Goal: Transaction & Acquisition: Purchase product/service

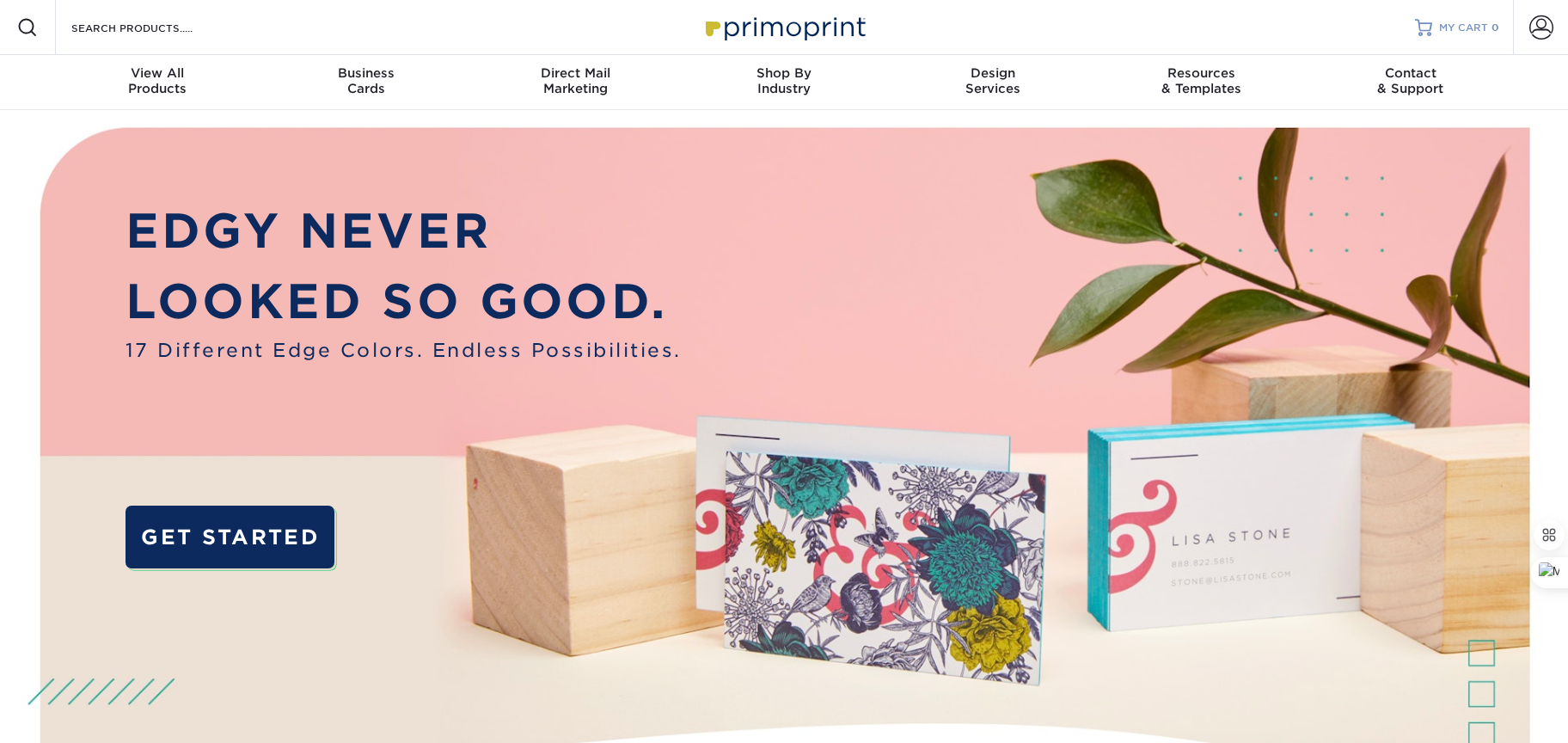
click at [1475, 24] on span "MY CART" at bounding box center [1463, 28] width 49 height 14
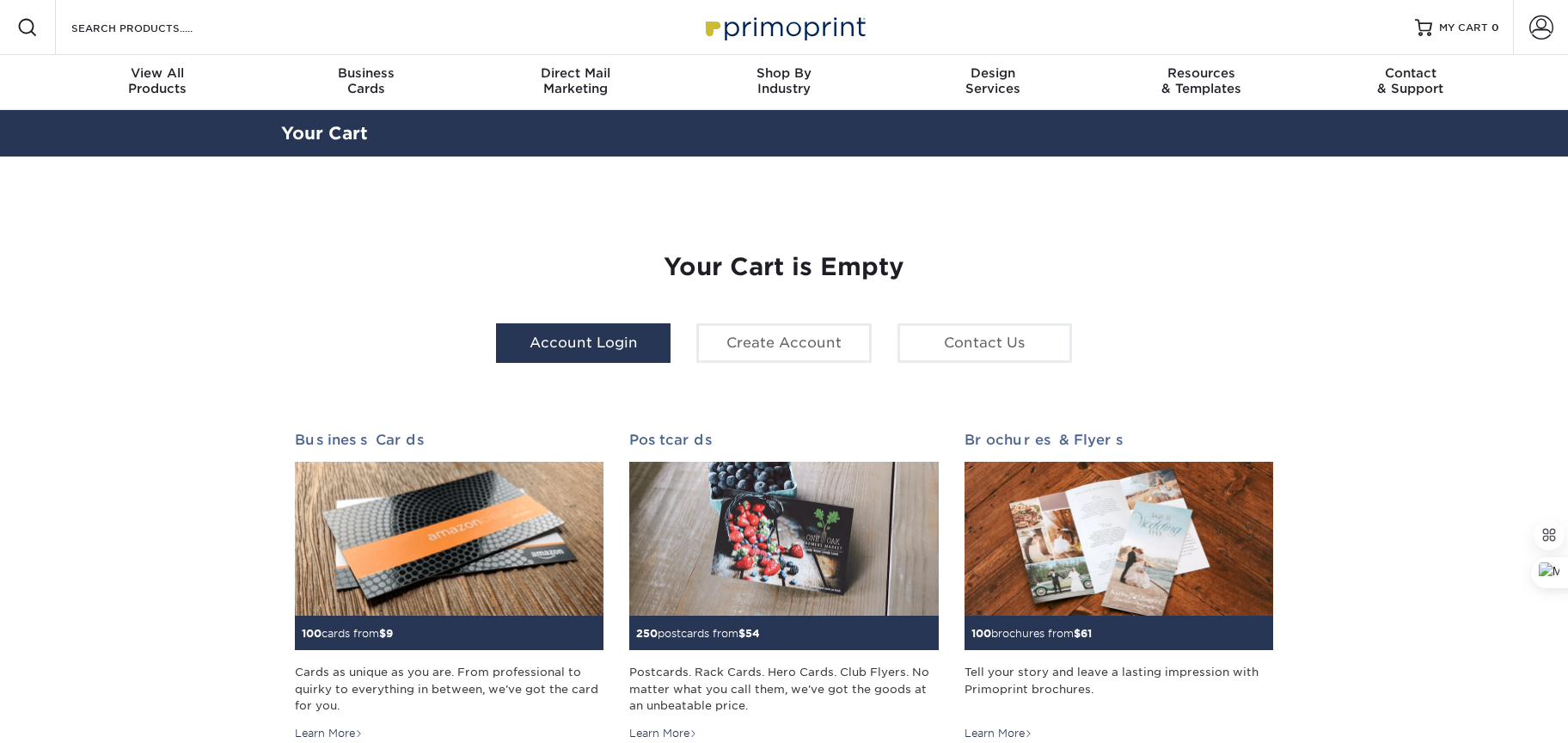
click at [521, 344] on link "Account Login" at bounding box center [583, 343] width 174 height 39
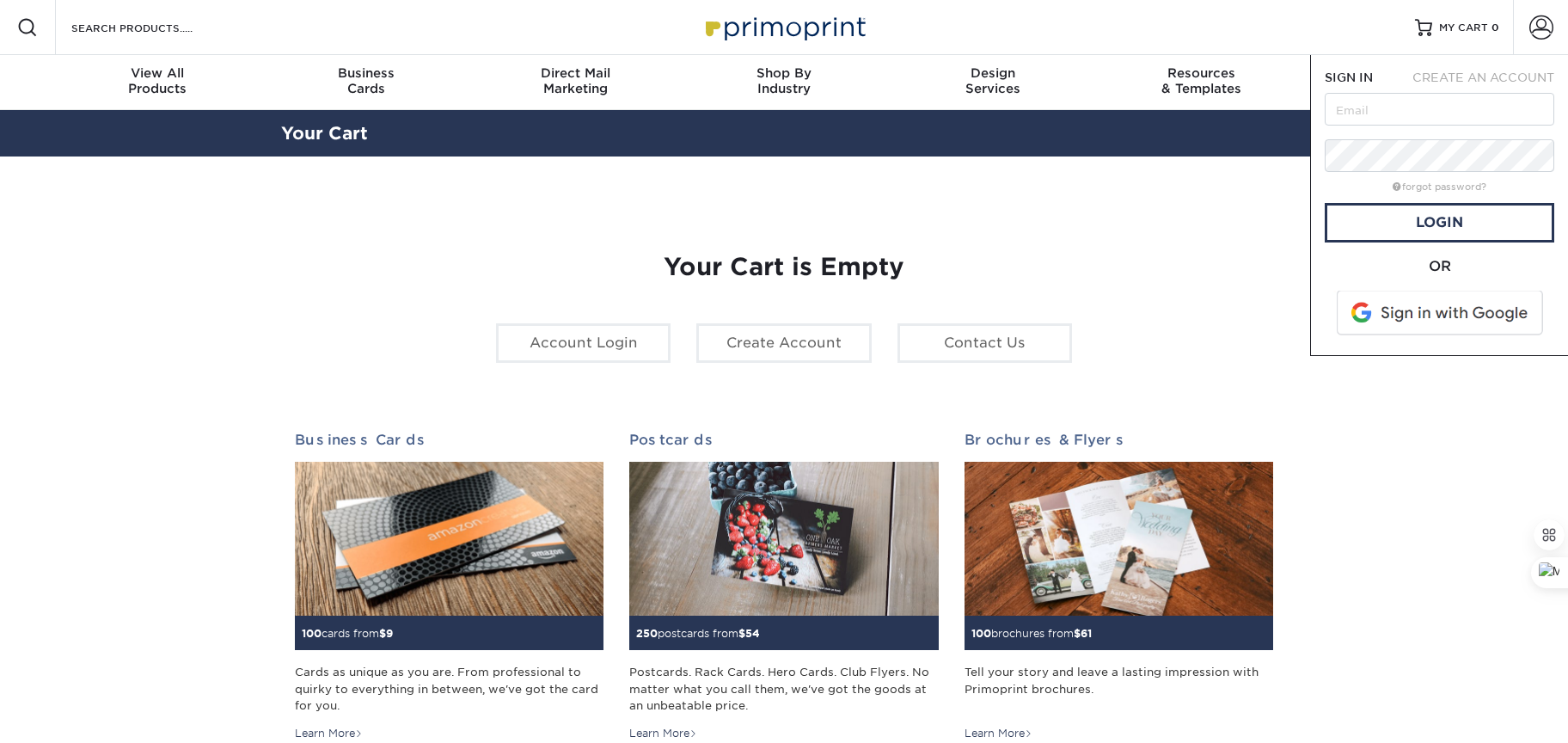
click at [1342, 76] on span "SIGN IN" at bounding box center [1348, 76] width 48 height 13
click at [1355, 117] on input "text" at bounding box center [1439, 108] width 229 height 33
type input "[PERSON_NAME][EMAIL_ADDRESS][DOMAIN_NAME]"
click at [1379, 220] on link "Login" at bounding box center [1439, 222] width 229 height 39
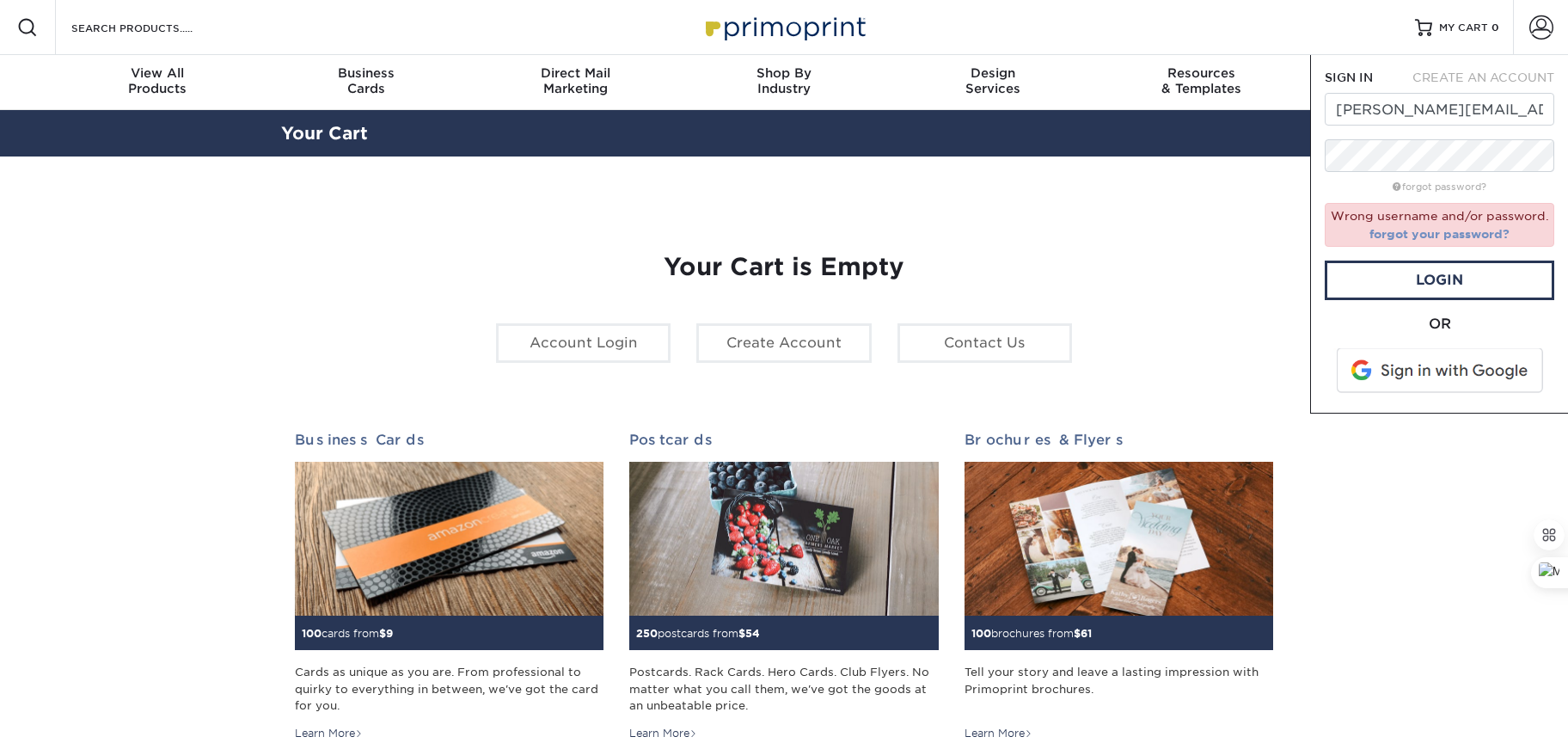
click at [1394, 231] on link "forgot your password?" at bounding box center [1440, 233] width 140 height 13
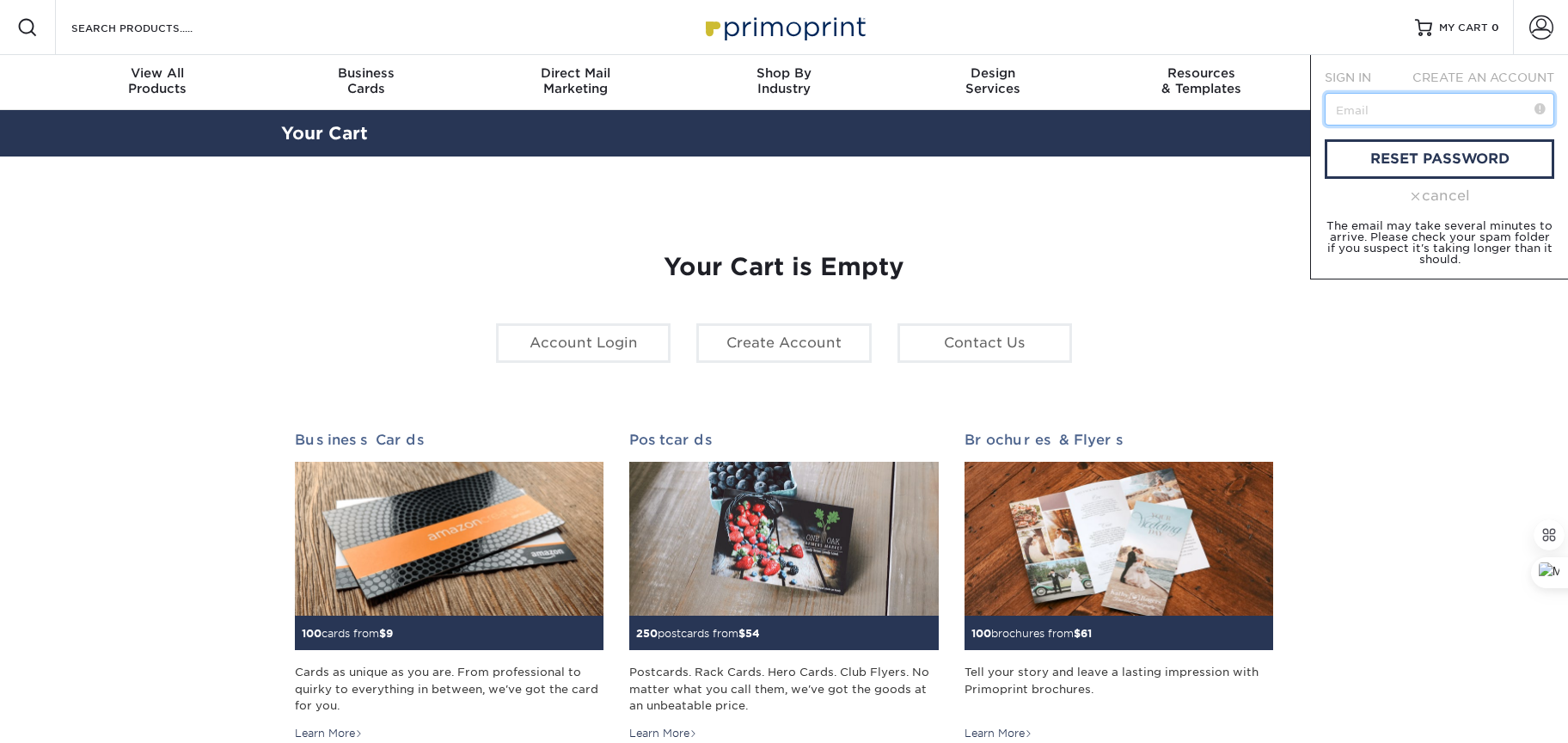
click at [1363, 115] on input "text" at bounding box center [1439, 108] width 229 height 33
type input "[PERSON_NAME][EMAIL_ADDRESS][DOMAIN_NAME]"
click at [1452, 156] on link "reset password" at bounding box center [1439, 159] width 229 height 39
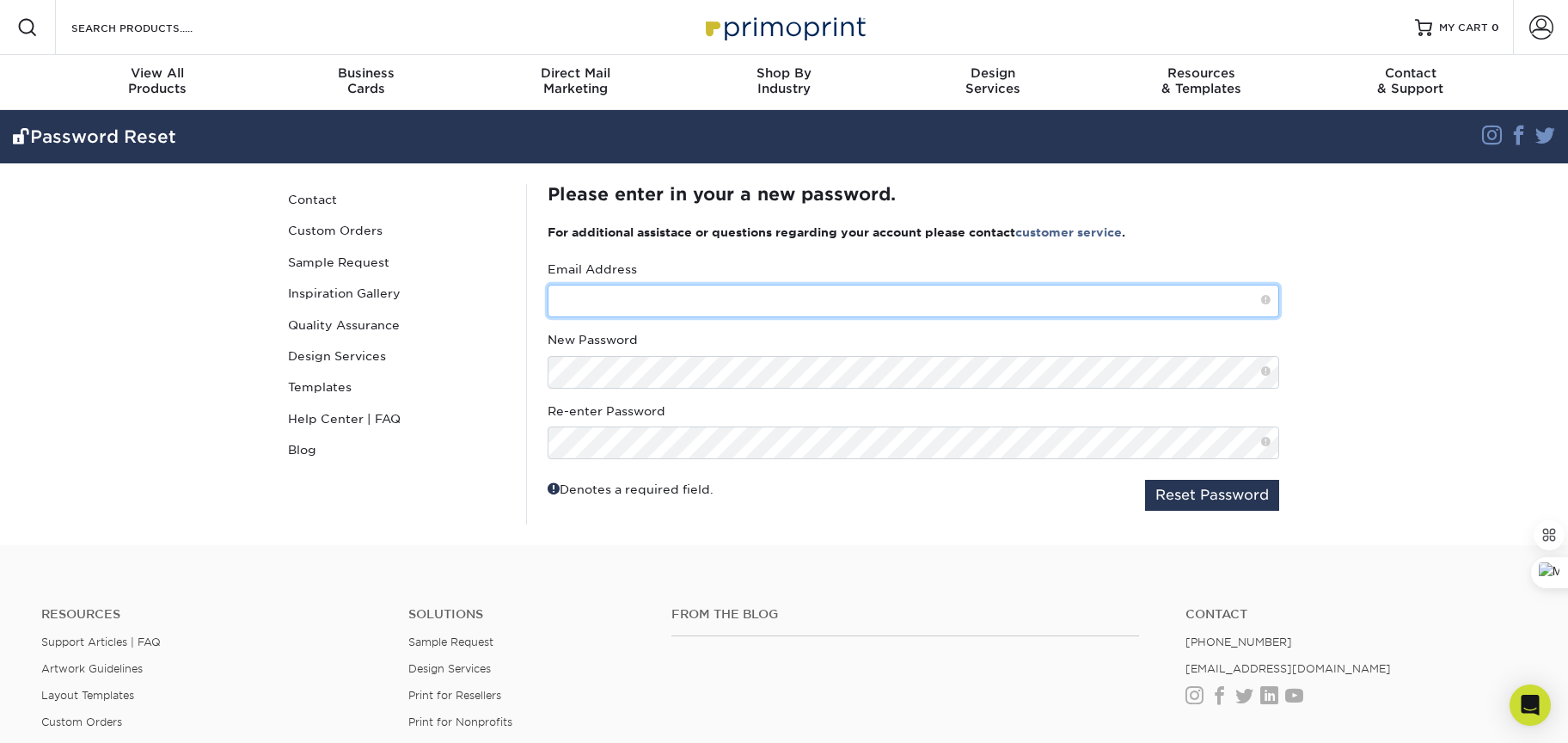
click at [591, 294] on input "text" at bounding box center [913, 300] width 732 height 33
type input "[PERSON_NAME][EMAIL_ADDRESS][DOMAIN_NAME]"
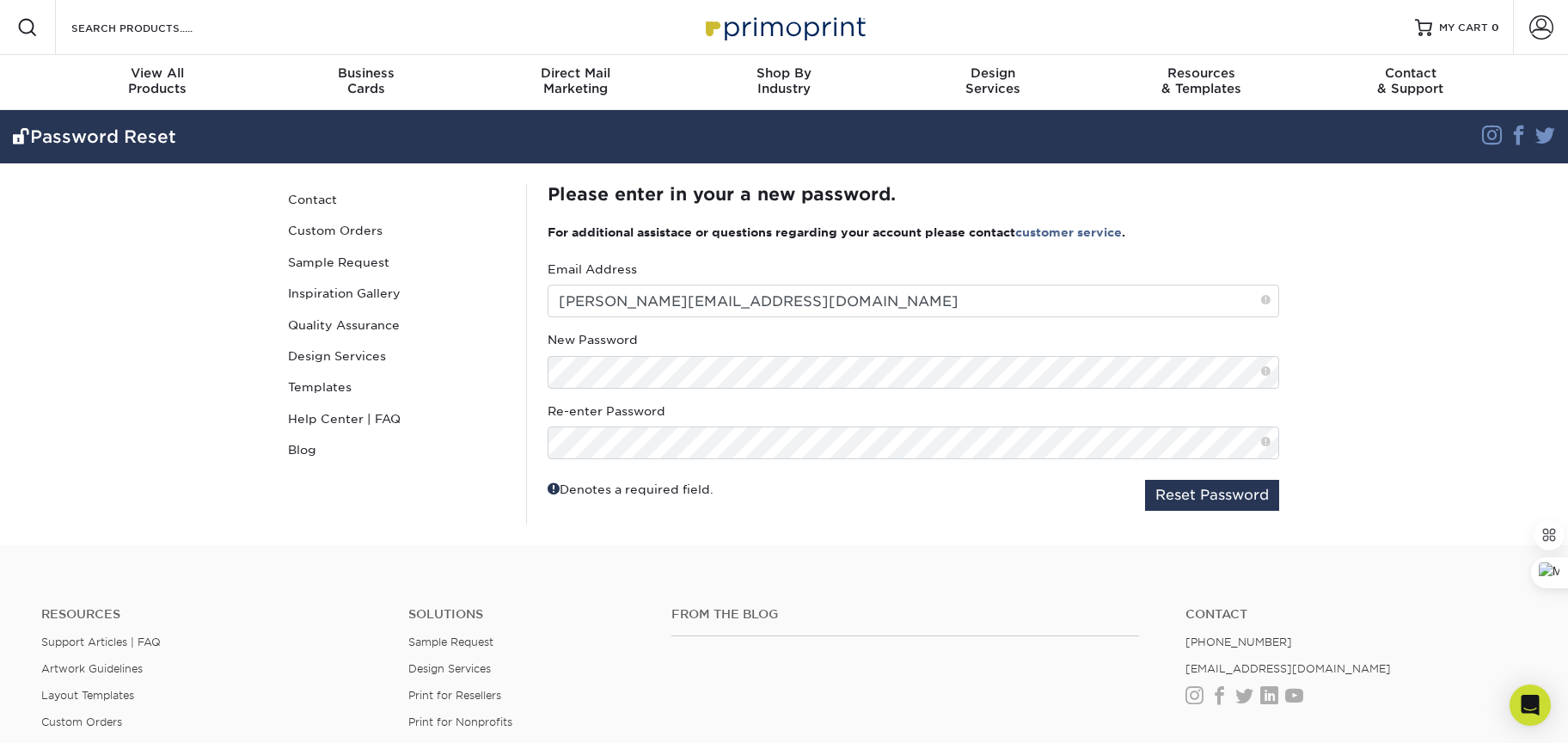
click at [956, 515] on fieldset "Email Address erma@culturepilot.com New Password Re-enter Password Reset Passwo…" at bounding box center [913, 392] width 732 height 264
click at [1244, 492] on button "Reset Password" at bounding box center [1212, 495] width 134 height 31
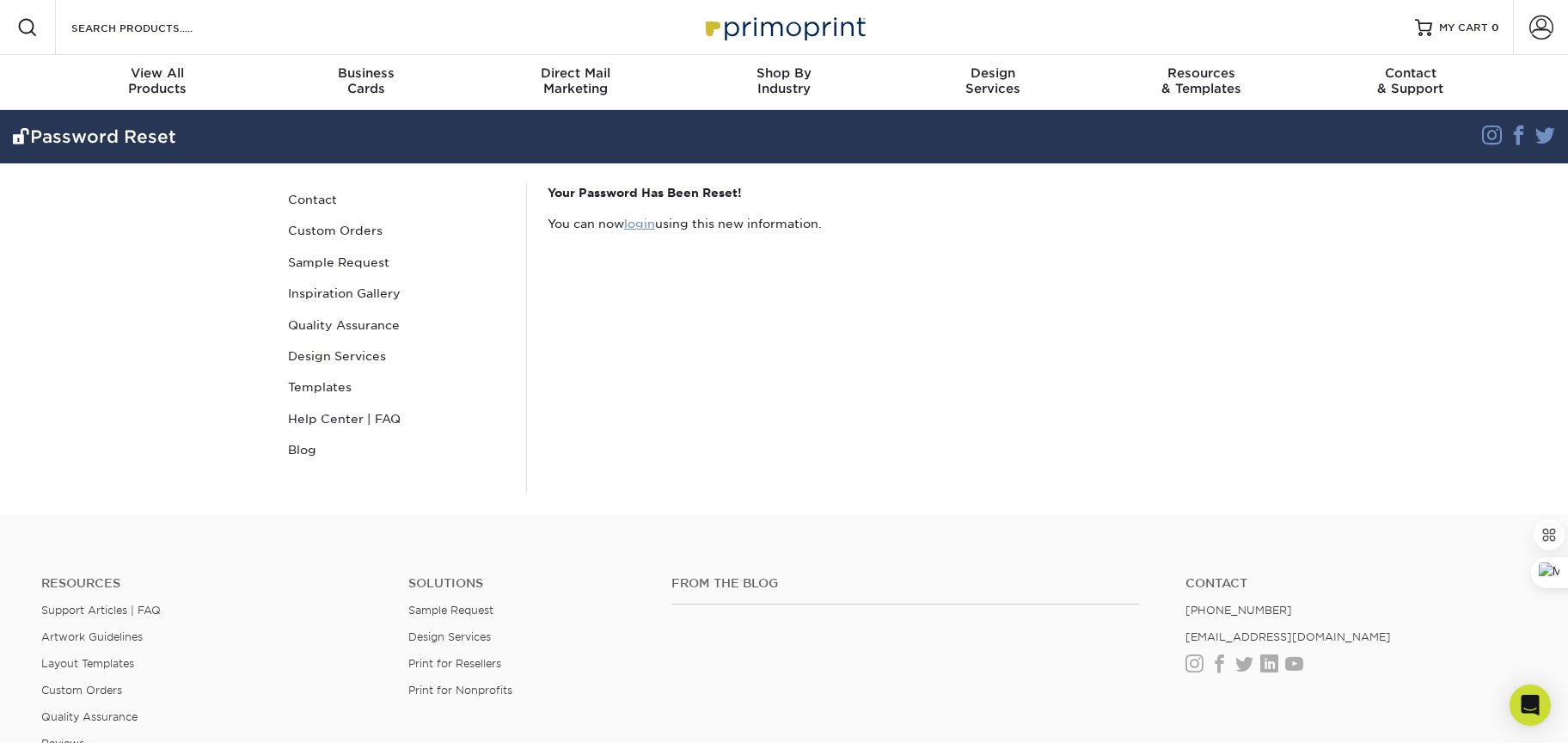
click at [642, 223] on link "login" at bounding box center [639, 223] width 31 height 13
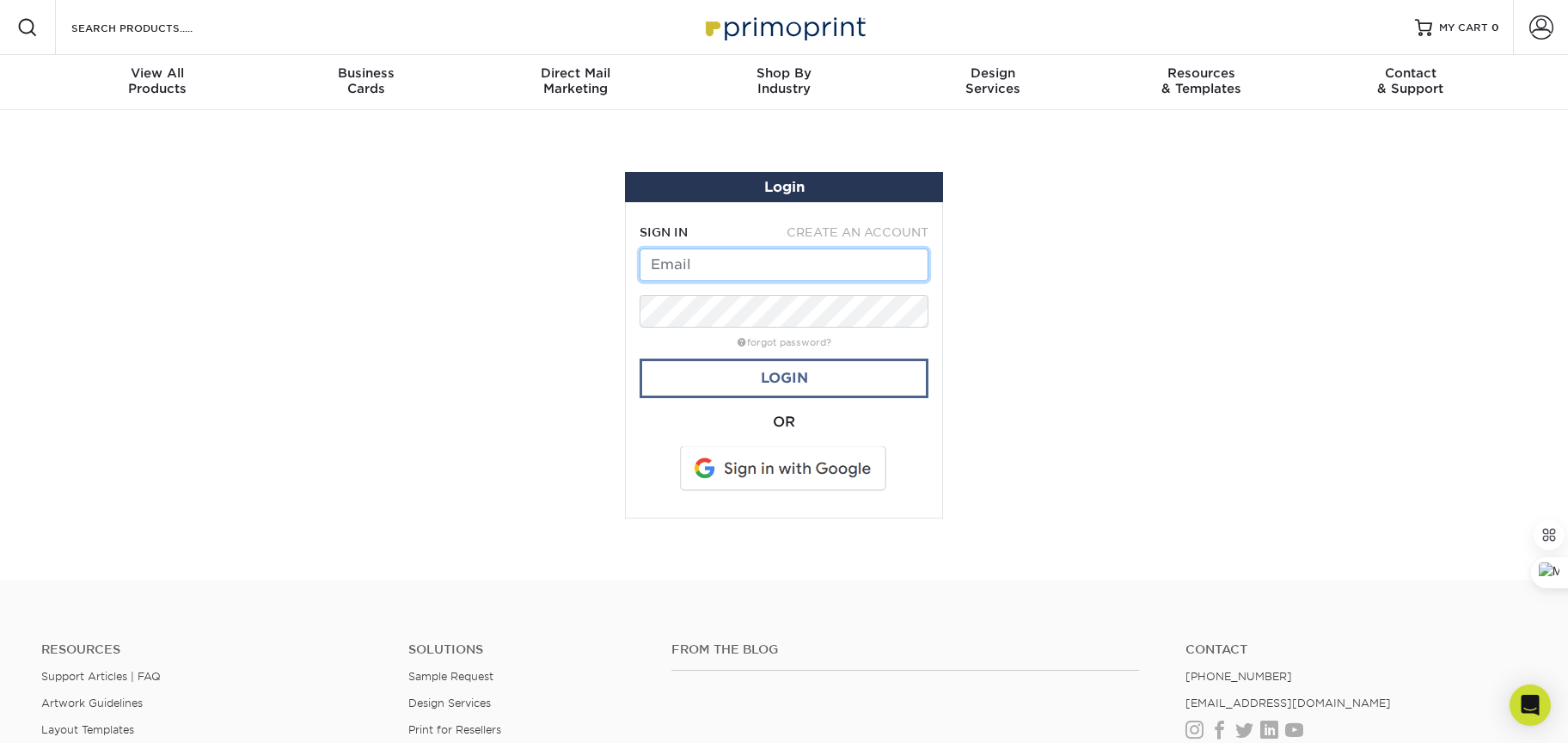
type input "[PERSON_NAME][EMAIL_ADDRESS][DOMAIN_NAME]"
click at [711, 371] on link "Login" at bounding box center [784, 378] width 289 height 39
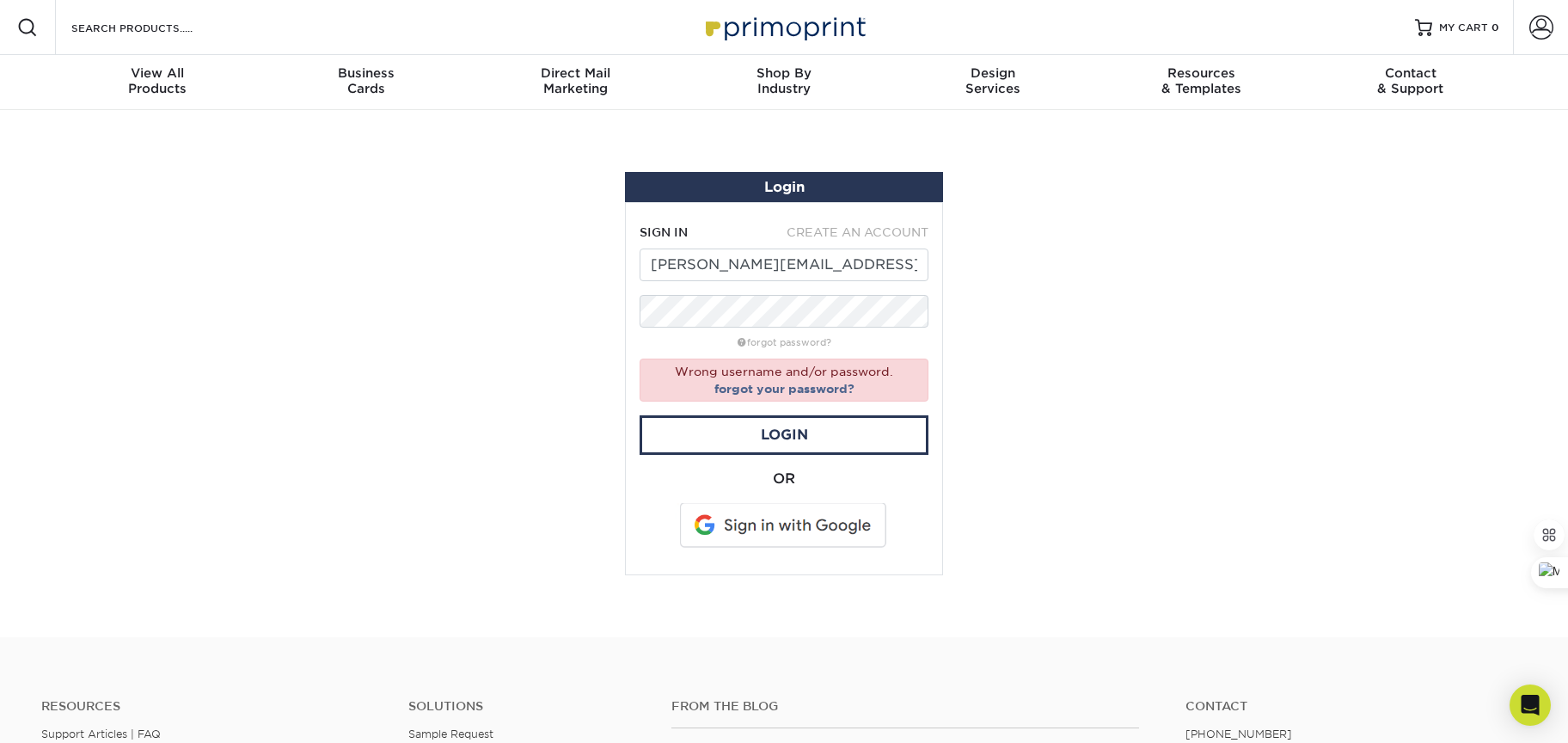
click at [414, 362] on section "Login SIGN IN CREATE AN ACCOUNT [PERSON_NAME][EMAIL_ADDRESS][DOMAIN_NAME] forgo…" at bounding box center [784, 373] width 1568 height 527
click at [819, 539] on span at bounding box center [784, 525] width 220 height 44
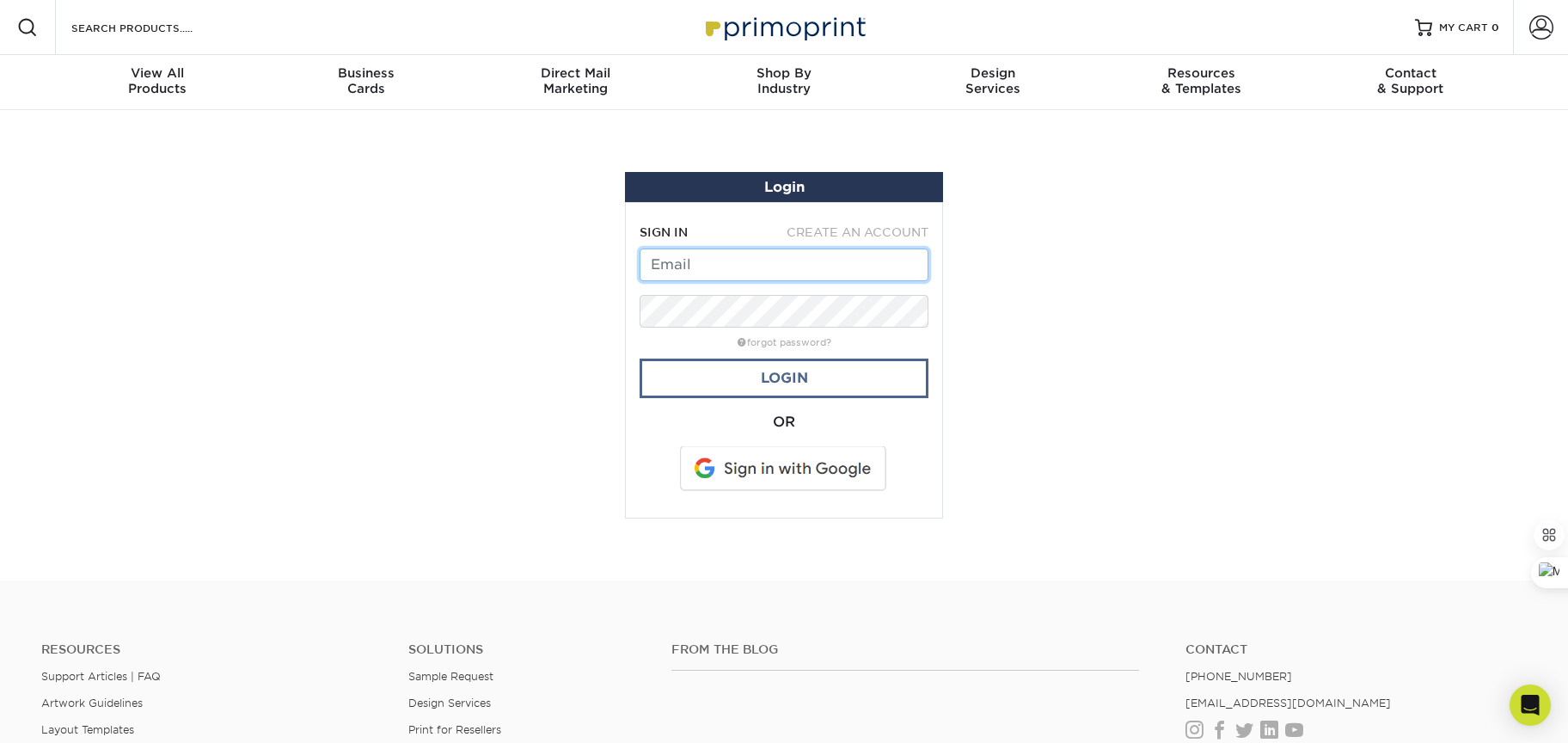
type input "[PERSON_NAME][EMAIL_ADDRESS][DOMAIN_NAME]"
click at [735, 368] on link "Login" at bounding box center [784, 378] width 289 height 39
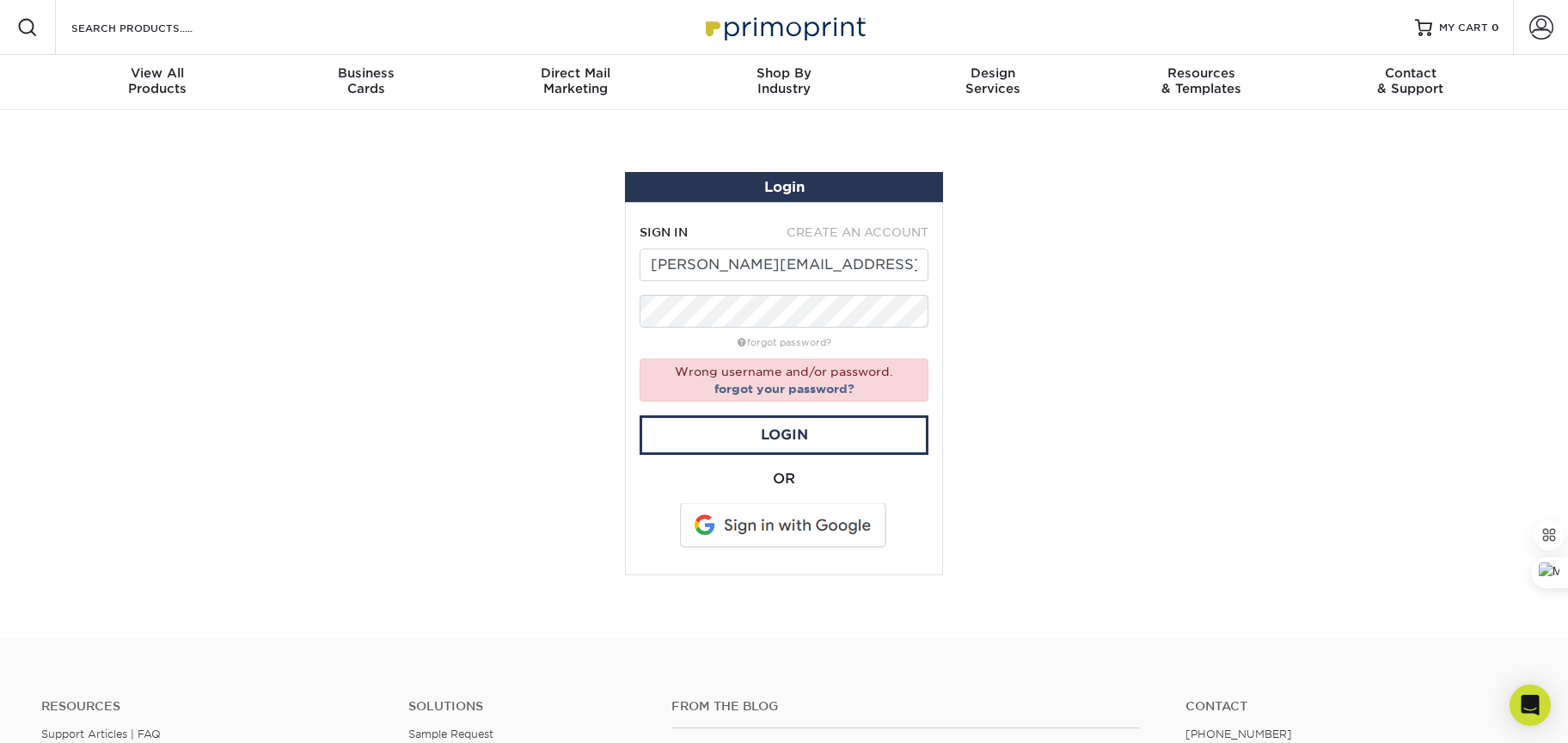
click at [851, 230] on span "CREATE AN ACCOUNT" at bounding box center [858, 231] width 142 height 13
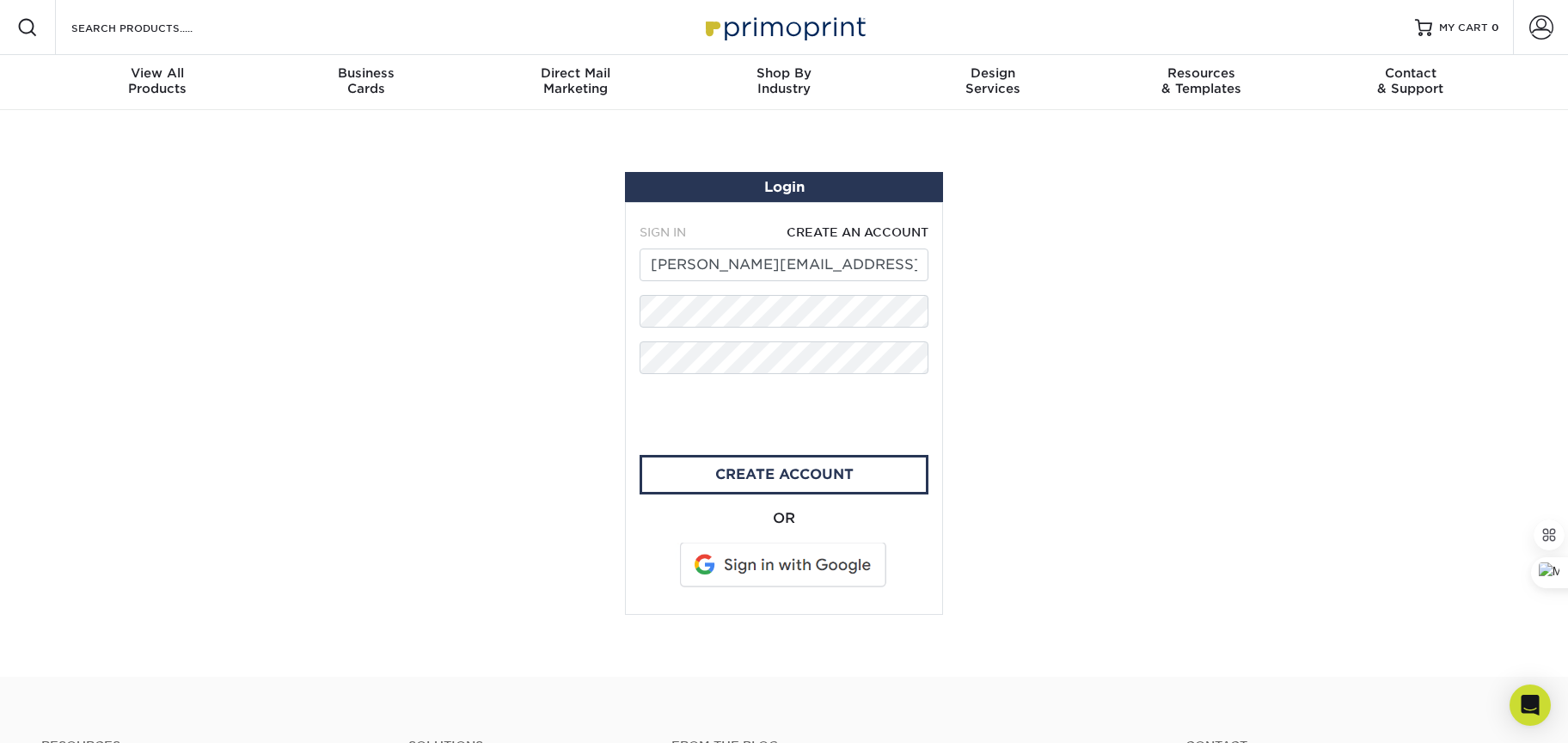
click at [664, 229] on span "SIGN IN" at bounding box center [663, 231] width 46 height 13
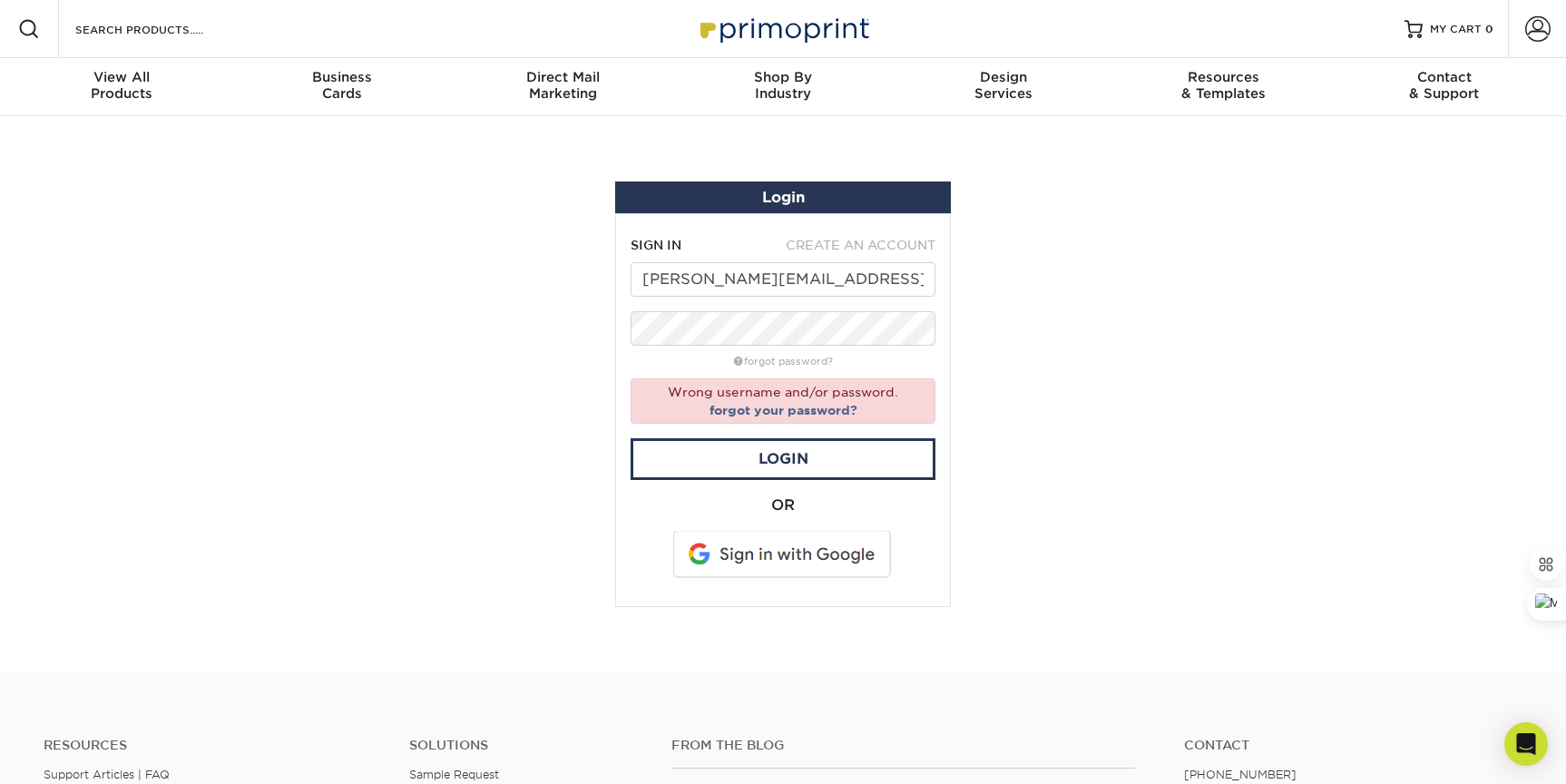
click at [187, 340] on section "Login SIGN IN CREATE AN ACCOUNT [PERSON_NAME][EMAIL_ADDRESS][DOMAIN_NAME] forgo…" at bounding box center [783, 394] width 1566 height 556
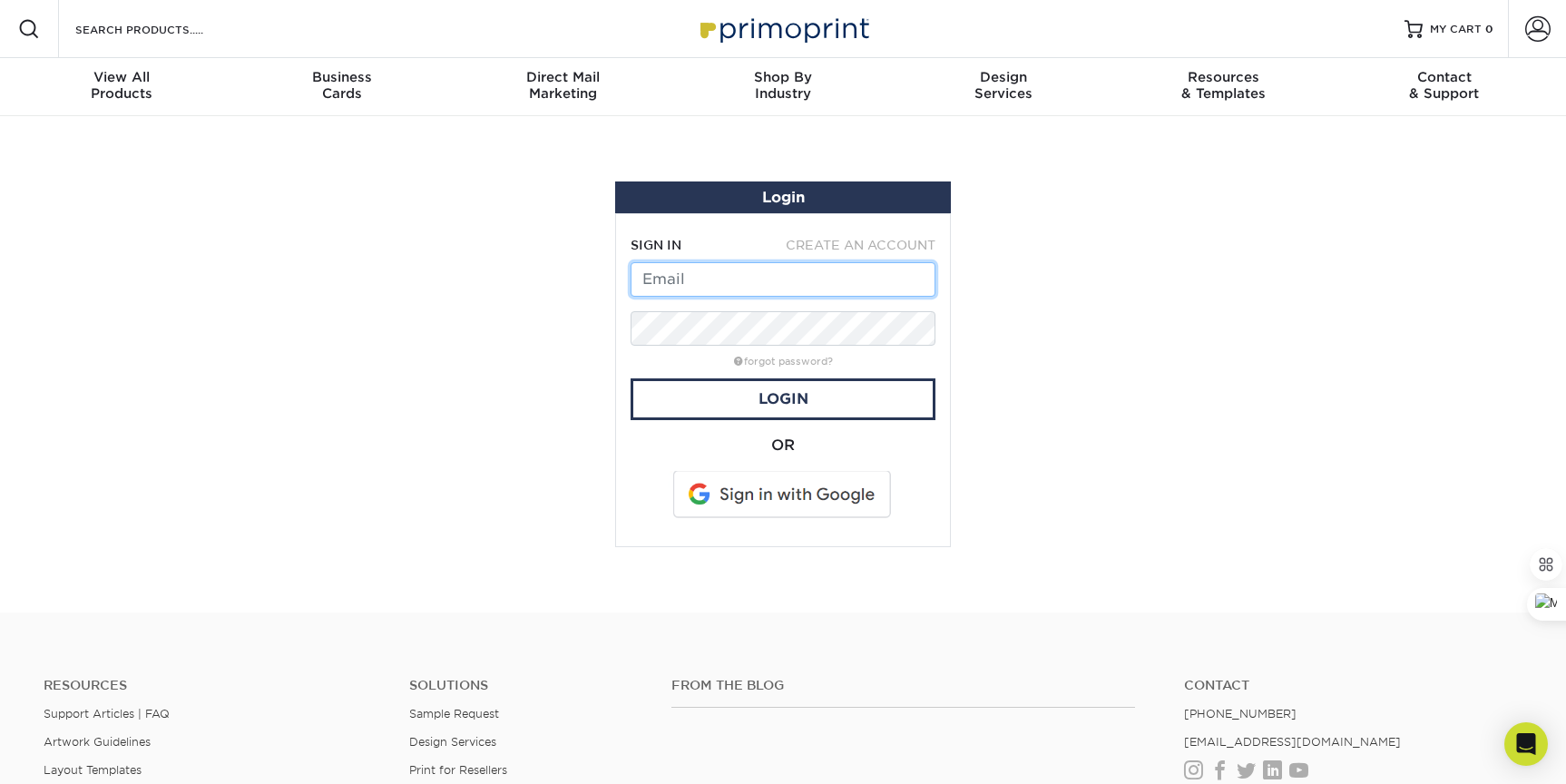
type input "[PERSON_NAME][EMAIL_ADDRESS][DOMAIN_NAME]"
click at [719, 37] on img at bounding box center [783, 29] width 181 height 39
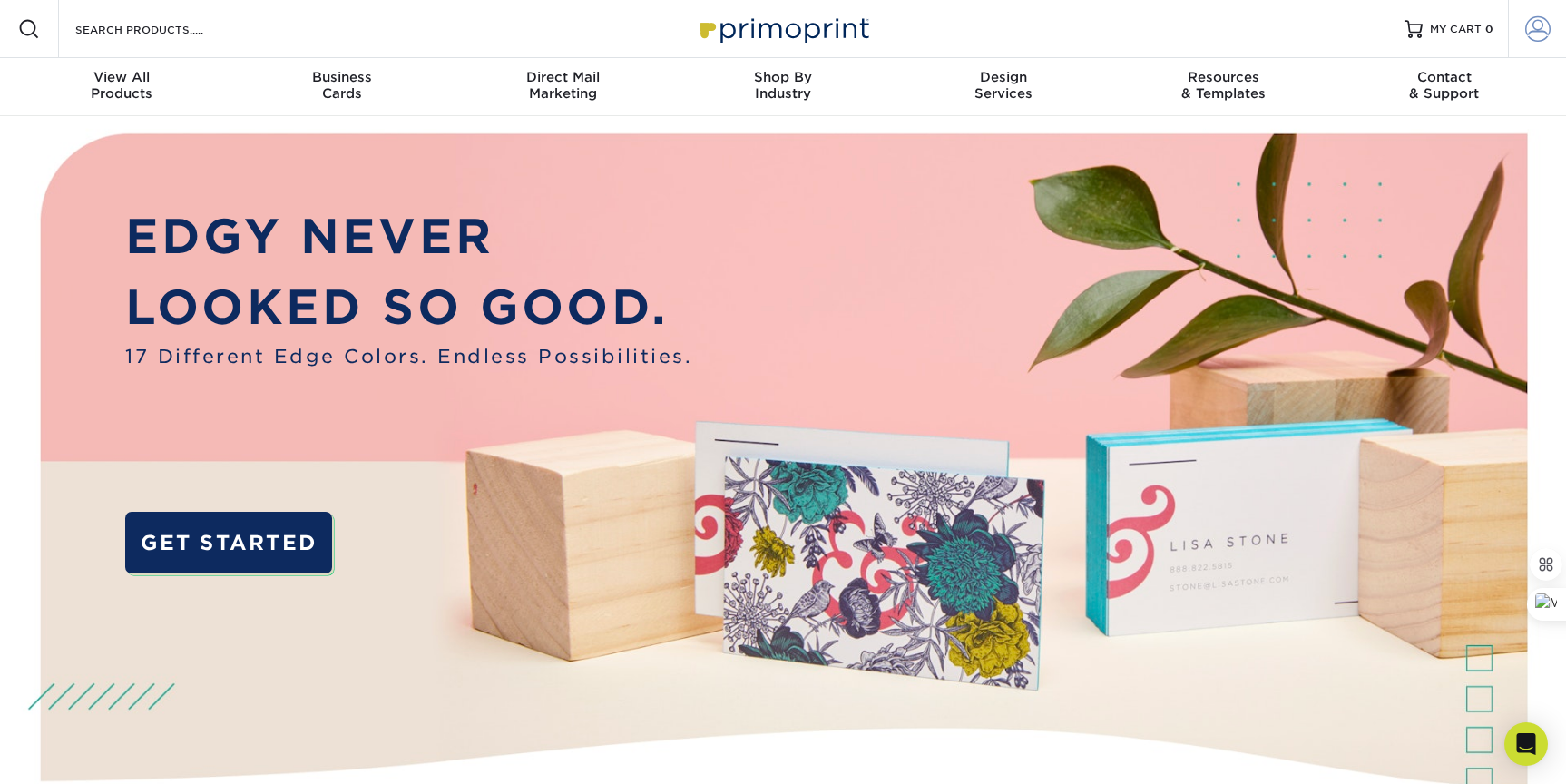
type input "[PERSON_NAME][EMAIL_ADDRESS][DOMAIN_NAME]"
click at [1538, 30] on span at bounding box center [1538, 28] width 25 height 25
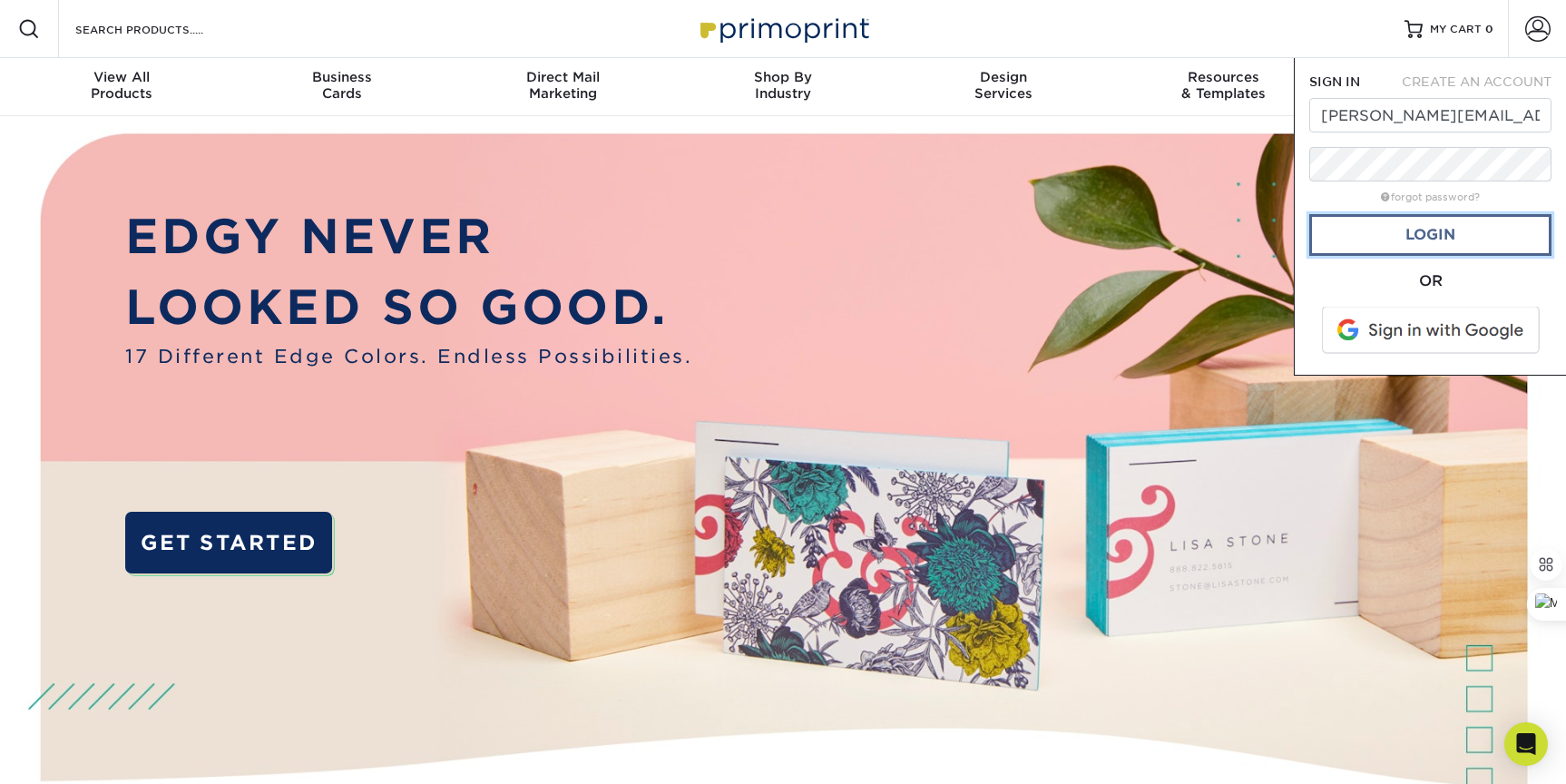
click at [1360, 231] on link "Login" at bounding box center [1431, 234] width 242 height 41
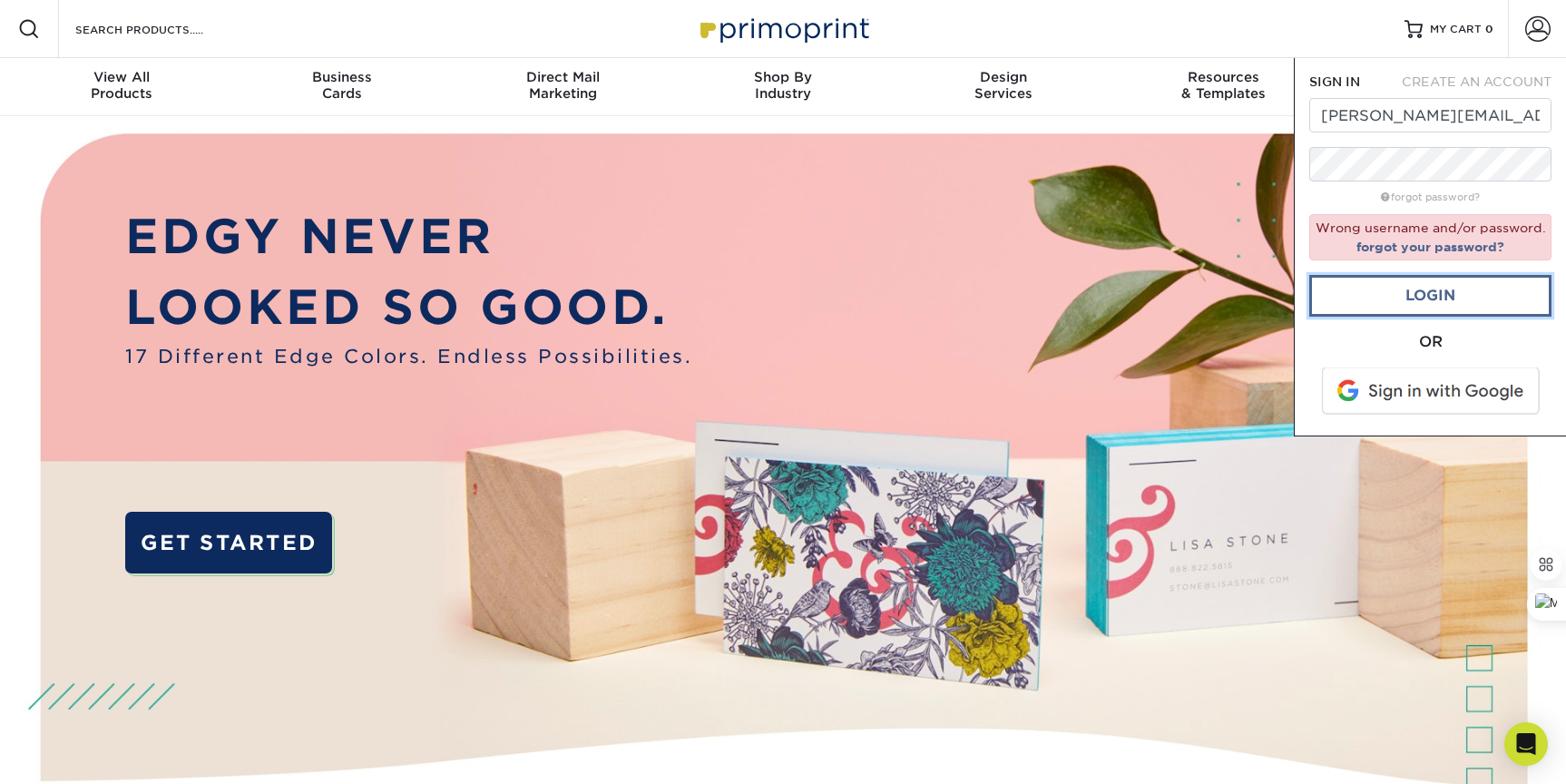
click at [1333, 309] on link "Login" at bounding box center [1431, 295] width 242 height 41
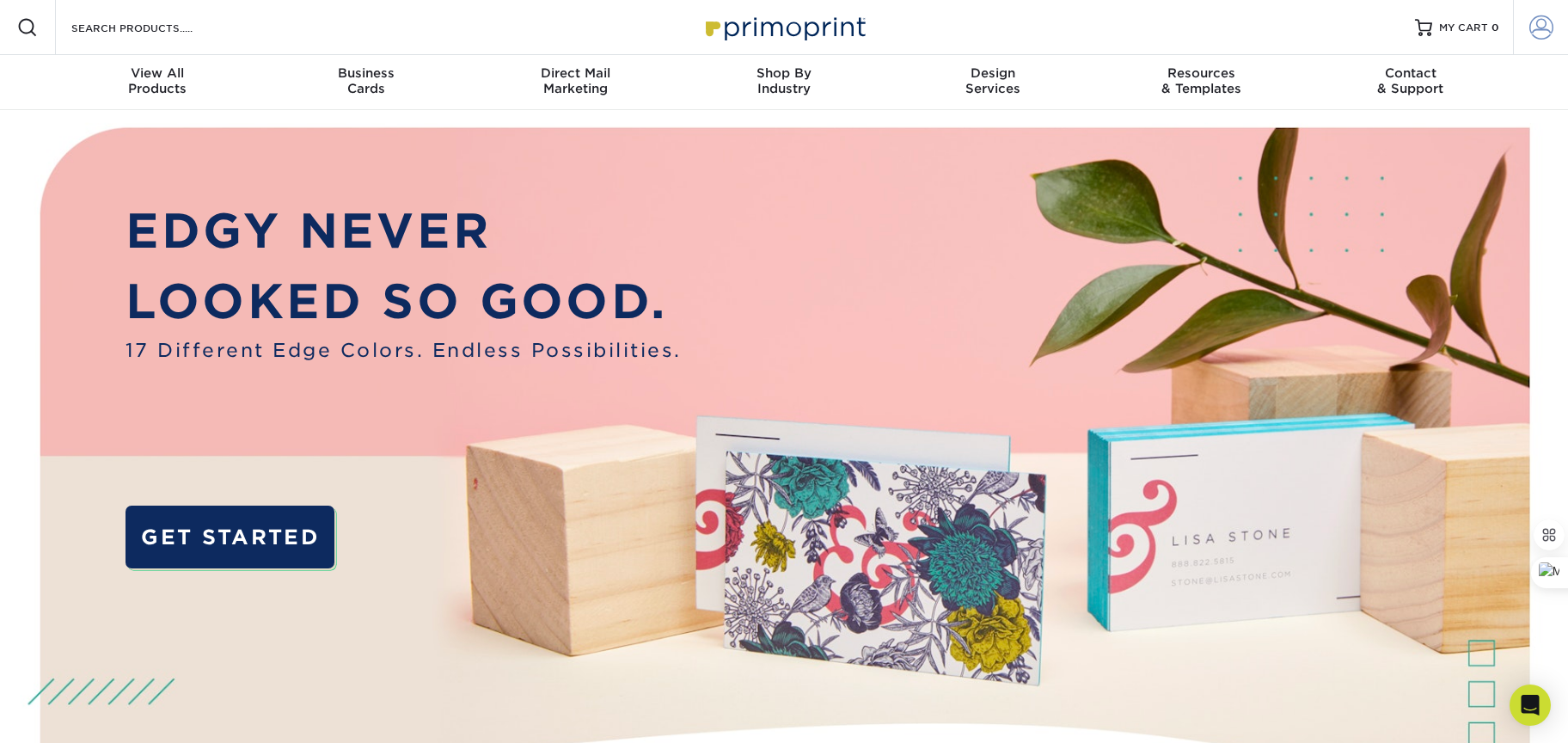
type input "[PERSON_NAME][EMAIL_ADDRESS][DOMAIN_NAME]"
click at [1542, 28] on span at bounding box center [1541, 27] width 24 height 24
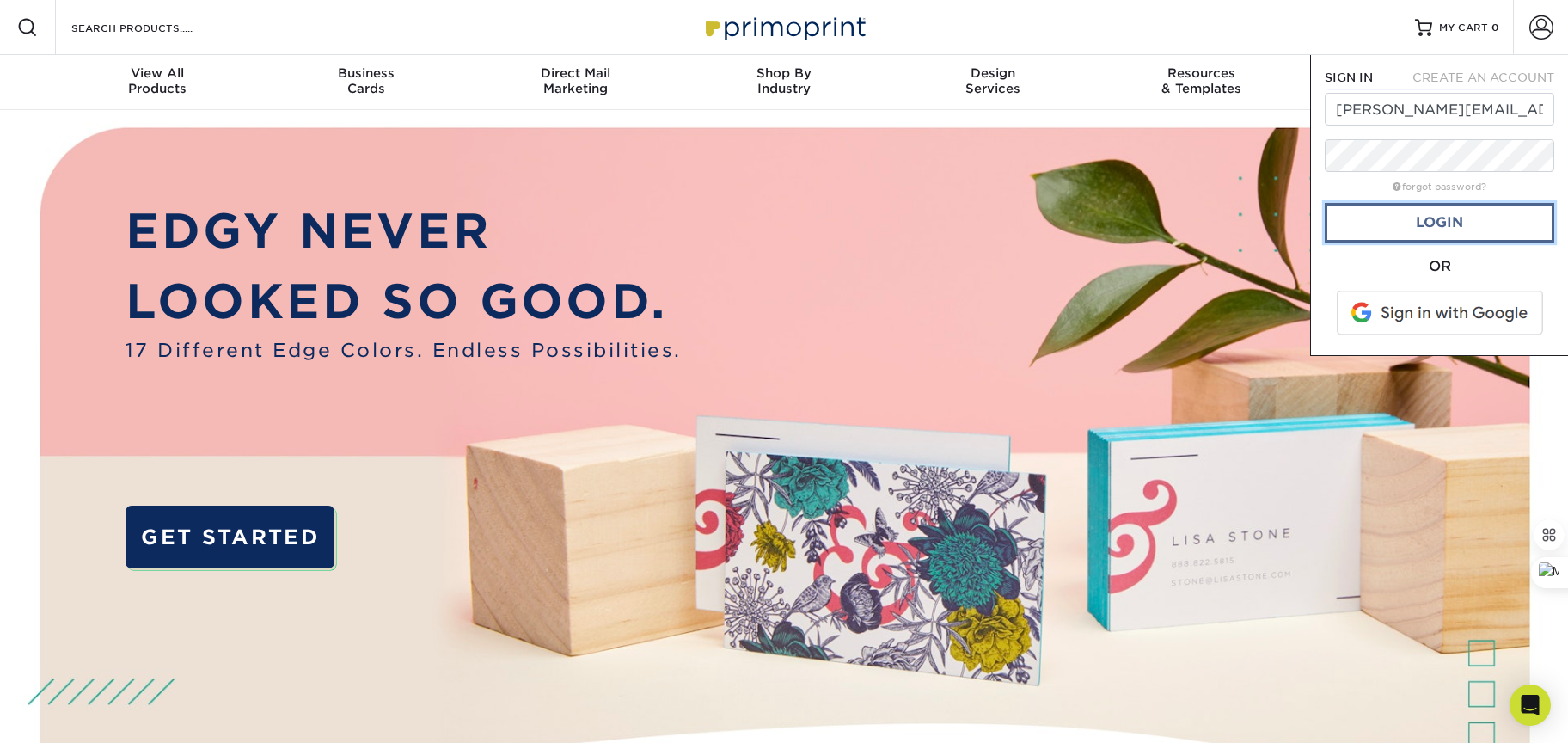
click at [1451, 221] on link "Login" at bounding box center [1439, 222] width 229 height 39
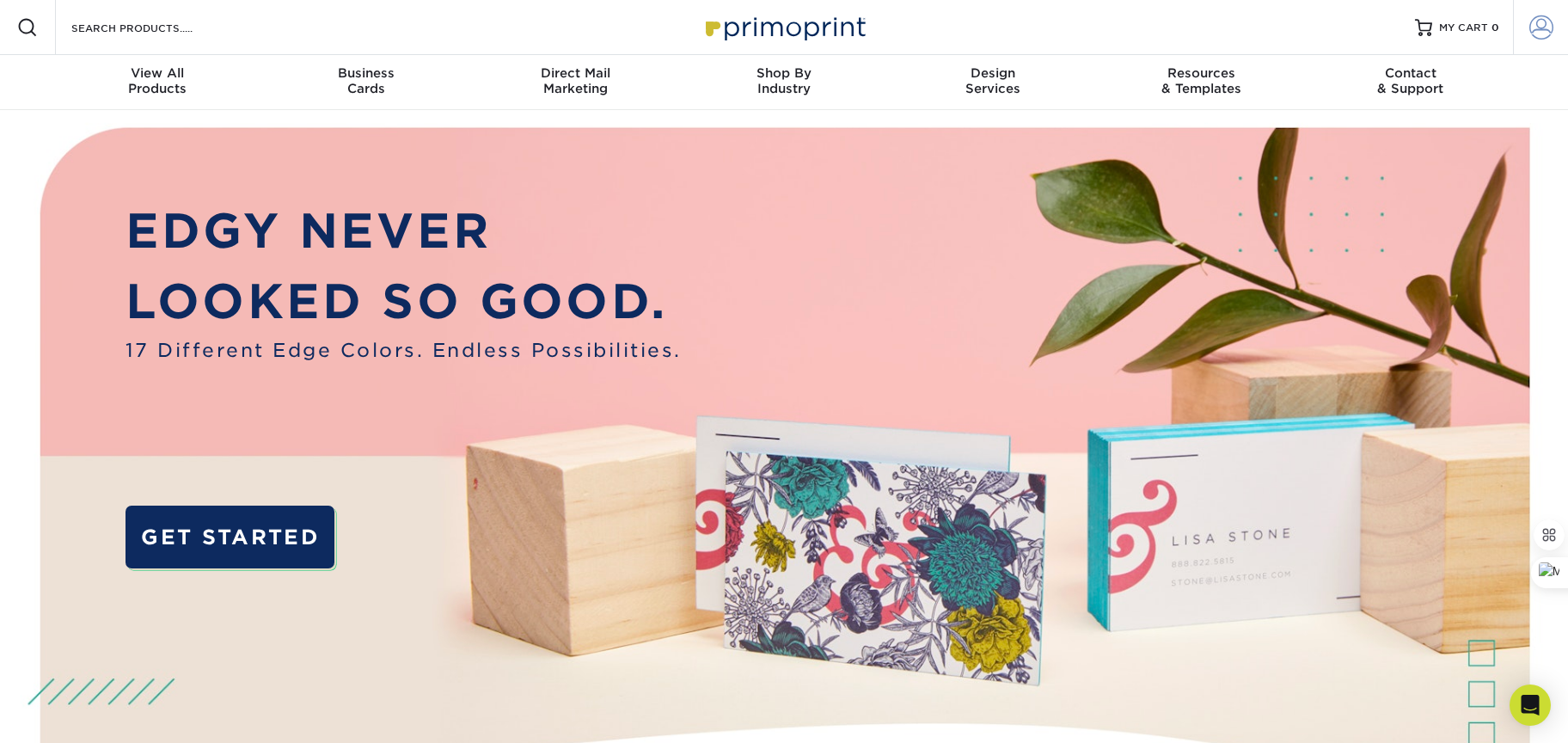
click at [1536, 23] on span at bounding box center [1541, 27] width 24 height 24
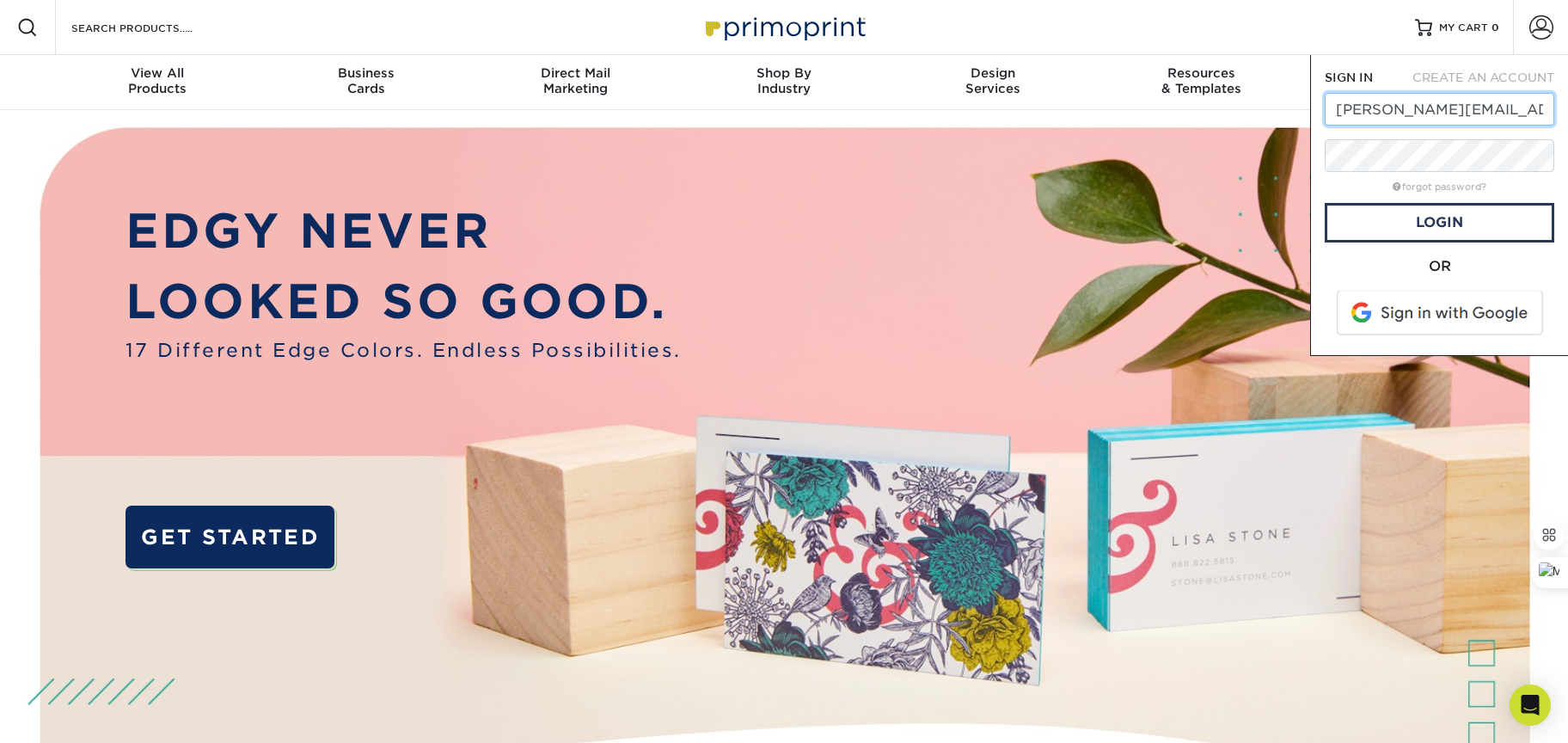
type input "[PERSON_NAME][EMAIL_ADDRESS][DOMAIN_NAME]"
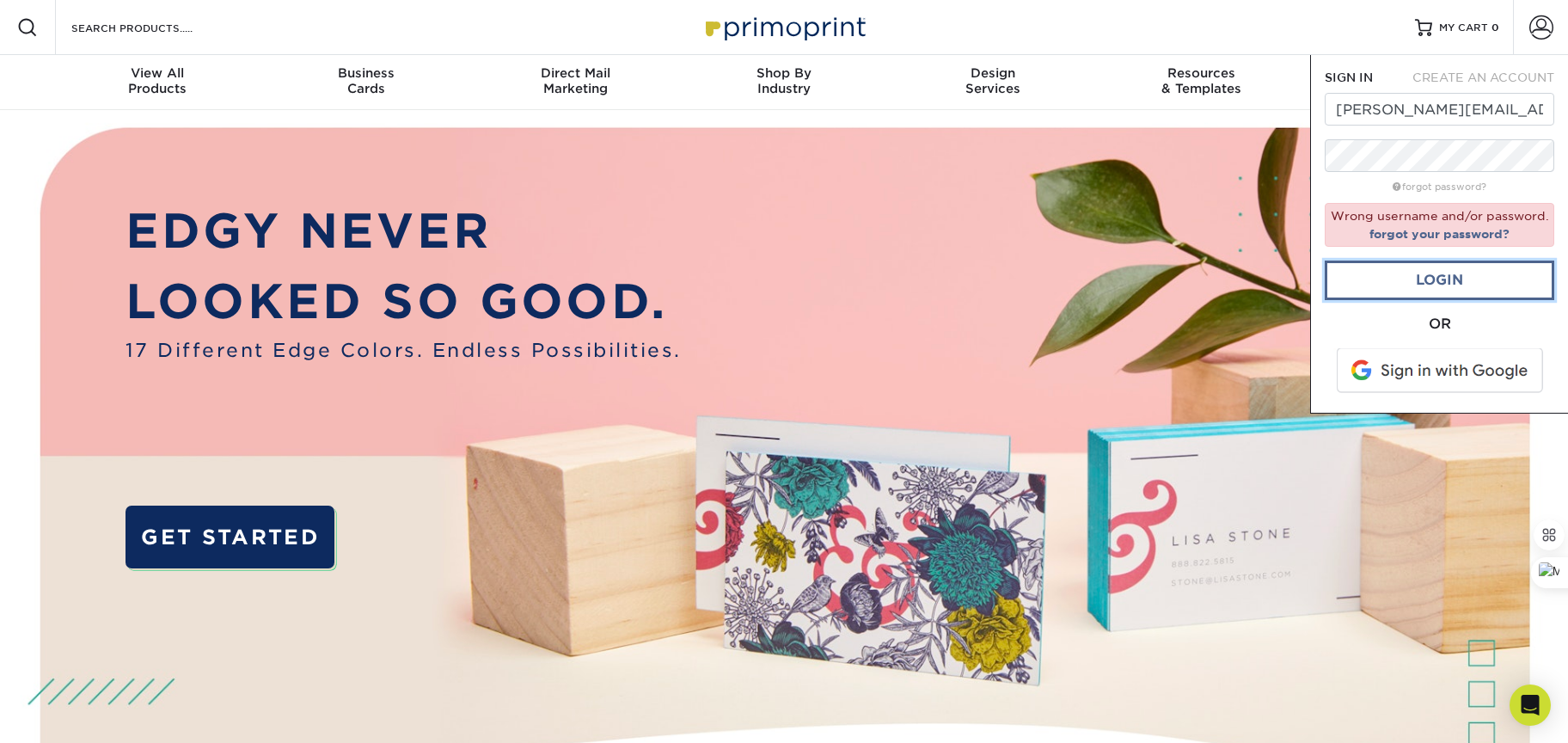
click at [1382, 268] on link "Login" at bounding box center [1439, 280] width 229 height 39
click at [1350, 283] on link "Login" at bounding box center [1439, 280] width 229 height 39
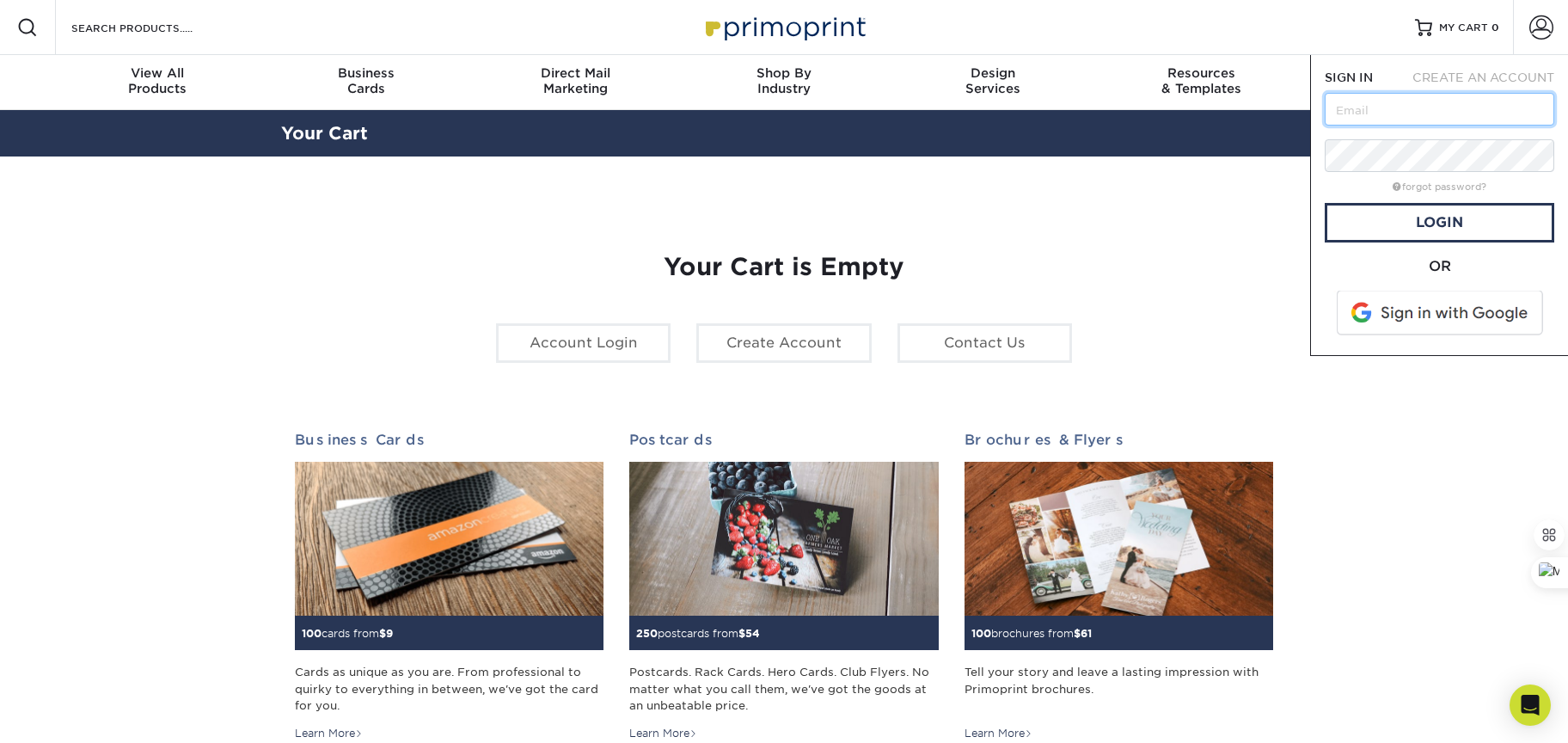
type input "[PERSON_NAME][EMAIL_ADDRESS][DOMAIN_NAME]"
click at [796, 28] on img at bounding box center [783, 28] width 172 height 37
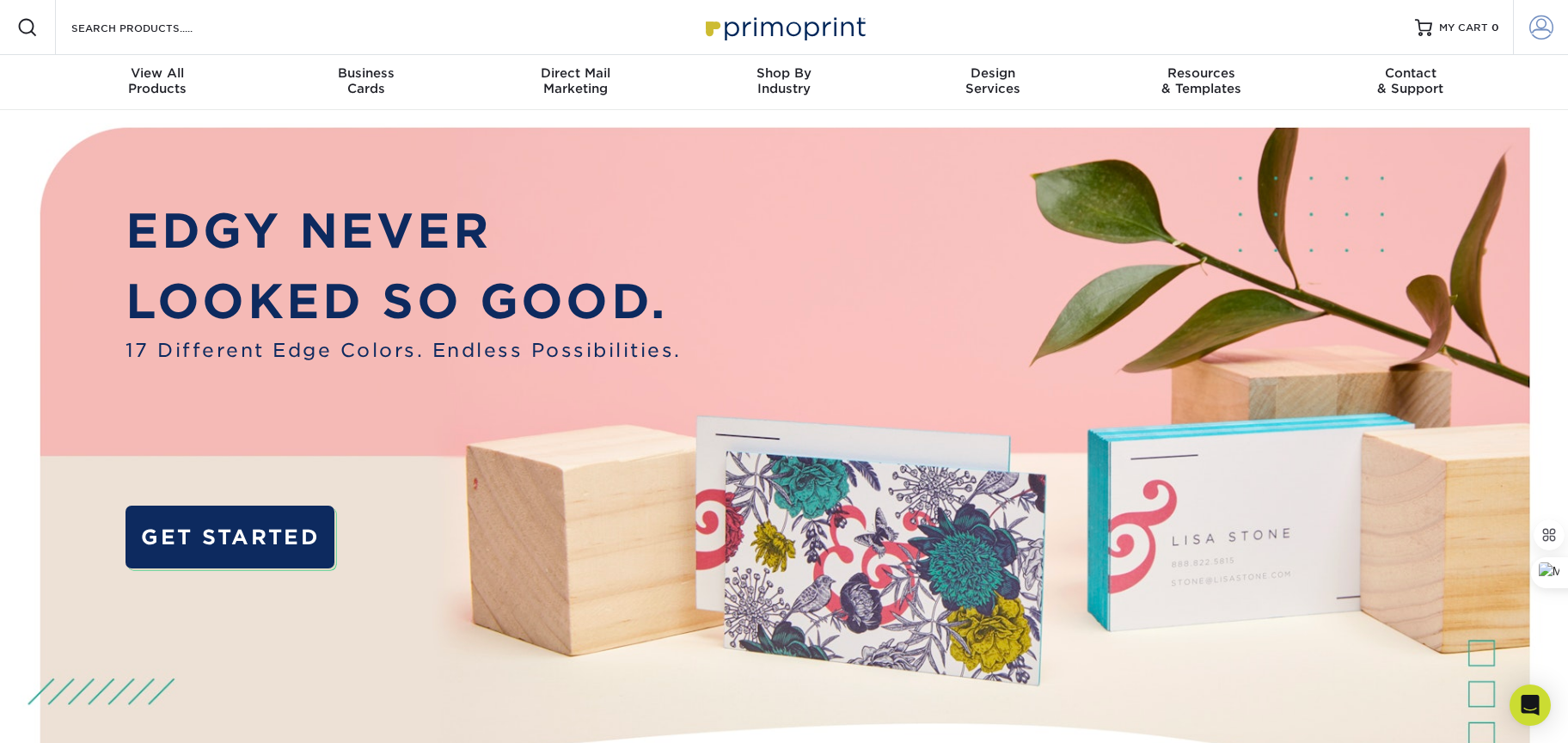
type input "[PERSON_NAME][EMAIL_ADDRESS][DOMAIN_NAME]"
click at [1539, 28] on span at bounding box center [1541, 27] width 24 height 24
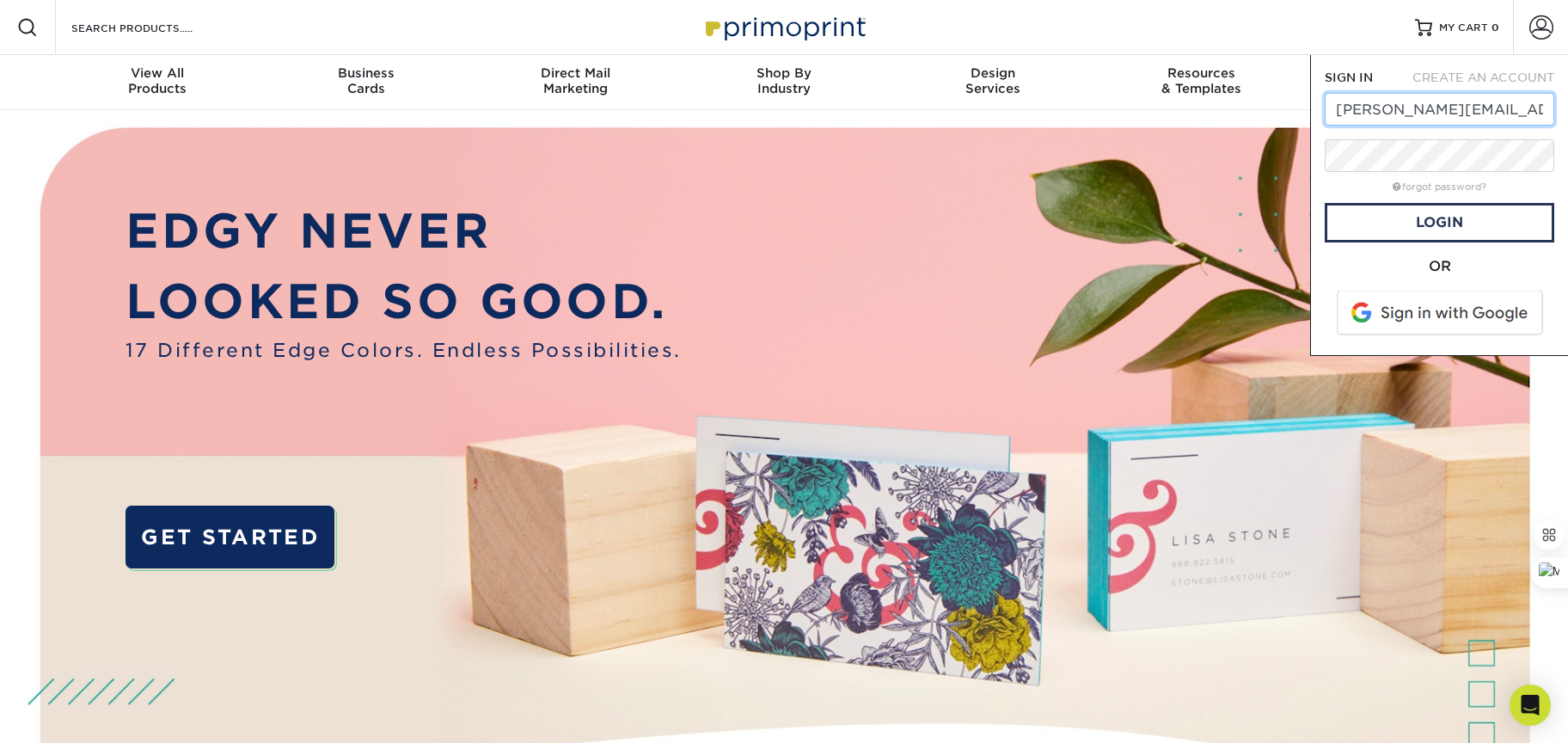
click at [1490, 111] on input "[PERSON_NAME][EMAIL_ADDRESS][DOMAIN_NAME]" at bounding box center [1439, 108] width 229 height 33
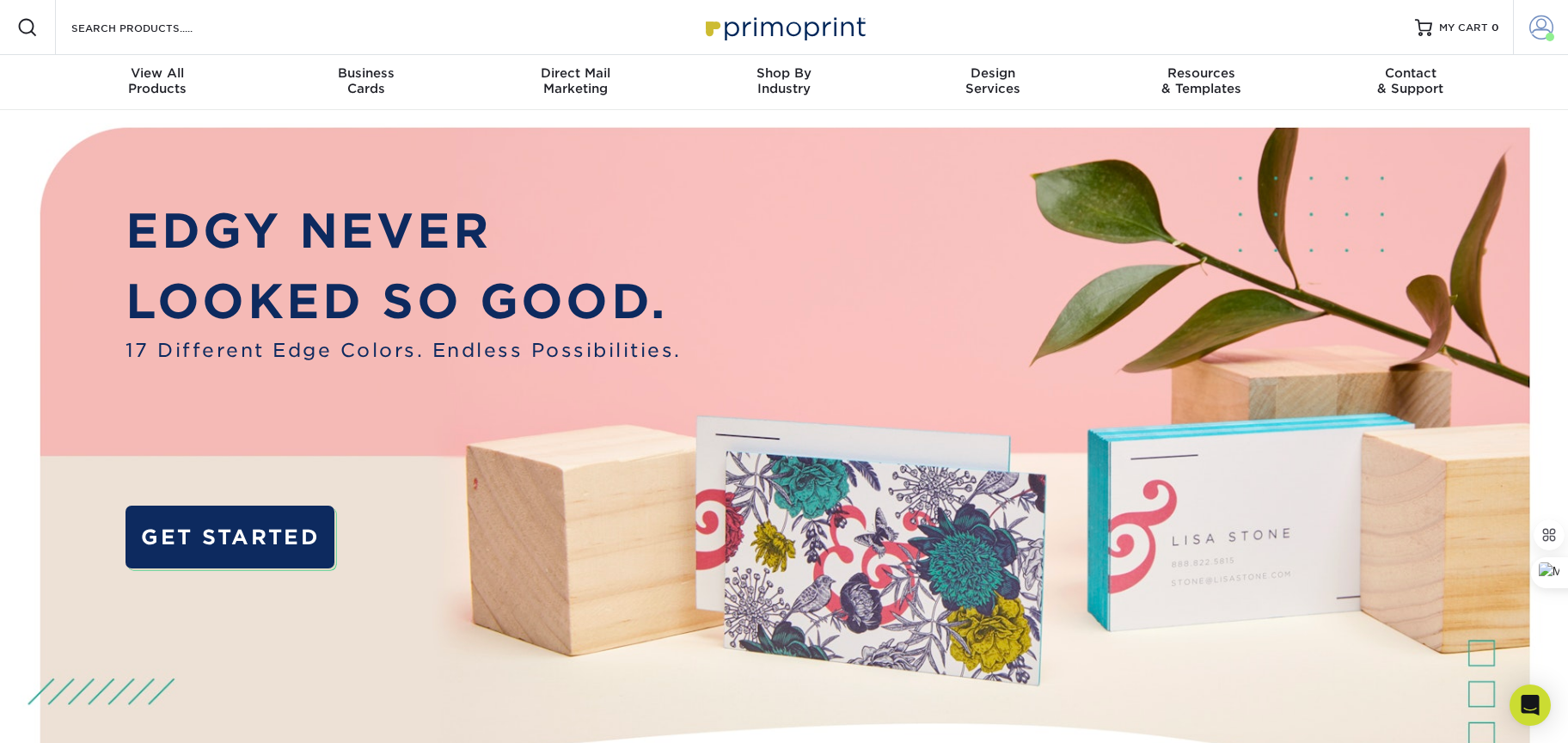
click at [1538, 22] on span at bounding box center [1541, 27] width 24 height 24
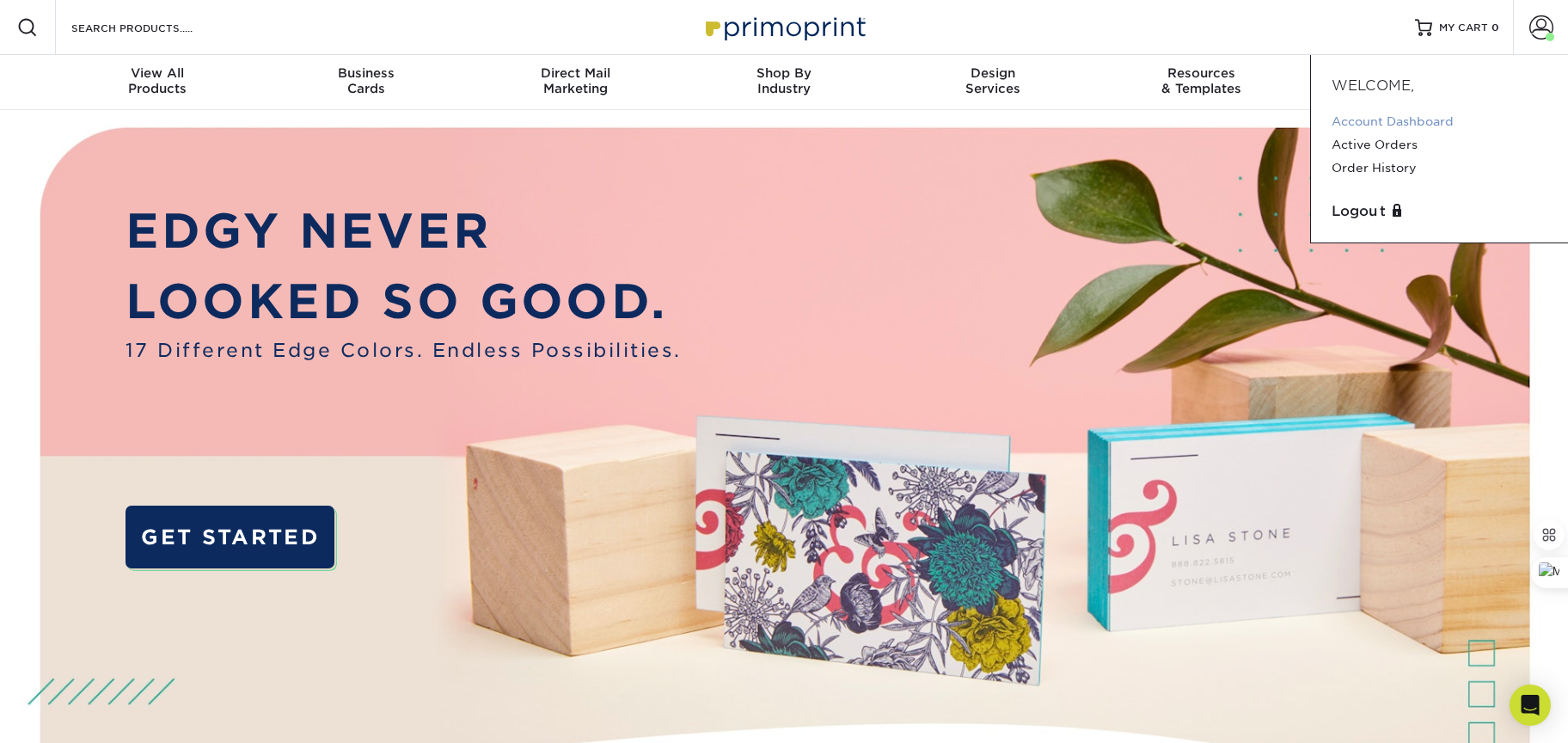
click at [1434, 118] on link "Account Dashboard" at bounding box center [1439, 122] width 216 height 23
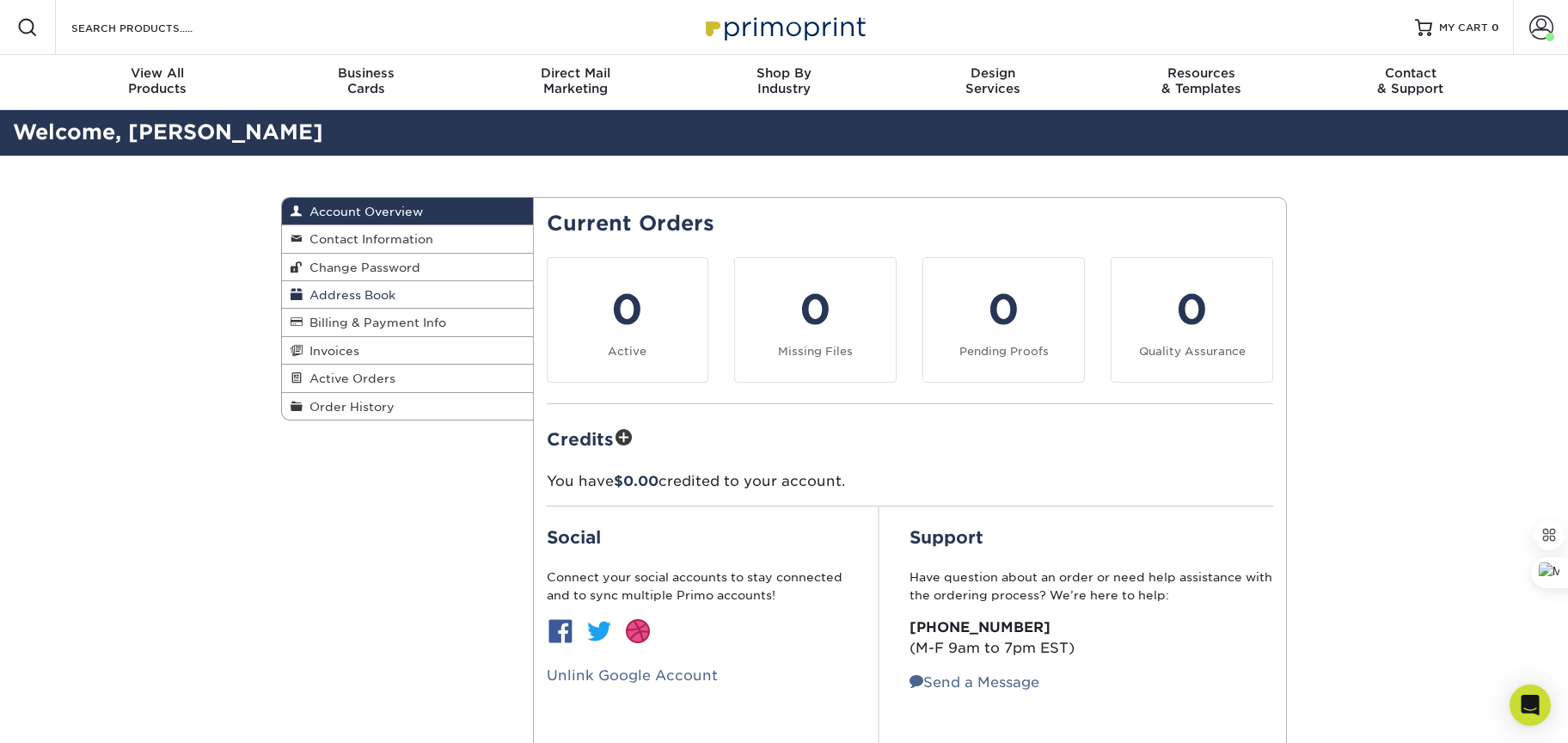
click at [372, 298] on span "Address Book" at bounding box center [348, 294] width 92 height 13
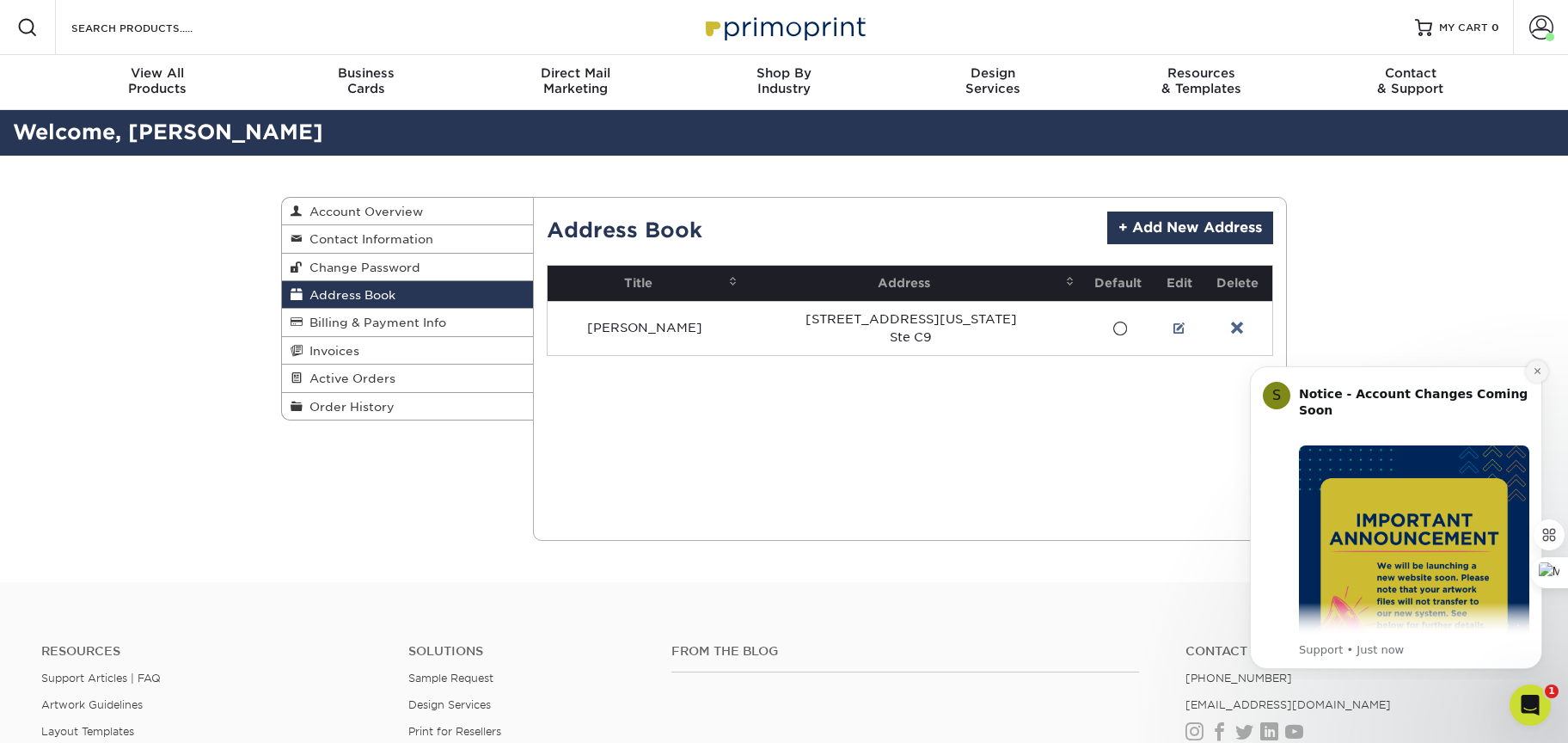
click at [1535, 372] on icon "Dismiss notification" at bounding box center [1536, 371] width 6 height 6
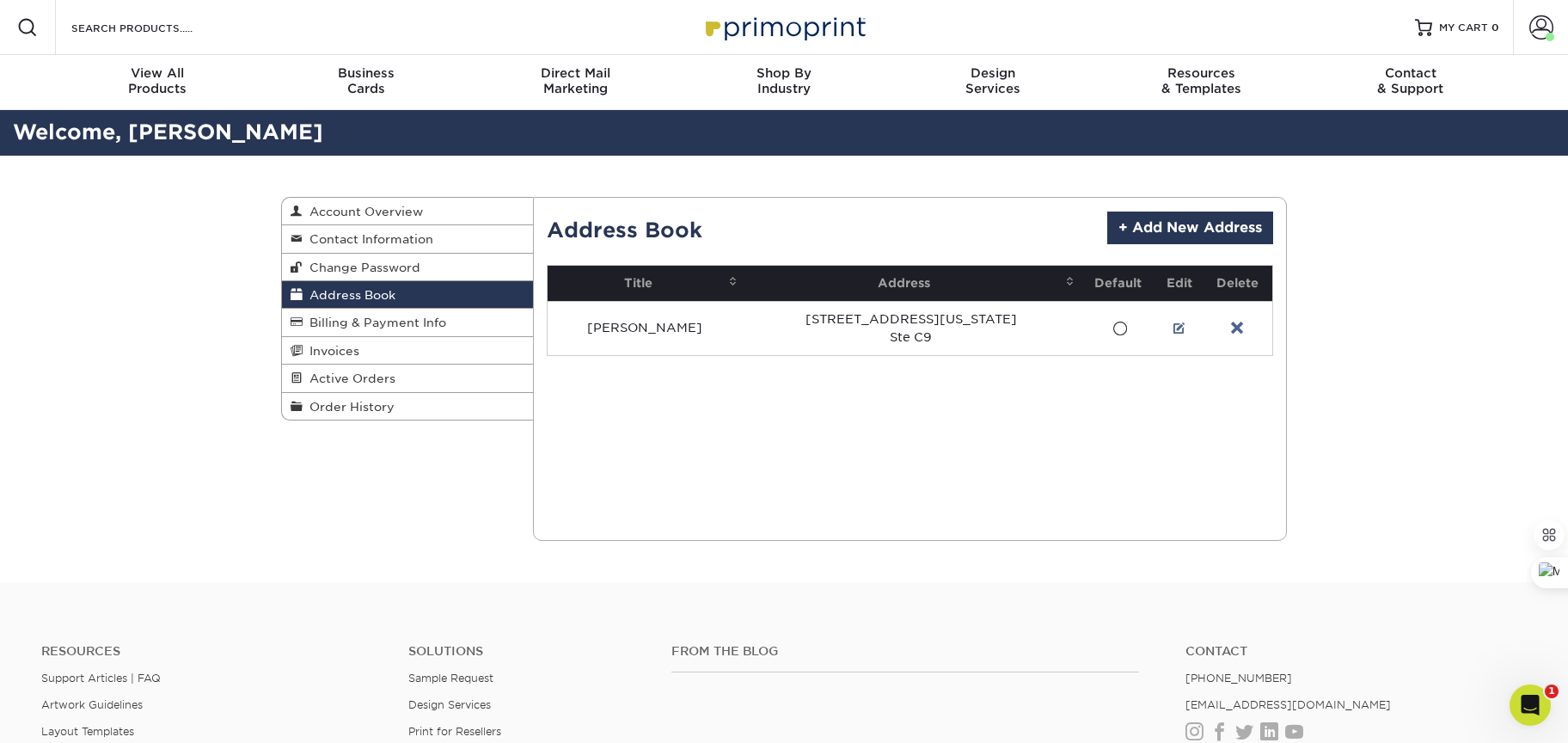
click at [452, 547] on div "Address Book Account Overview Contact Information Change Password Address Book …" at bounding box center [784, 369] width 1032 height 427
click at [418, 501] on div "Address Book Account Overview Contact Information Change Password Address Book …" at bounding box center [784, 369] width 1032 height 427
click at [371, 382] on span "Active Orders" at bounding box center [348, 378] width 92 height 13
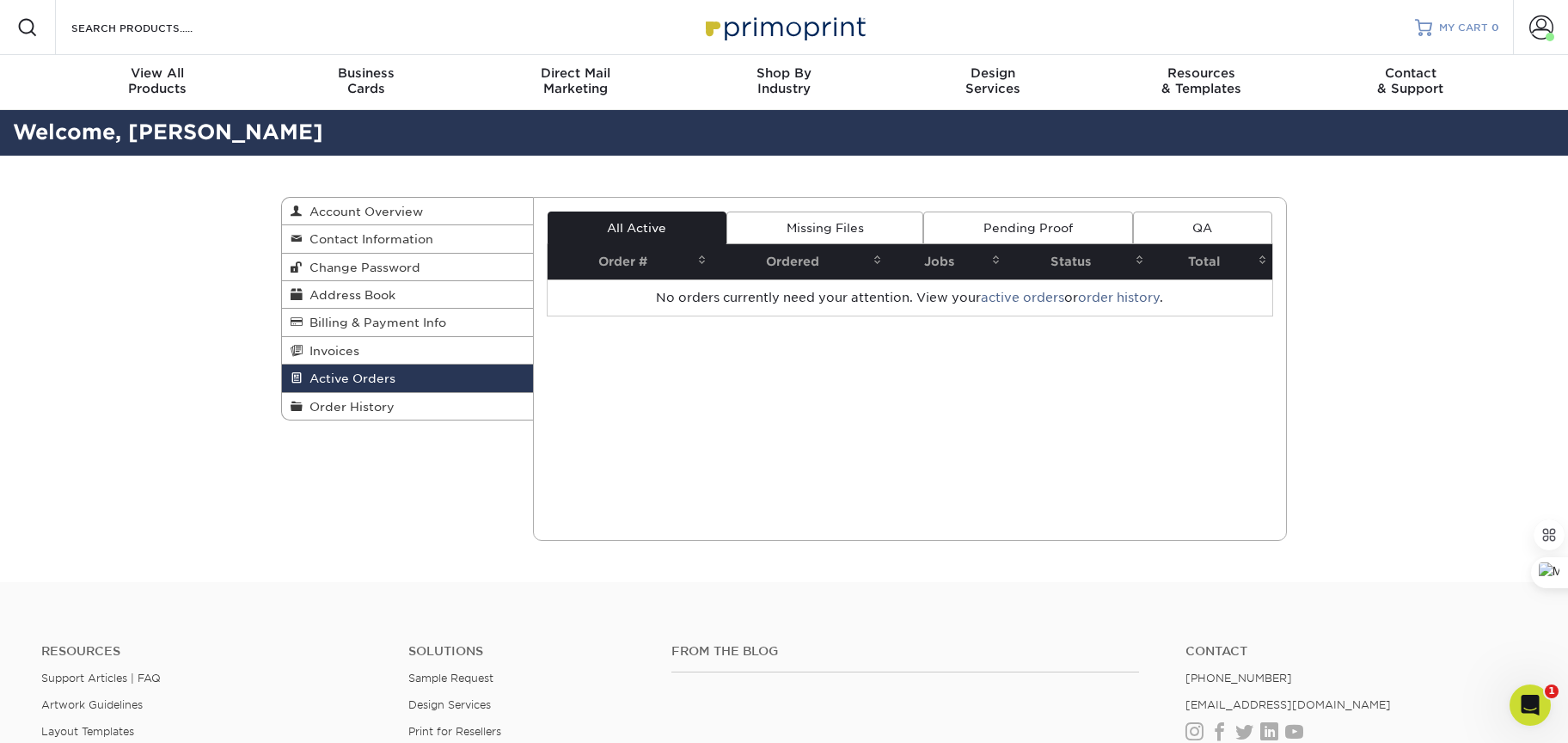
click at [1424, 28] on div at bounding box center [1423, 27] width 17 height 17
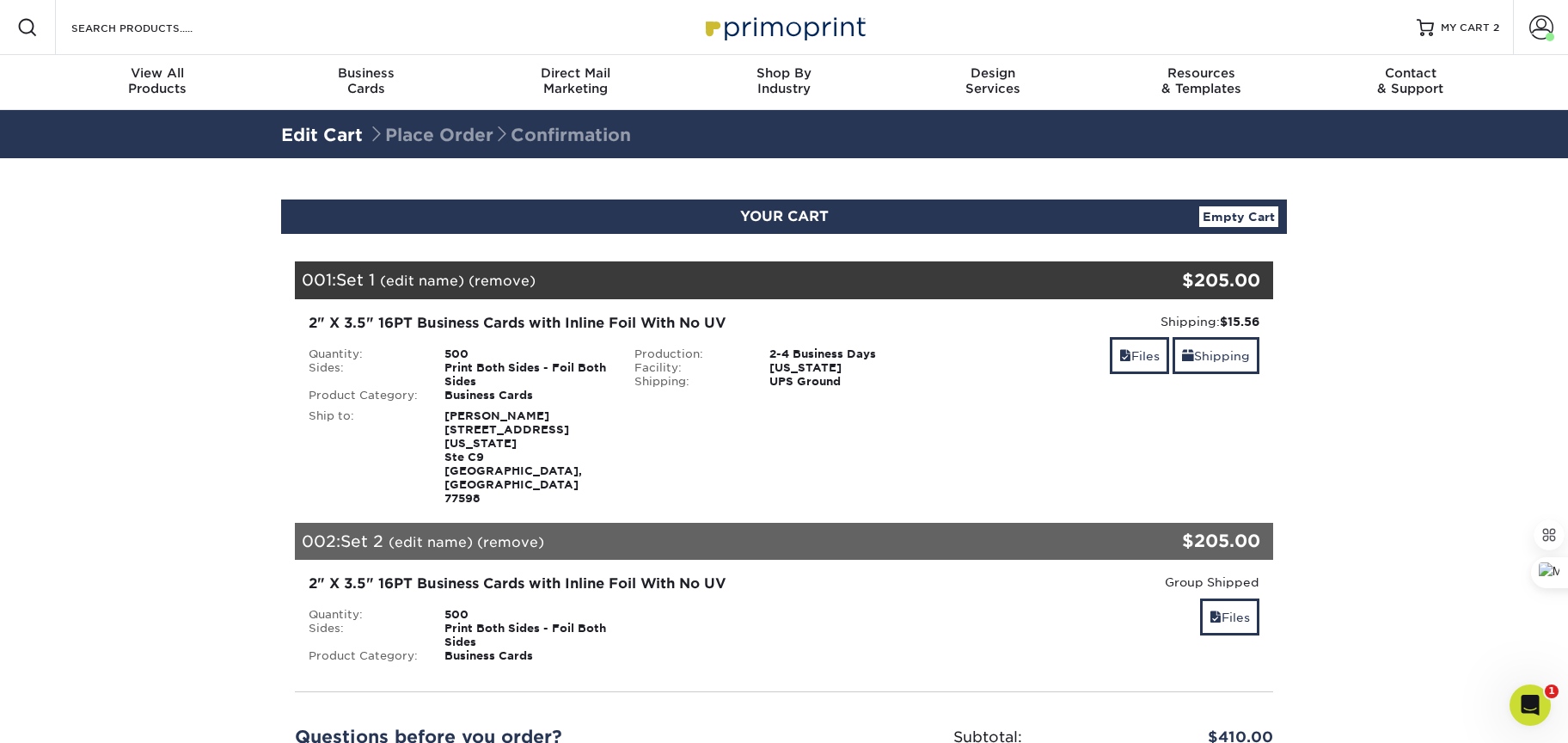
click at [435, 278] on link "(edit name)" at bounding box center [422, 281] width 84 height 16
click at [1142, 362] on link "Files" at bounding box center [1140, 356] width 60 height 37
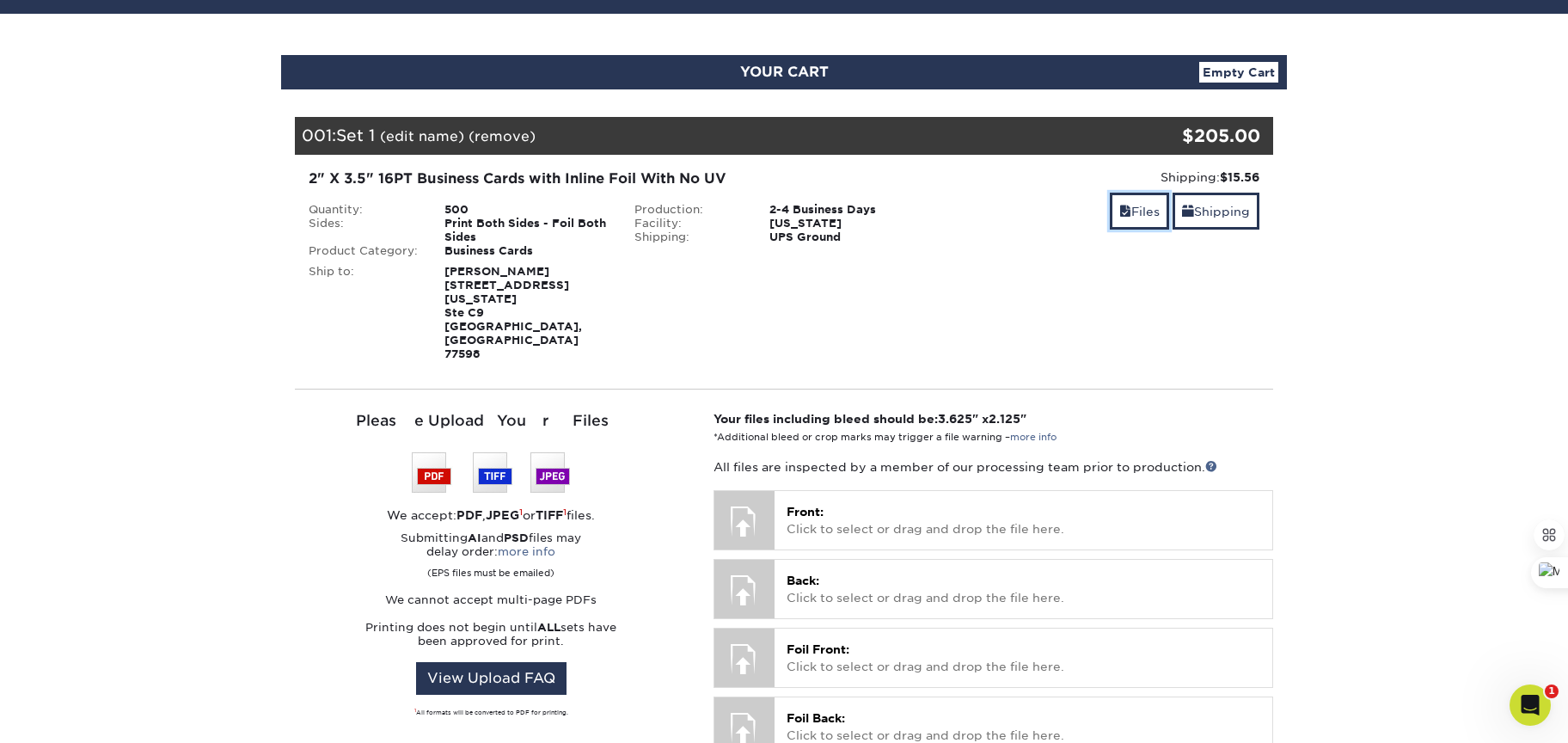
scroll to position [212, 0]
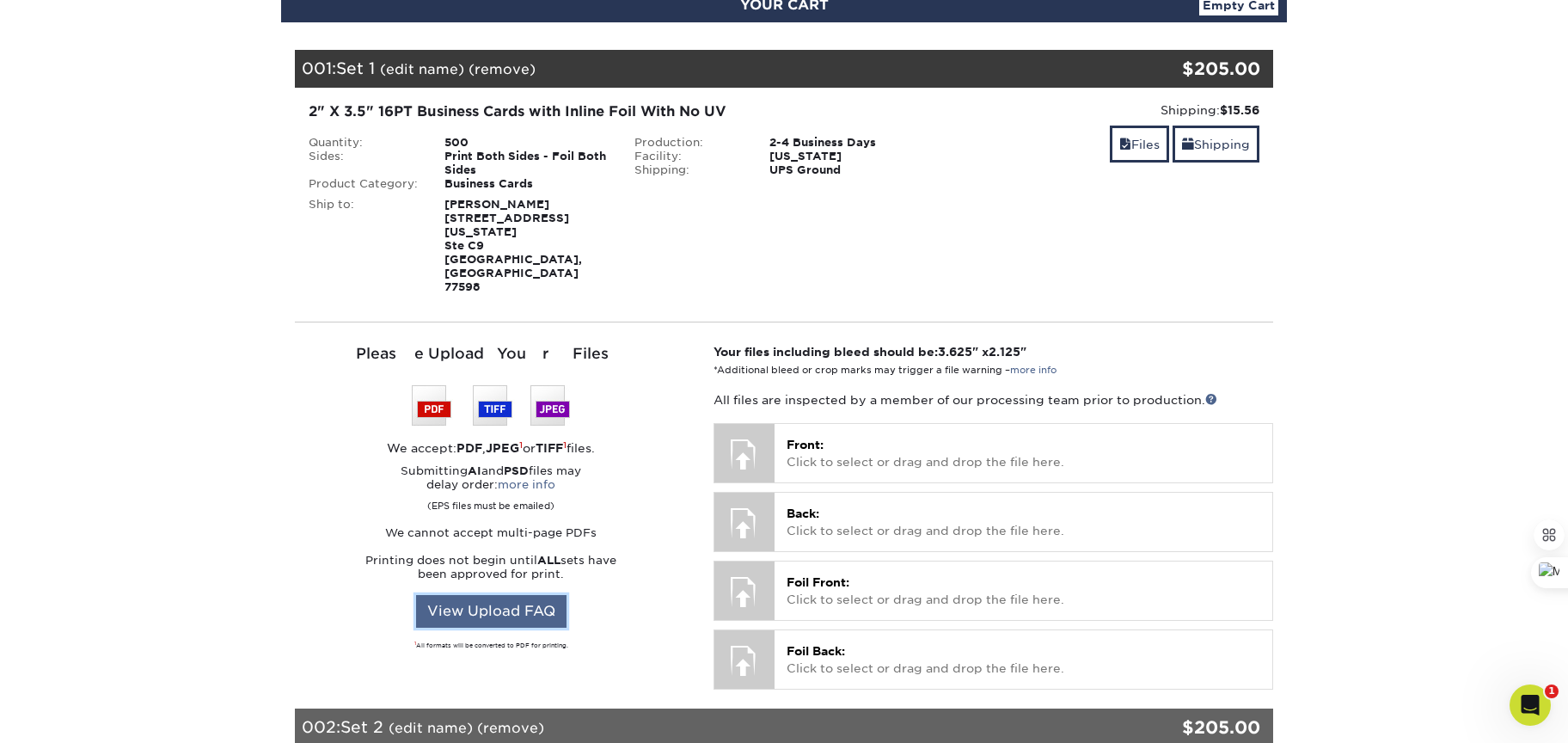
click at [510, 595] on link "View Upload FAQ" at bounding box center [491, 611] width 150 height 33
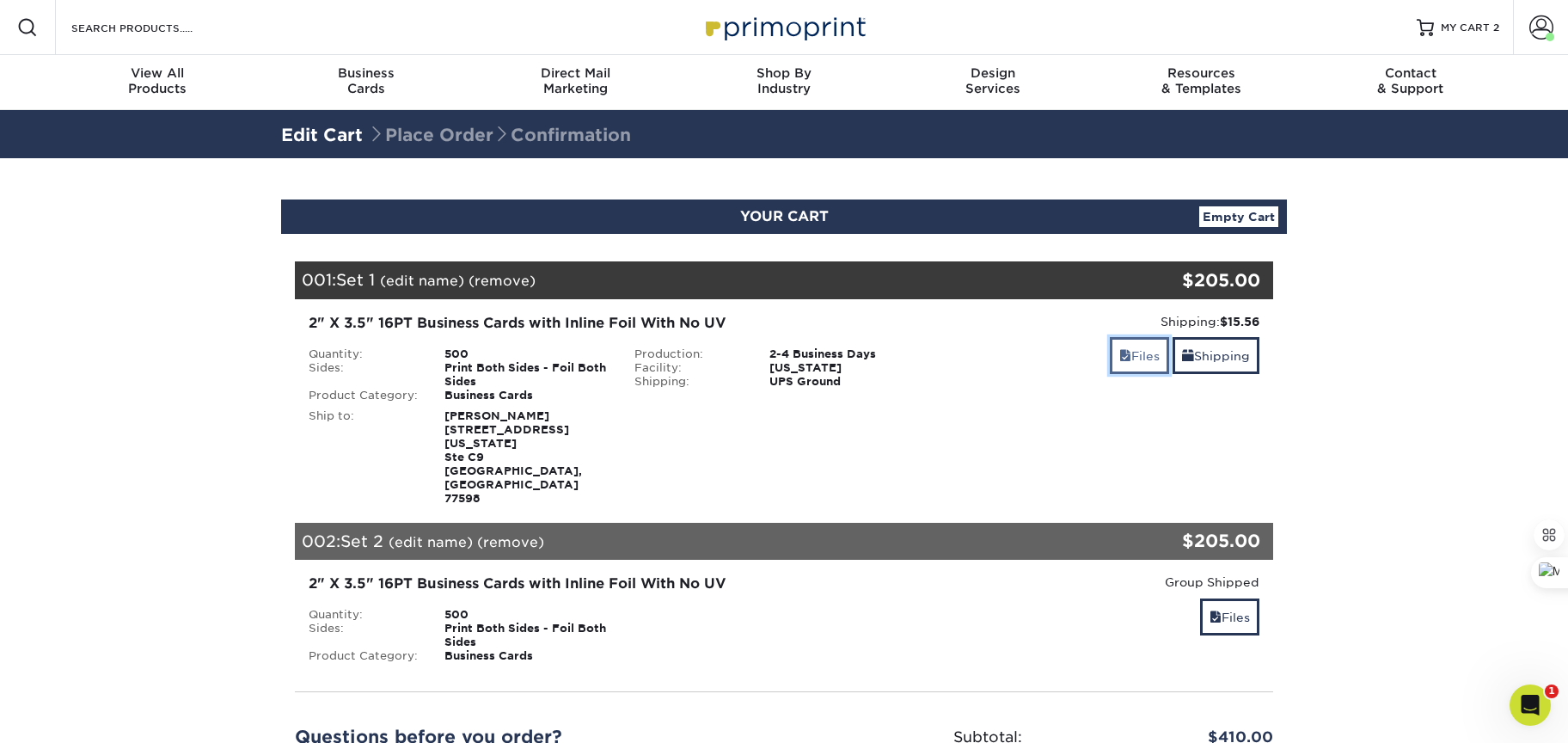
click at [1151, 361] on link "Files" at bounding box center [1140, 356] width 60 height 37
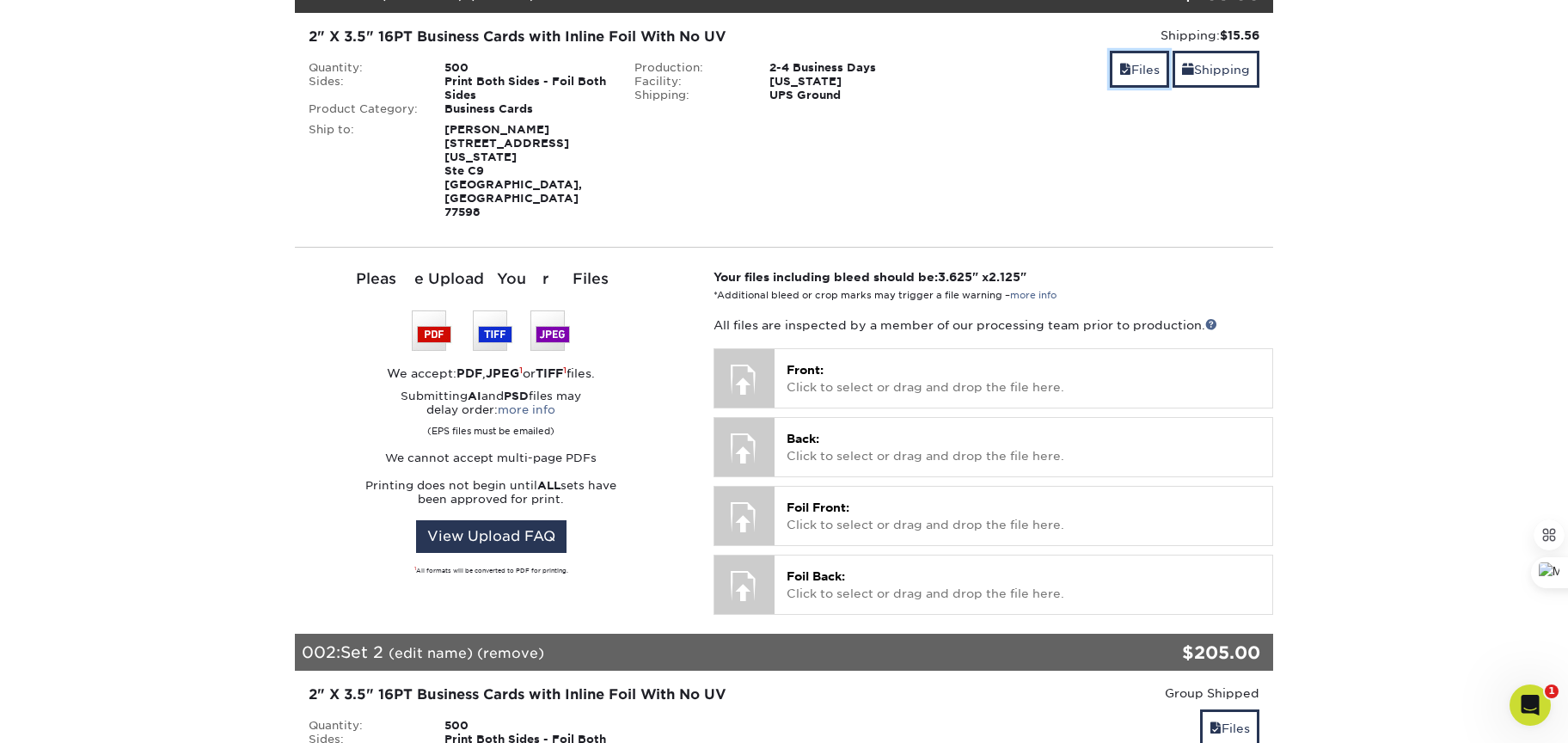
scroll to position [292, 0]
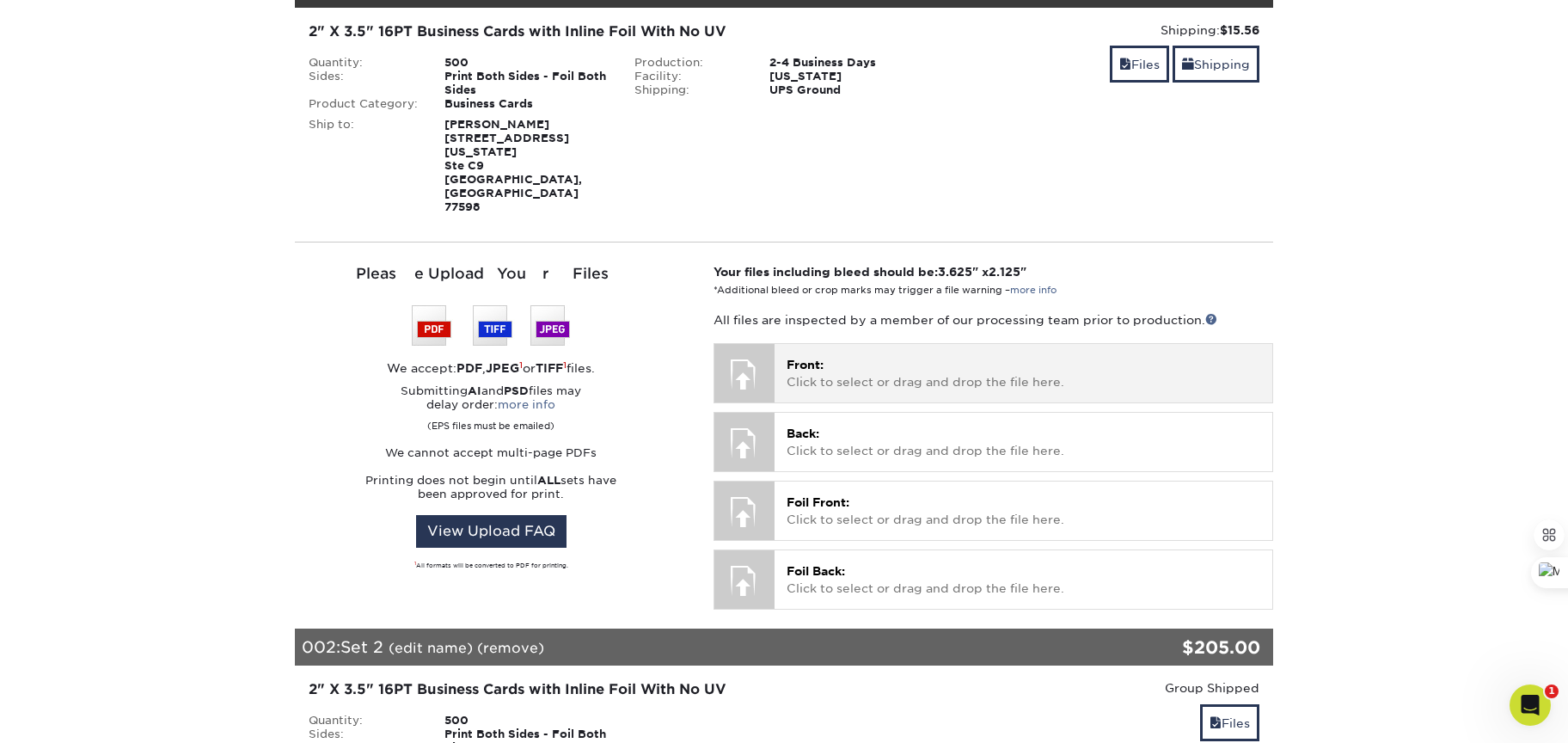
click at [738, 344] on div at bounding box center [745, 374] width 60 height 60
click at [921, 356] on p "Front: Click to select or drag and drop the file here." at bounding box center [1023, 373] width 474 height 36
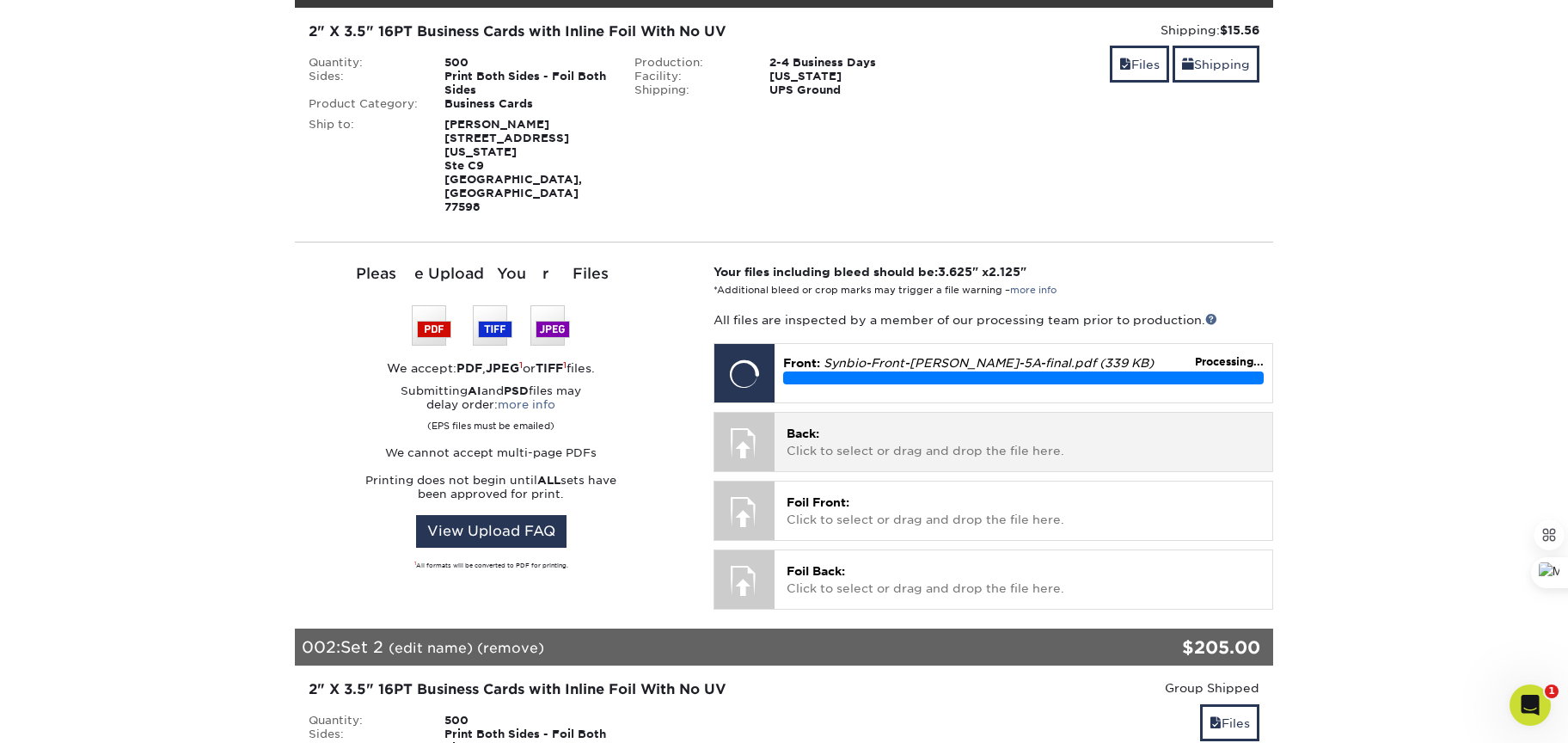
click at [929, 425] on p "Back: Click to select or drag and drop the file here." at bounding box center [1023, 443] width 474 height 36
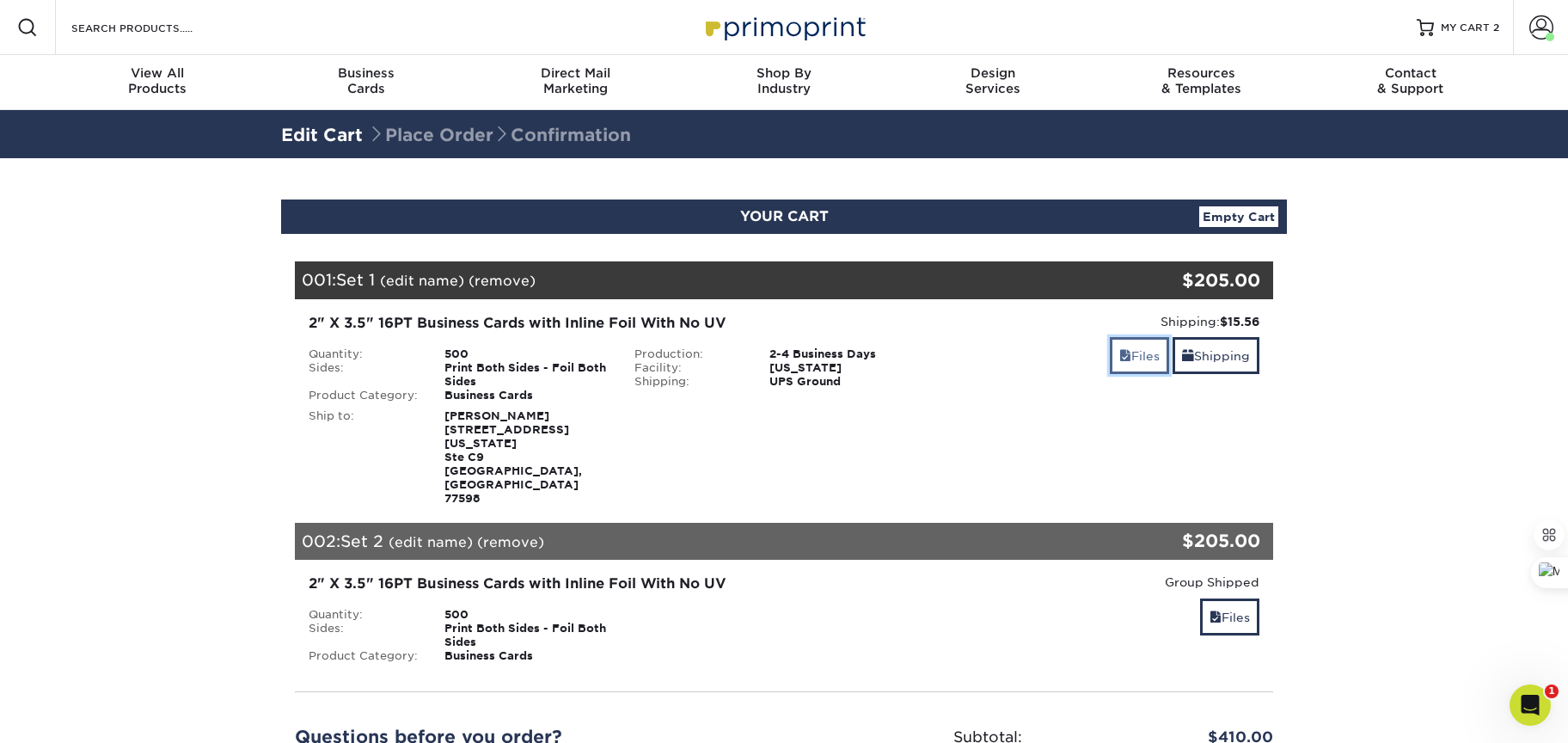
click at [1136, 356] on link "Files" at bounding box center [1140, 356] width 60 height 37
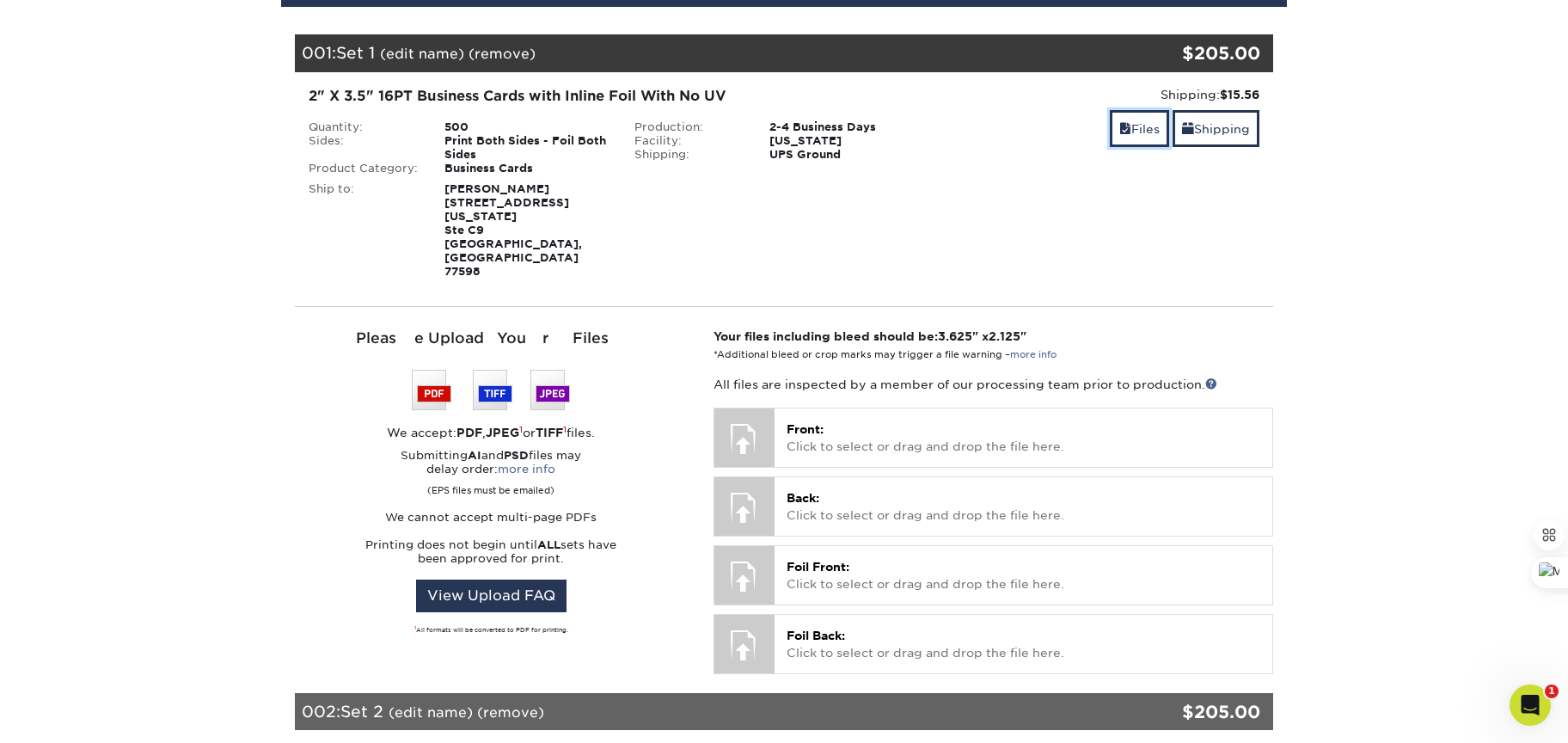
scroll to position [212, 0]
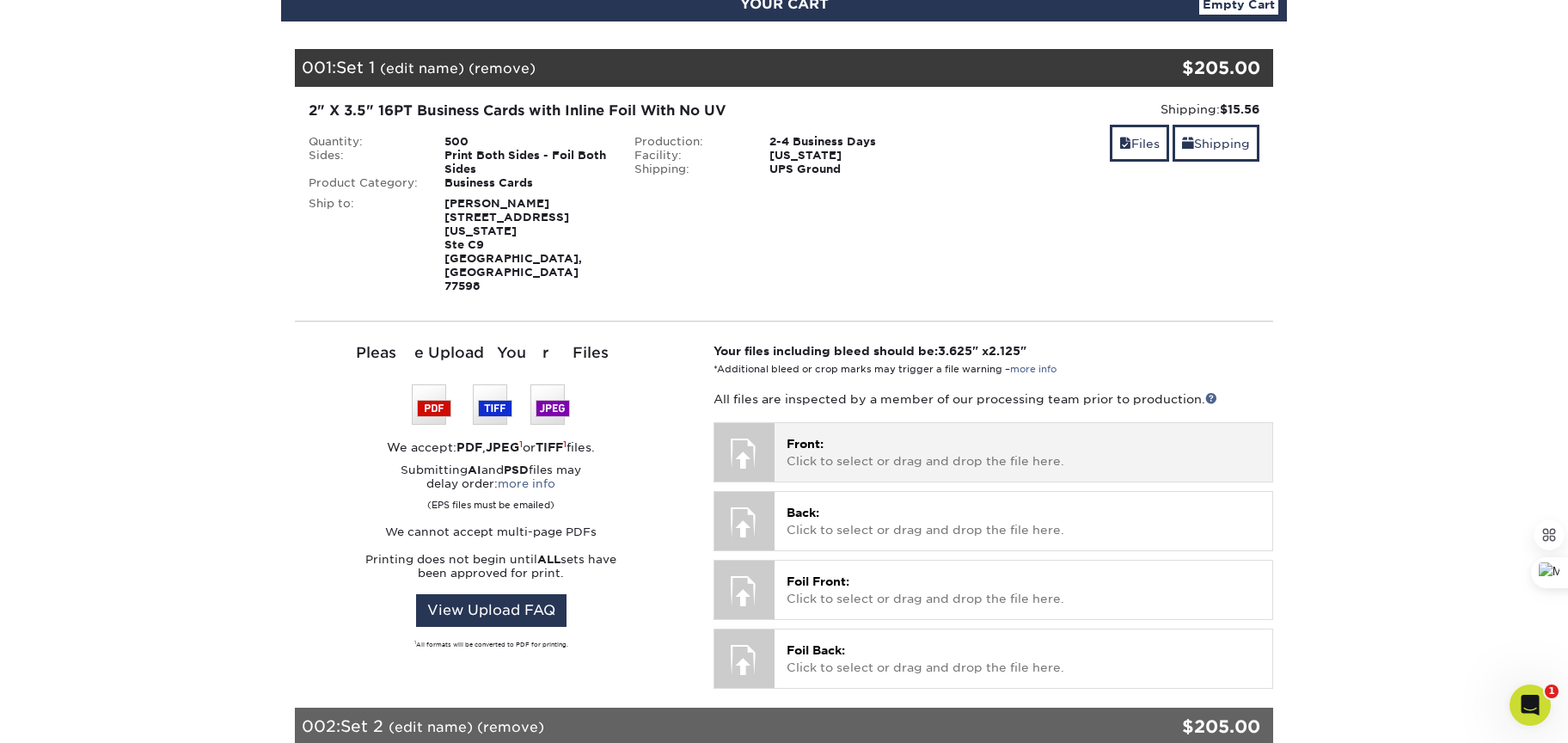
click at [980, 435] on p "Front: Click to select or drag and drop the file here." at bounding box center [1023, 452] width 474 height 36
click at [836, 435] on p "Front: Click to select or drag and drop the file here." at bounding box center [1023, 452] width 474 height 36
click at [995, 435] on p "Front: Click to select or drag and drop the file here." at bounding box center [1023, 452] width 474 height 36
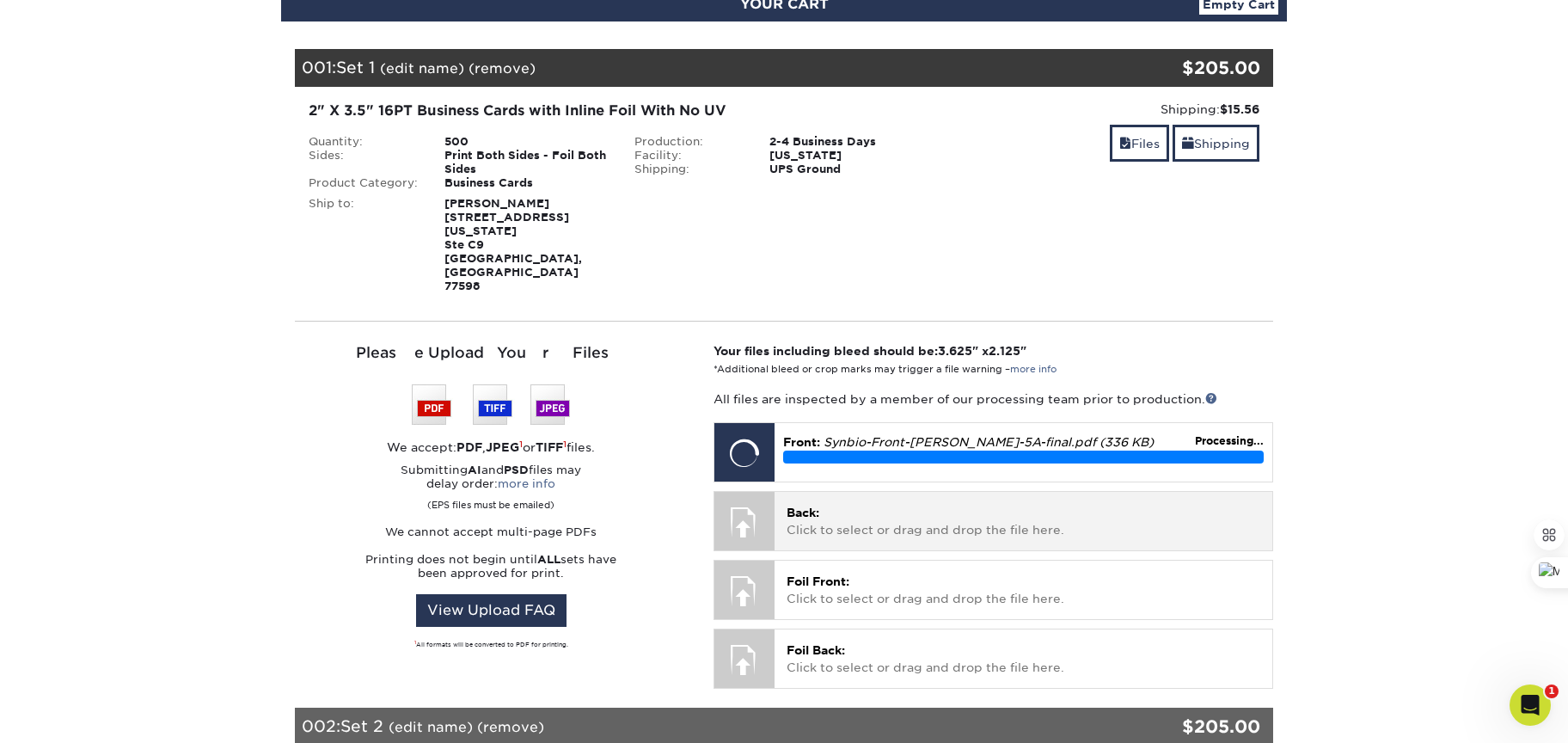
click at [880, 504] on p "Back: Click to select or drag and drop the file here." at bounding box center [1023, 522] width 474 height 36
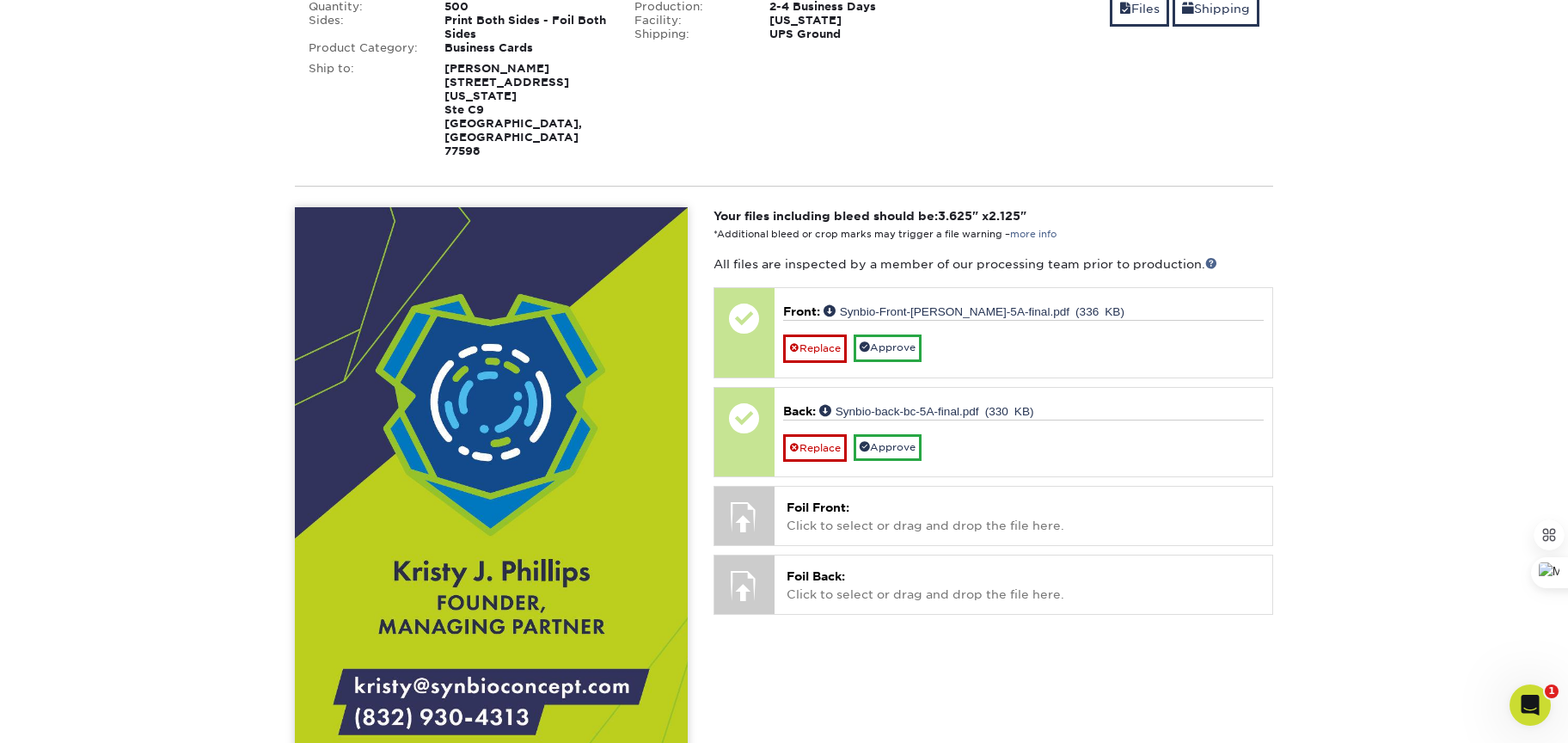
scroll to position [356, 0]
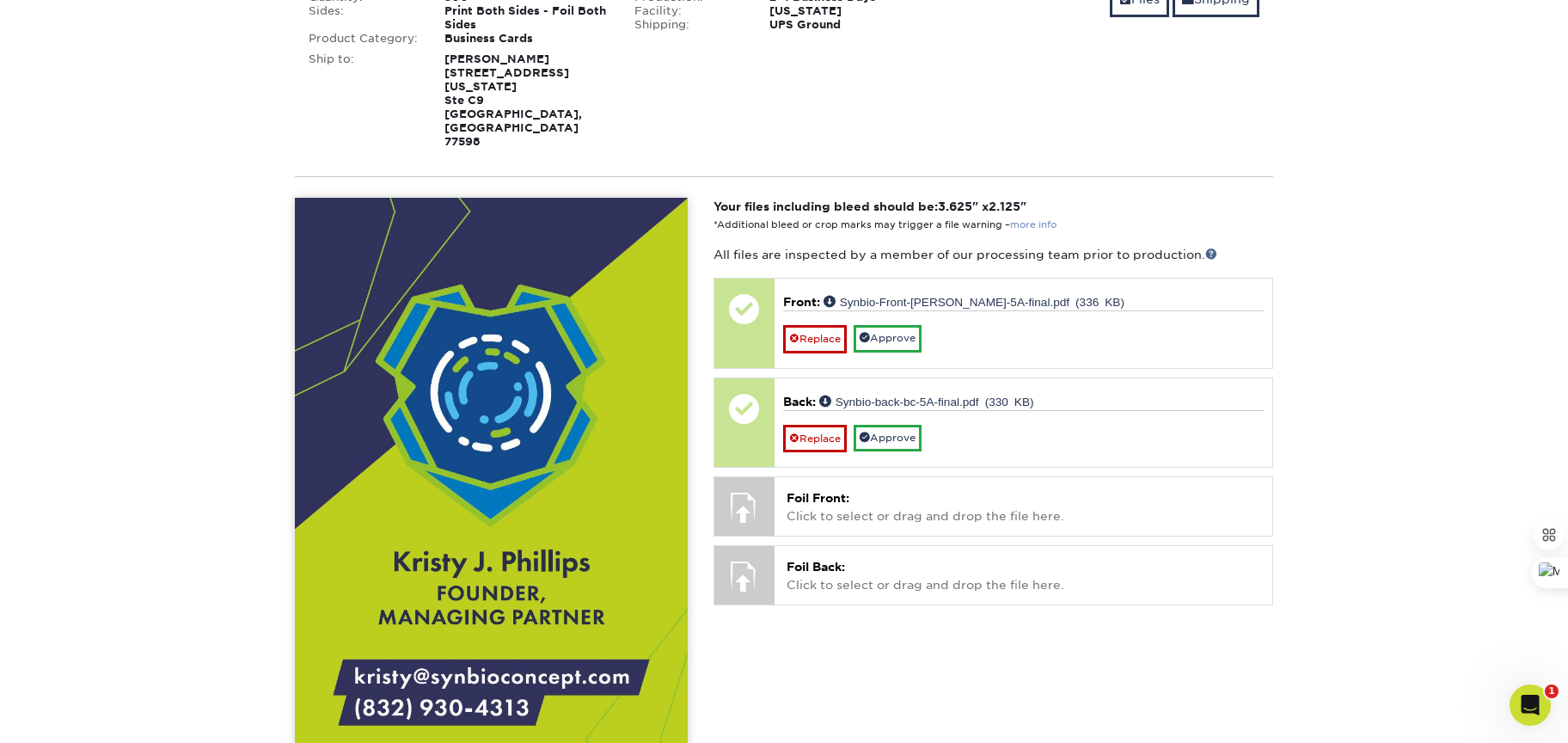
click at [1052, 220] on link "more info" at bounding box center [1033, 225] width 46 height 12
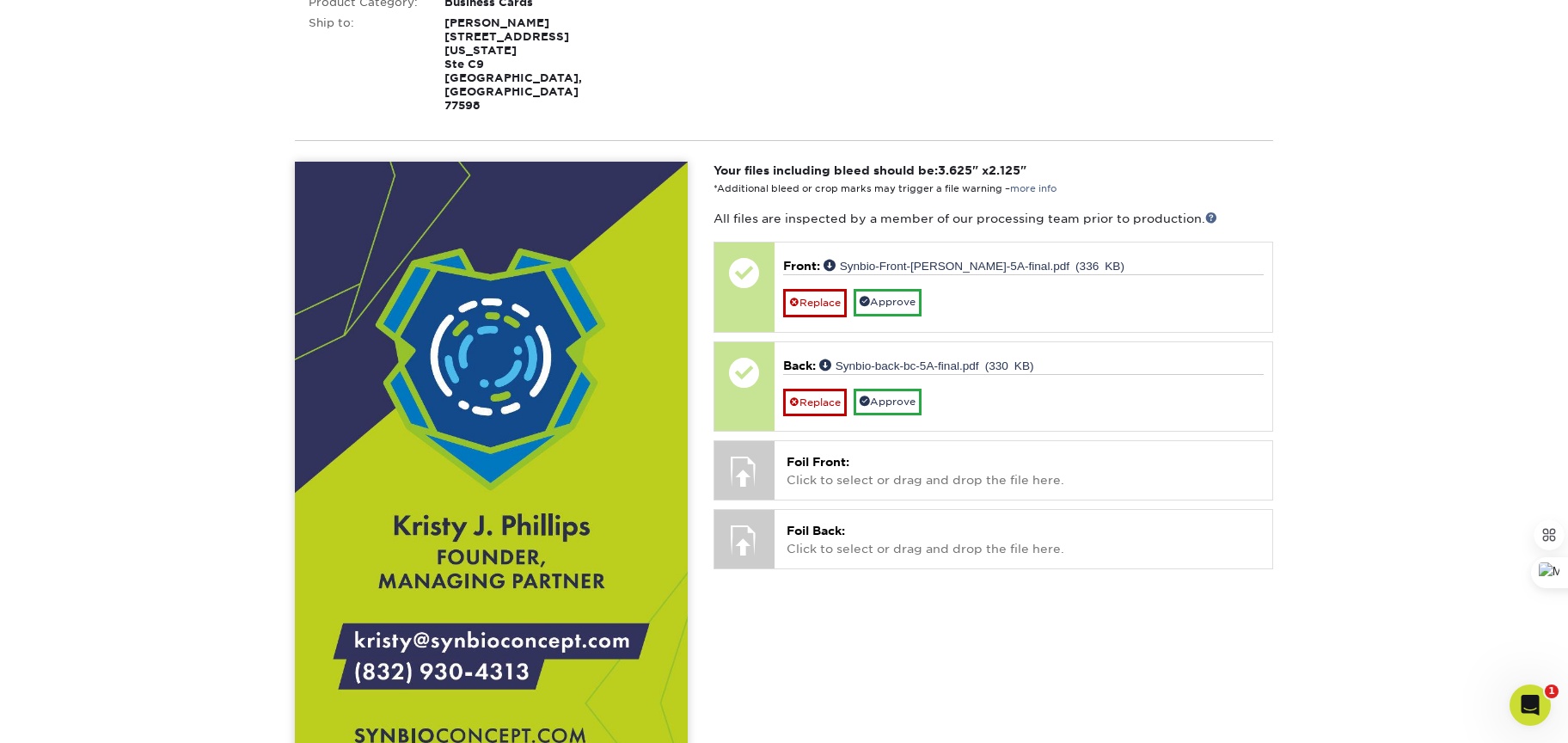
scroll to position [394, 0]
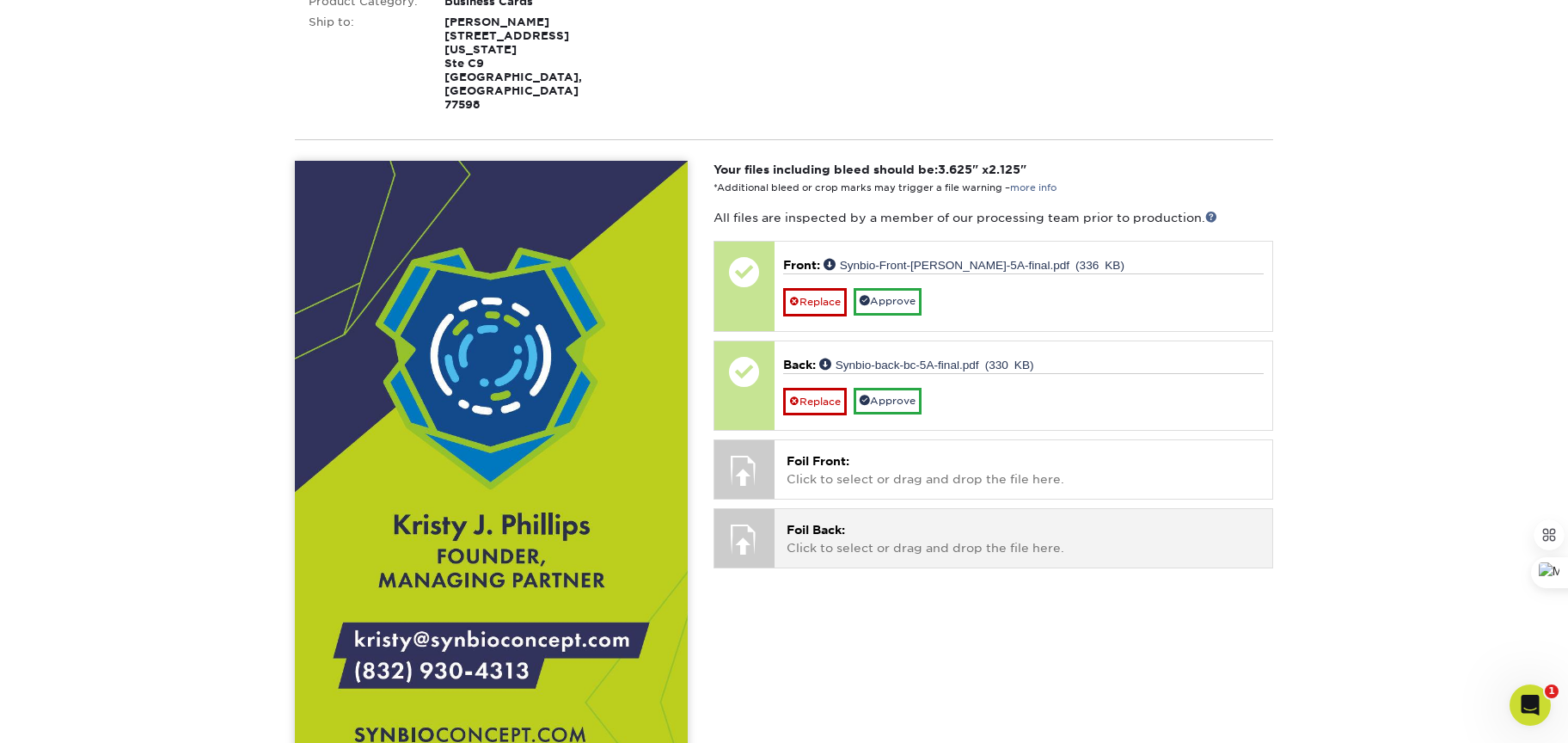
click at [860, 521] on p "Foil Back: Click to select or drag and drop the file here." at bounding box center [1023, 539] width 474 height 36
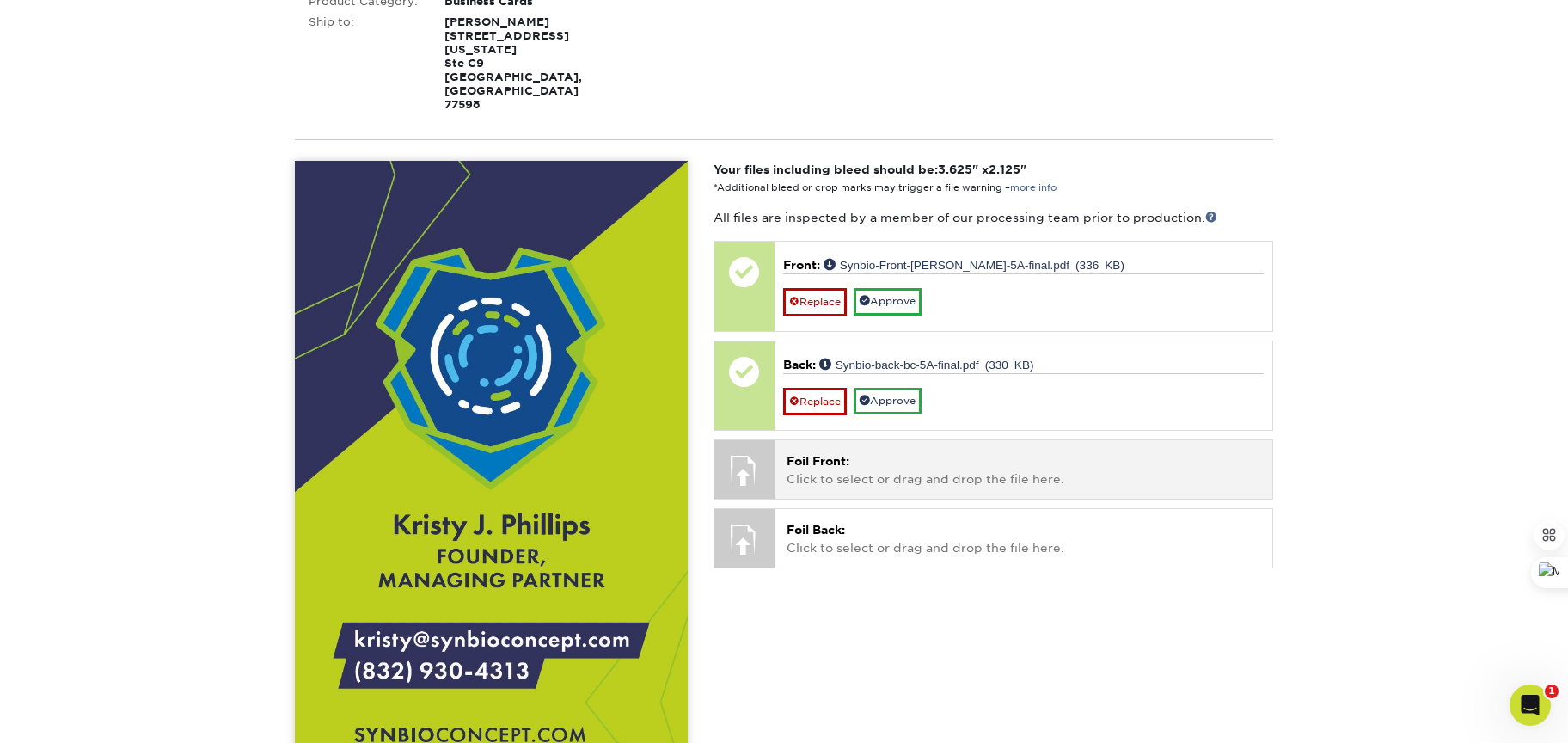
click at [1009, 452] on p "Foil Front: Click to select or drag and drop the file here." at bounding box center [1023, 470] width 474 height 36
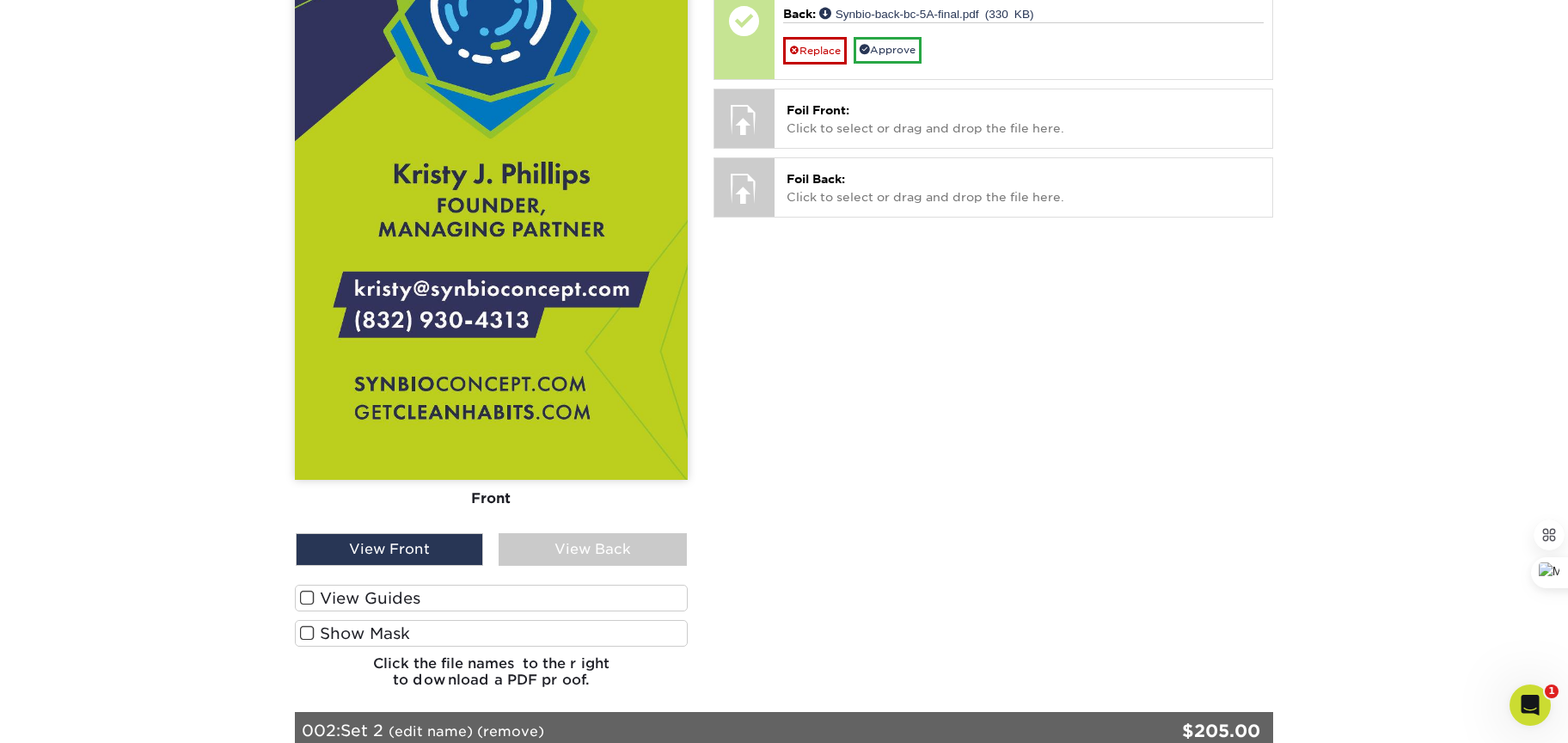
scroll to position [818, 0]
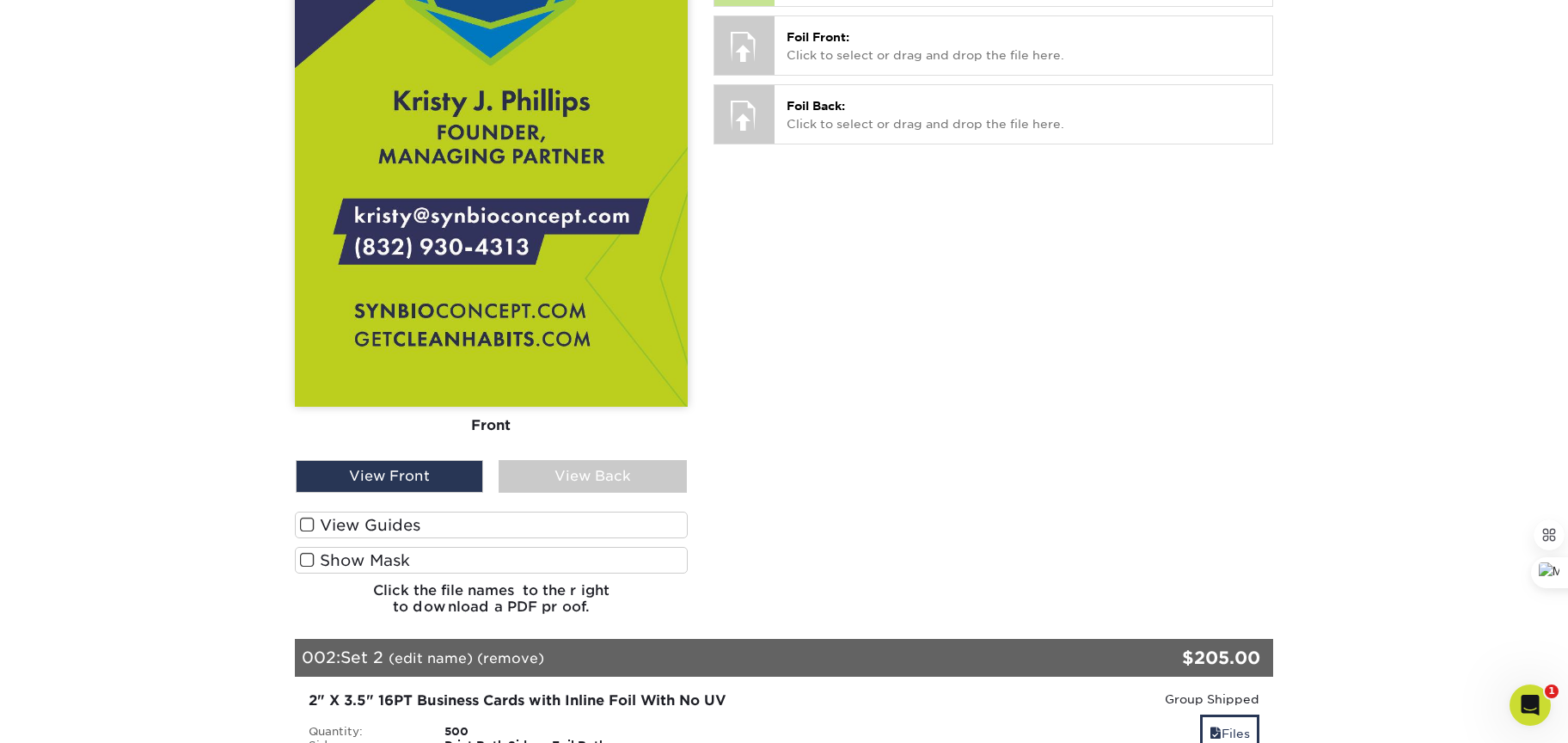
click at [304, 516] on span at bounding box center [308, 524] width 14 height 16
click at [0, 0] on input "View Guides" at bounding box center [0, 0] width 0 height 0
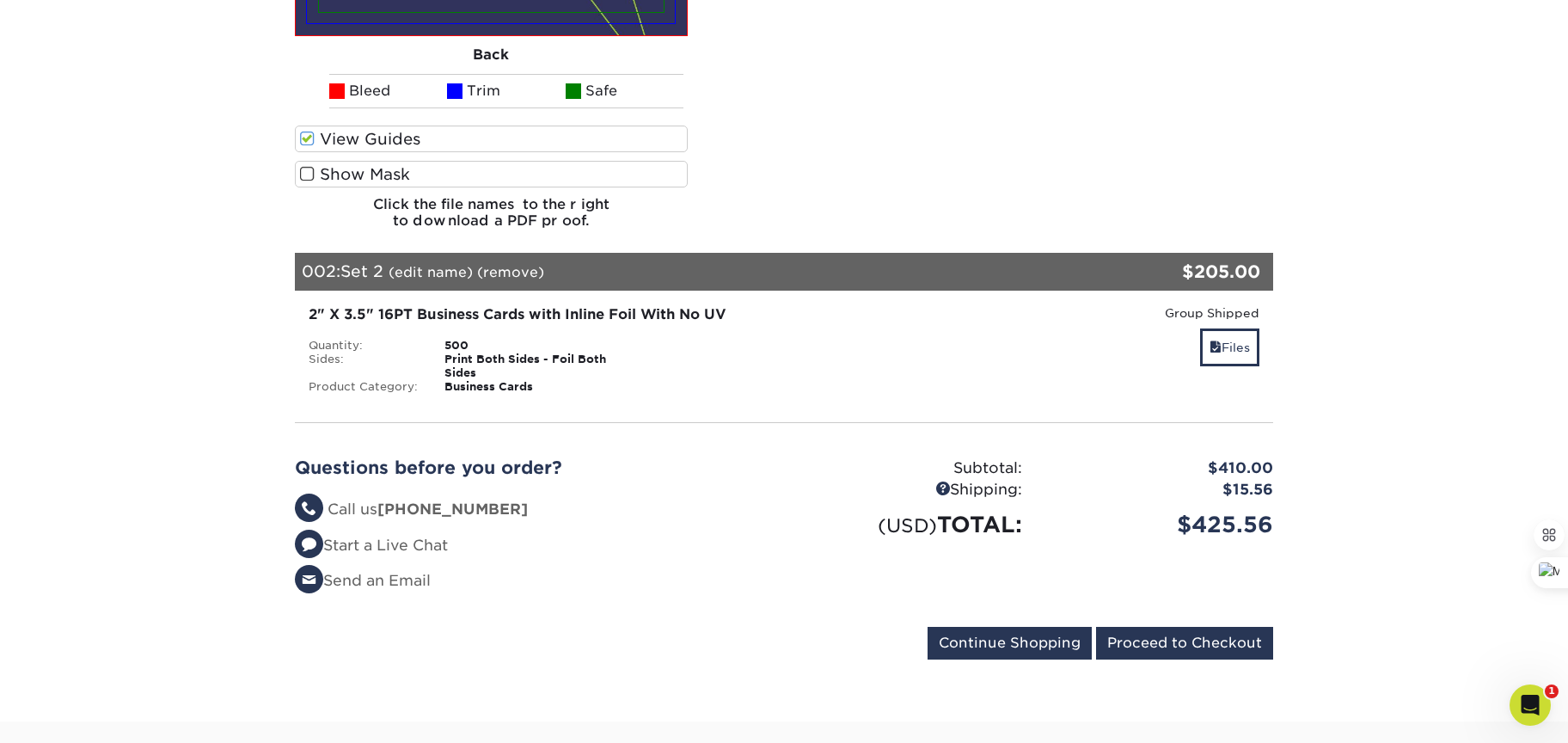
scroll to position [1914, 0]
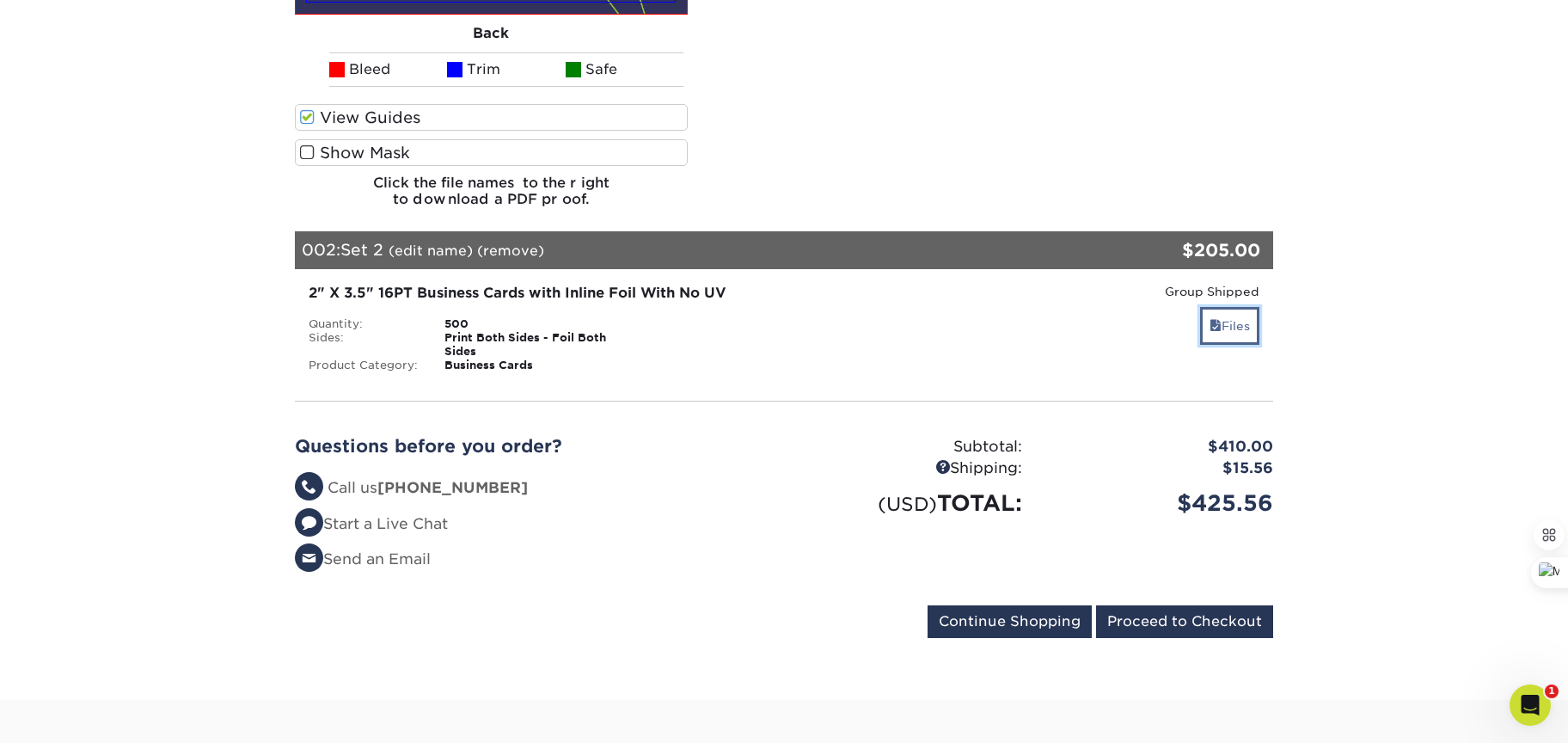
click at [1233, 307] on link "Files" at bounding box center [1229, 325] width 60 height 37
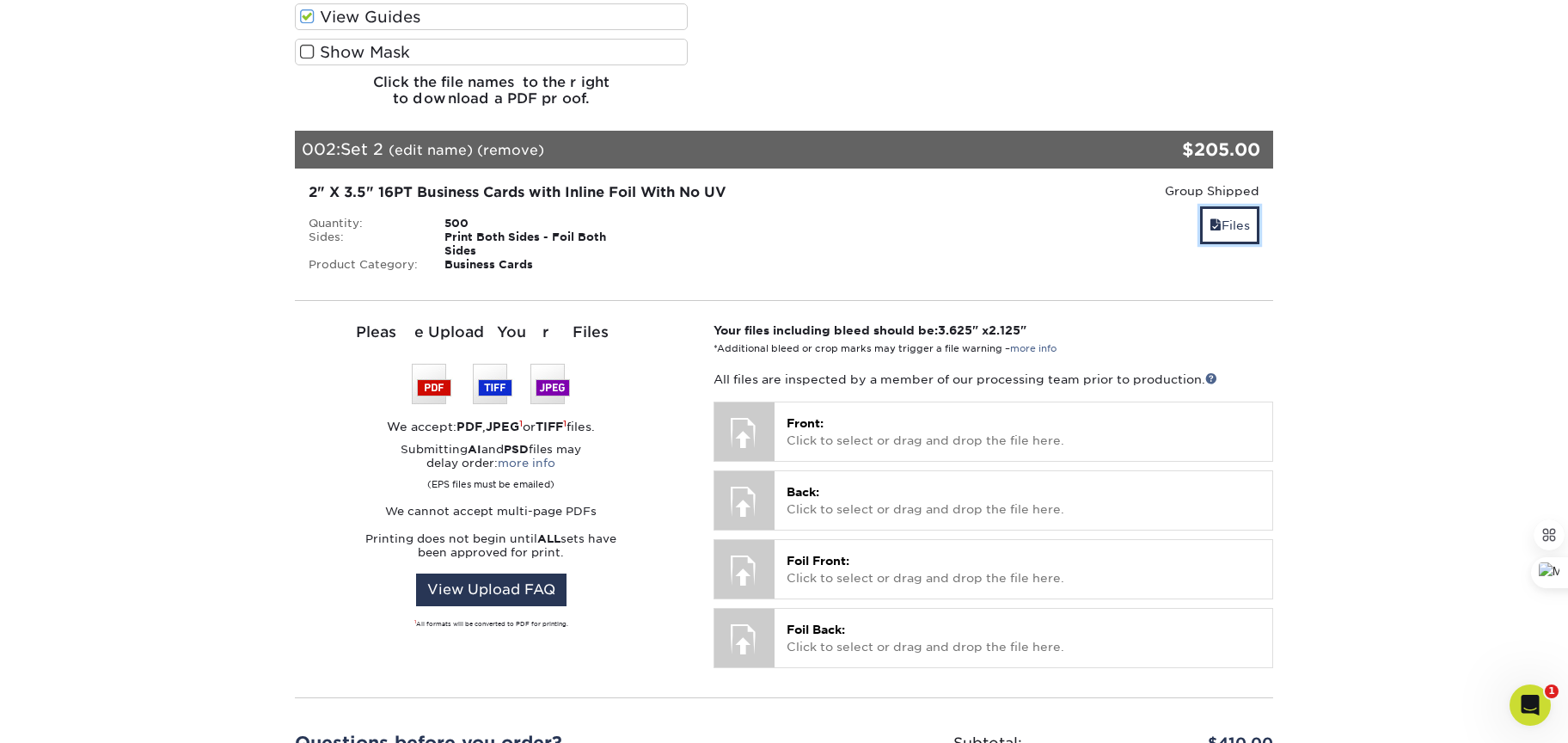
scroll to position [2017, 0]
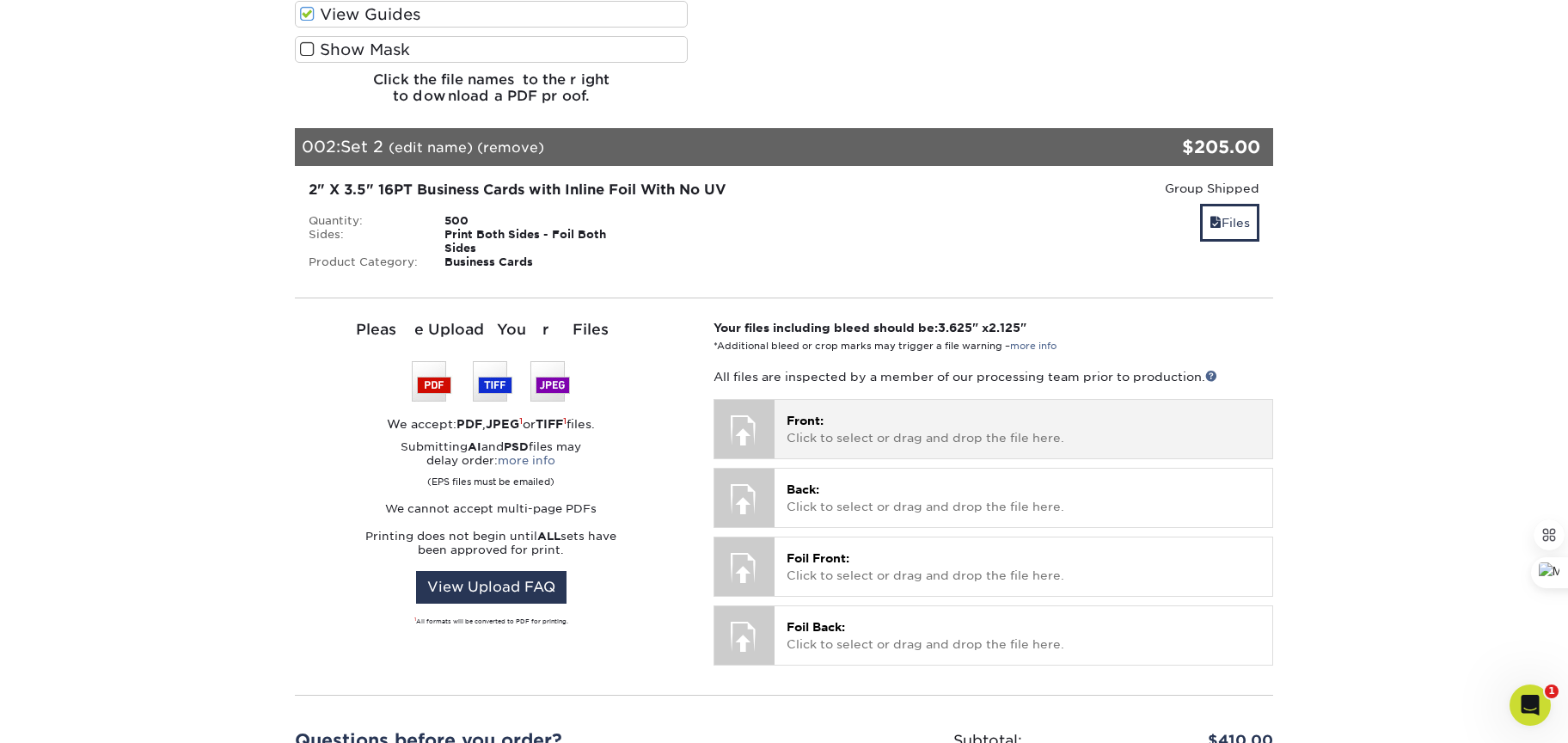
click at [1003, 411] on p "Front: Click to select or drag and drop the file here." at bounding box center [1023, 429] width 474 height 36
click at [904, 411] on p "Front: Click to select or drag and drop the file here." at bounding box center [1023, 429] width 474 height 36
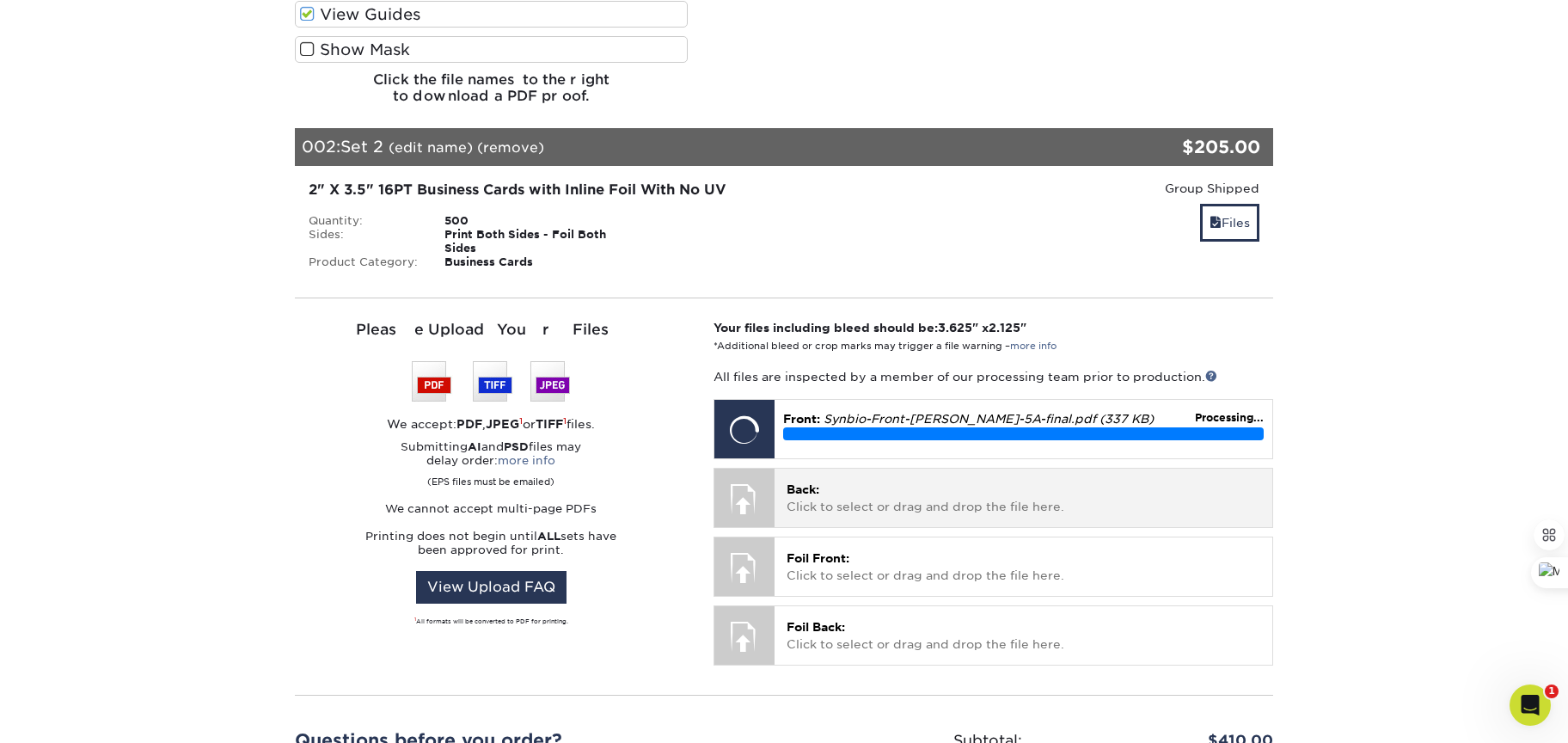
click at [989, 481] on p "Back: Click to select or drag and drop the file here." at bounding box center [1023, 499] width 474 height 36
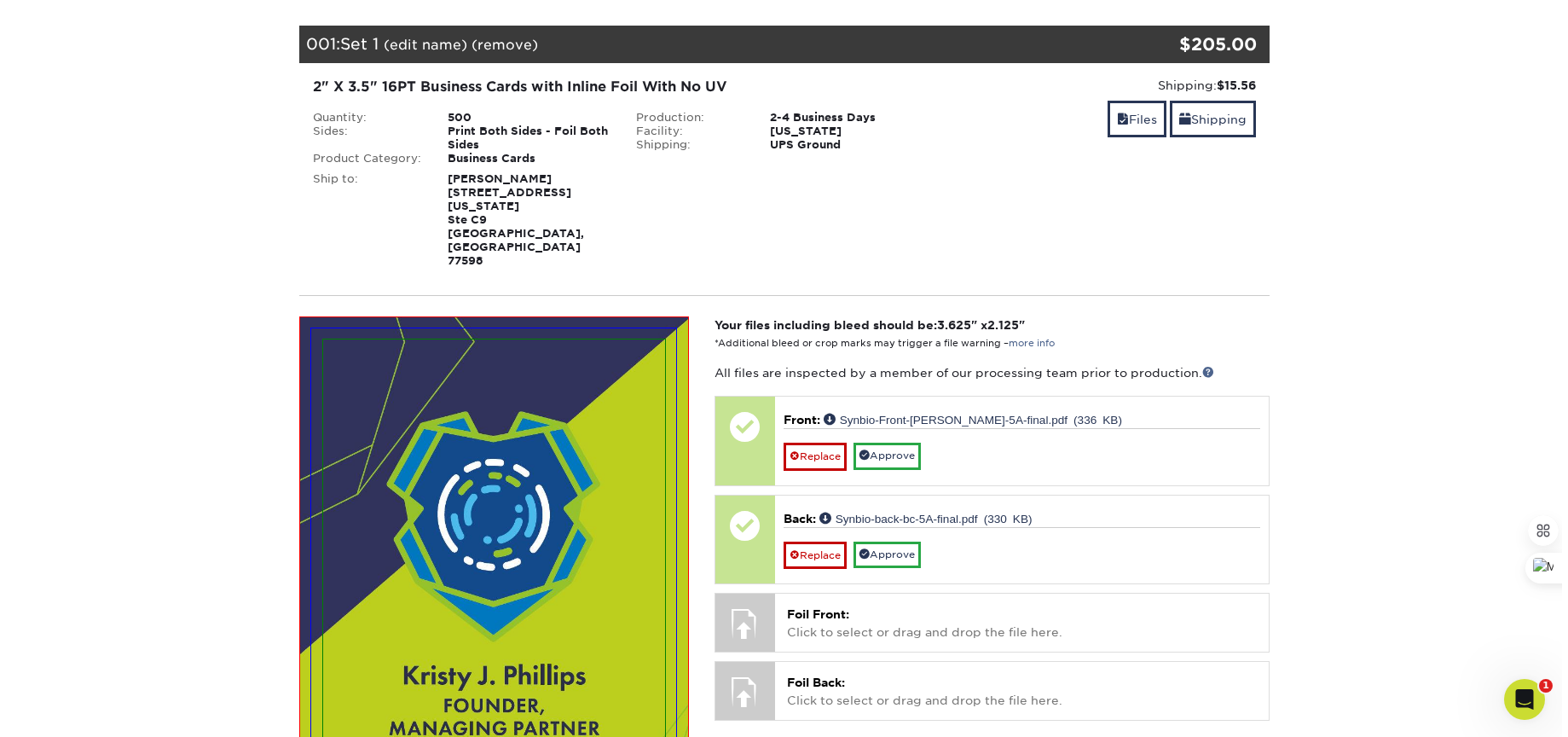
scroll to position [200, 0]
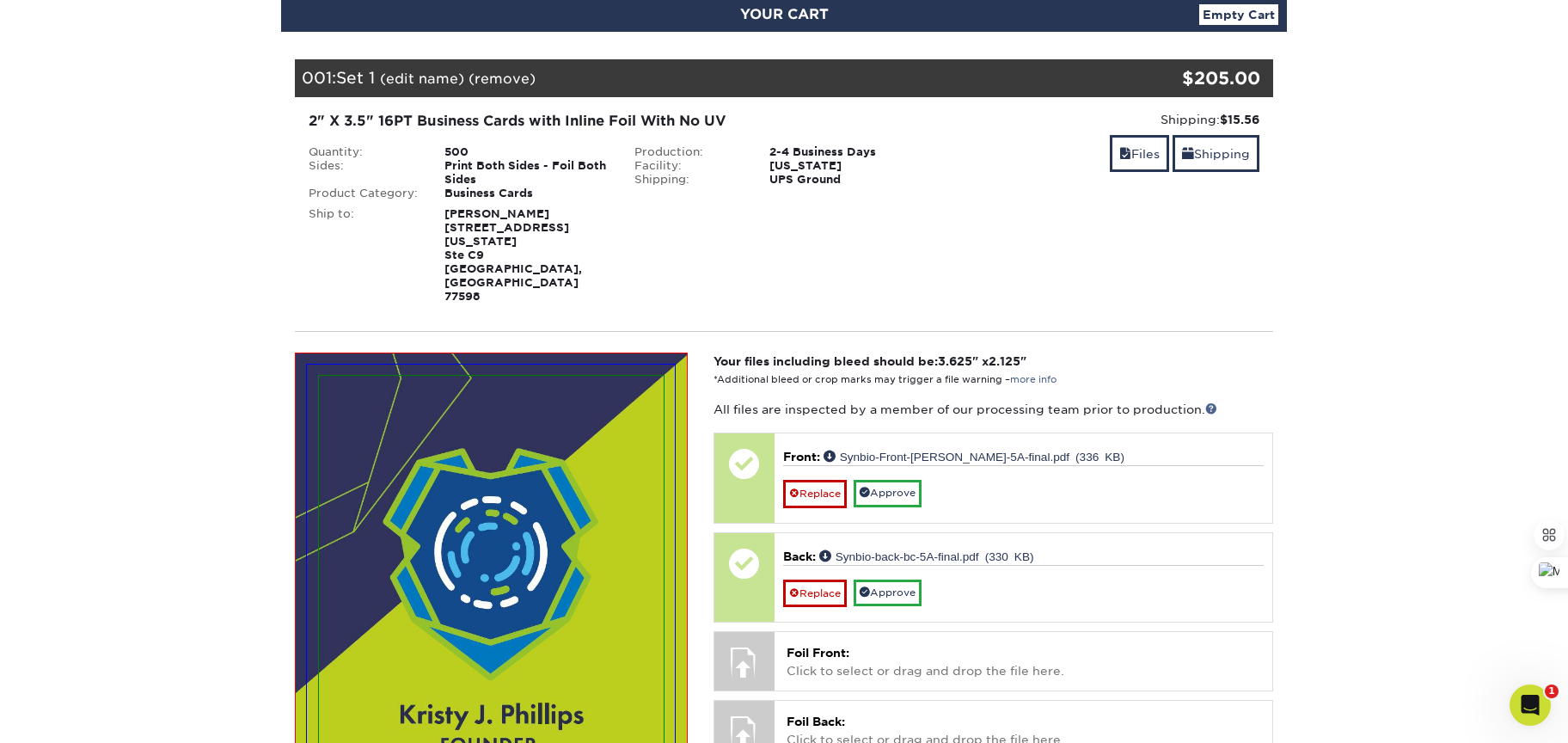
click at [438, 76] on link "(edit name)" at bounding box center [422, 78] width 84 height 16
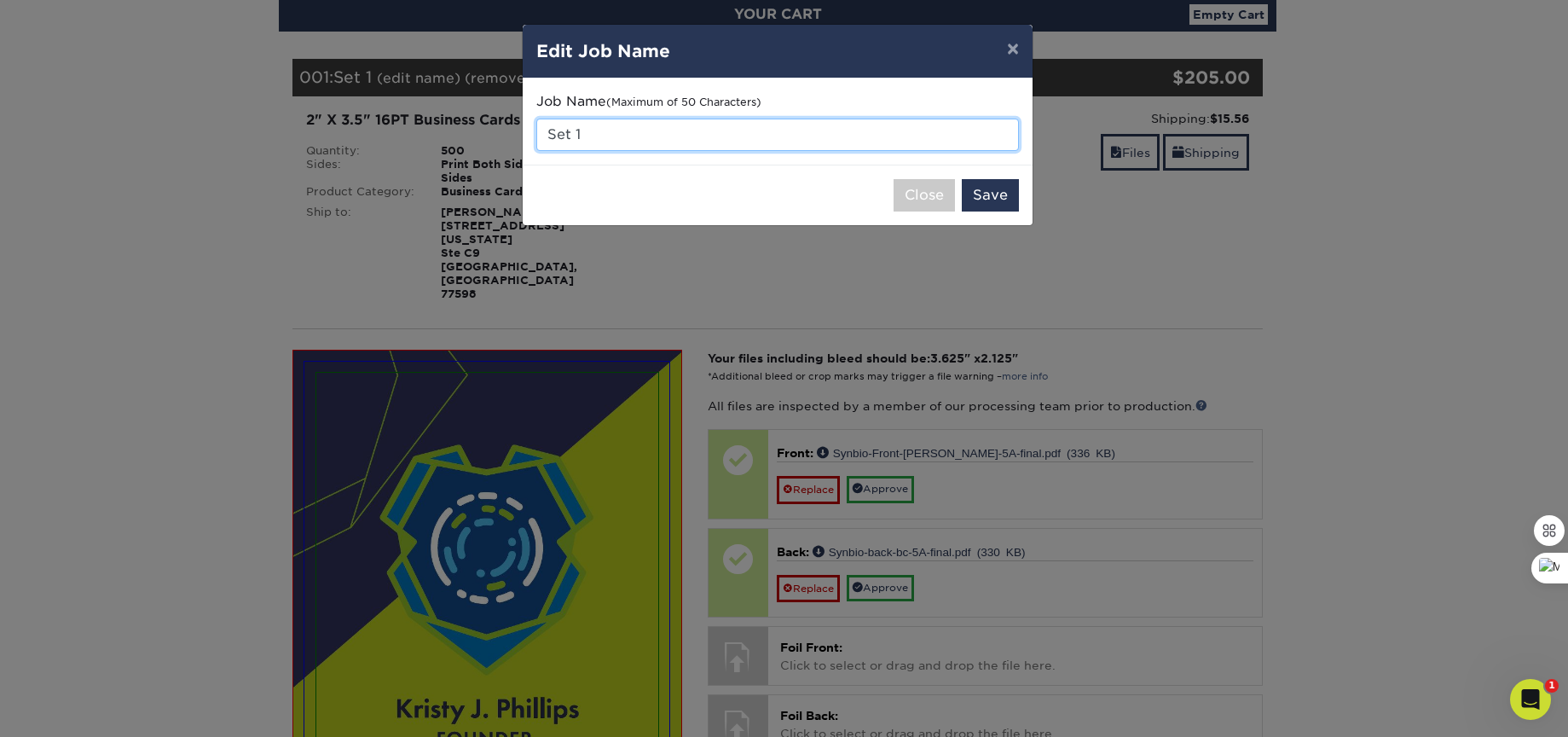
click at [602, 129] on input "Set 1" at bounding box center [777, 134] width 482 height 33
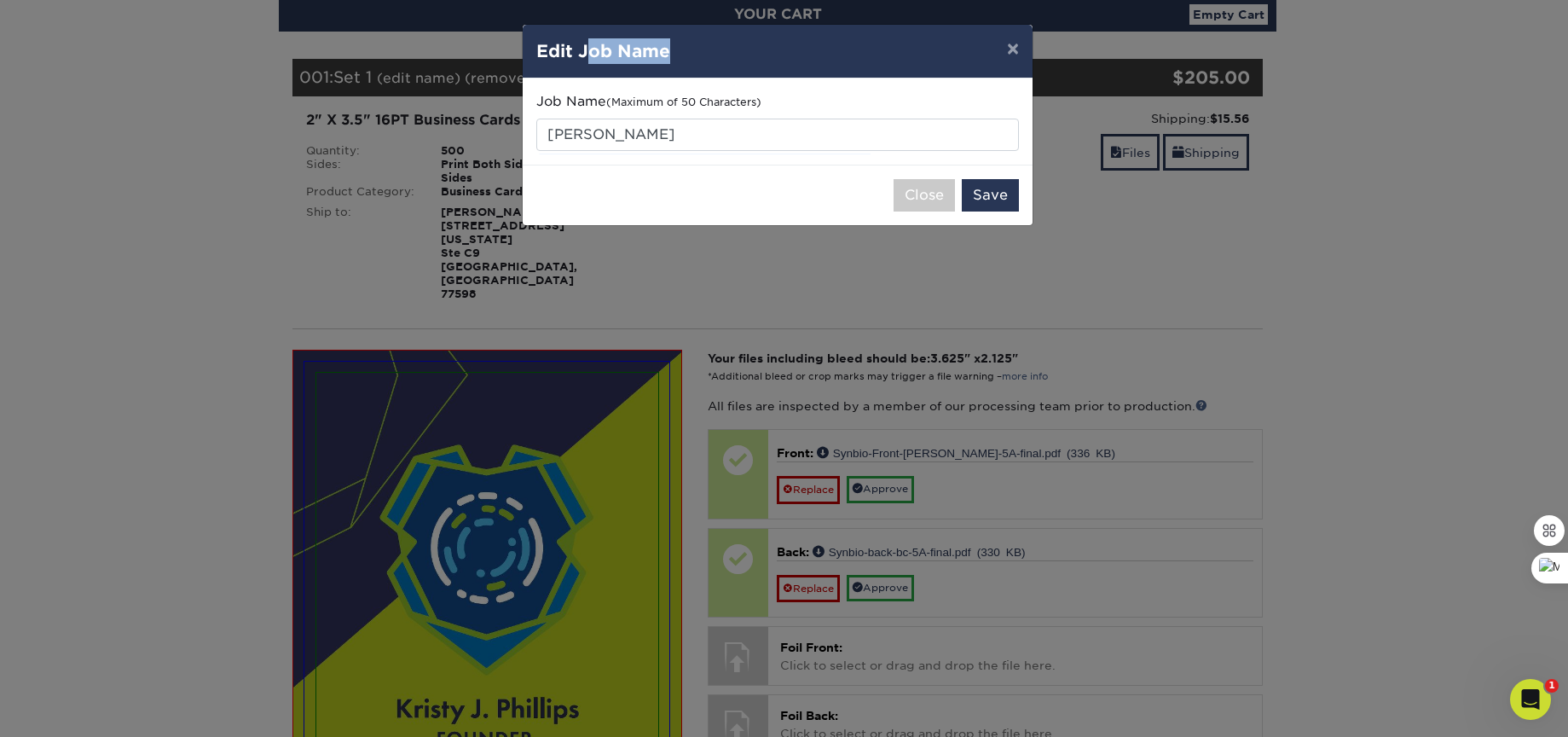
drag, startPoint x: 593, startPoint y: 51, endPoint x: 674, endPoint y: 76, distance: 84.8
click at [674, 76] on div "× Edit Job Name" at bounding box center [777, 51] width 509 height 54
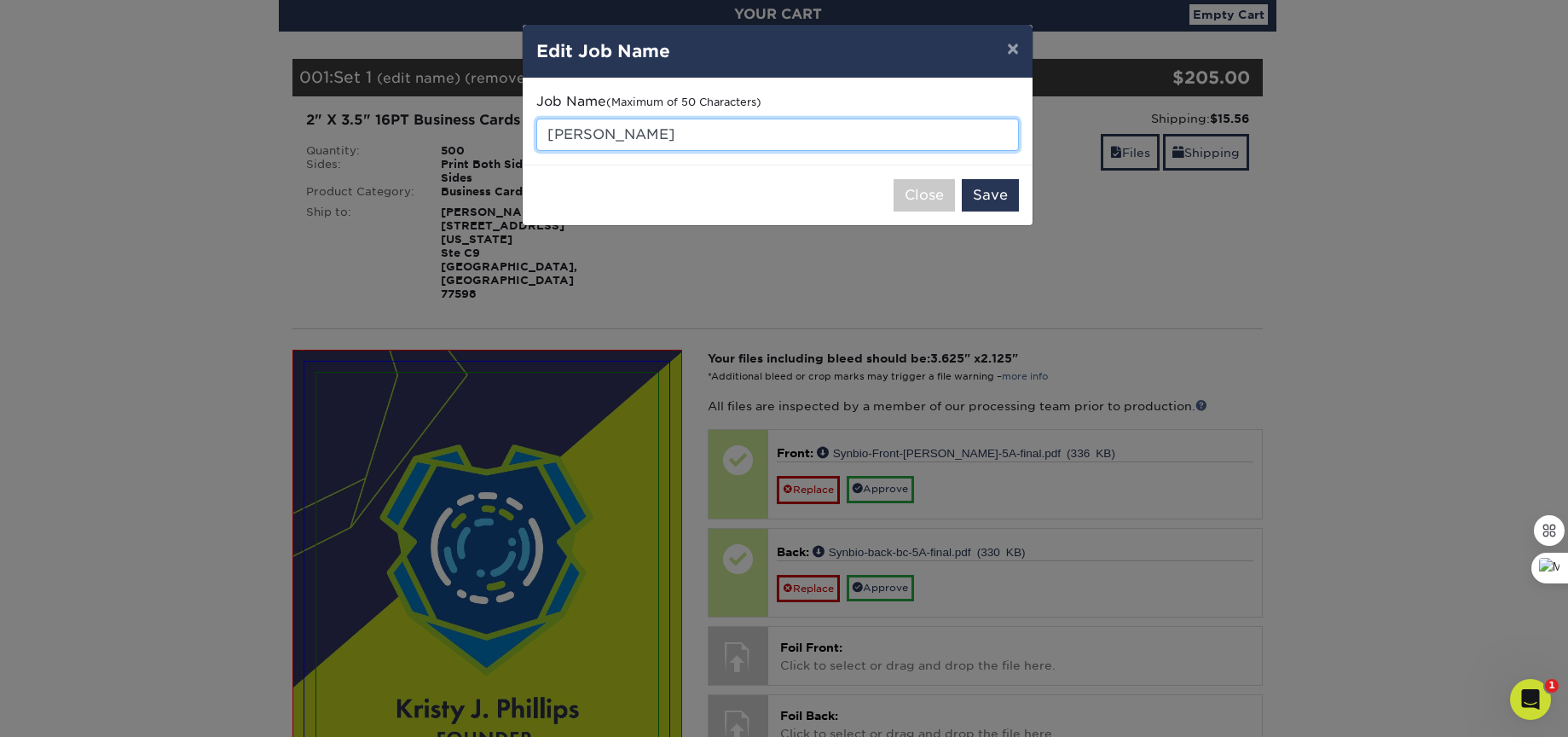
click at [621, 136] on input "Kristy" at bounding box center [777, 134] width 482 height 33
type input "[PERSON_NAME]"
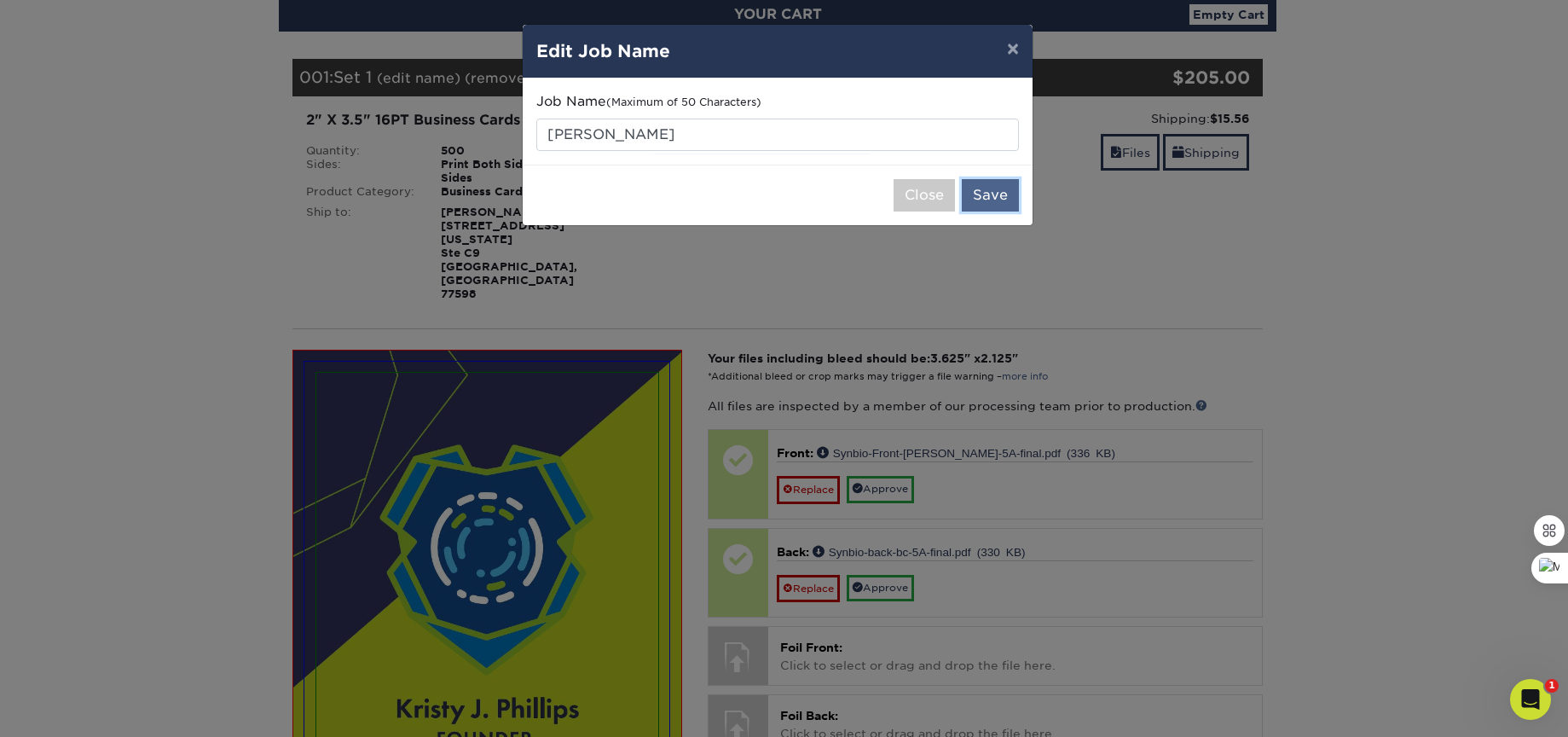
click at [988, 197] on button "Save" at bounding box center [990, 195] width 57 height 33
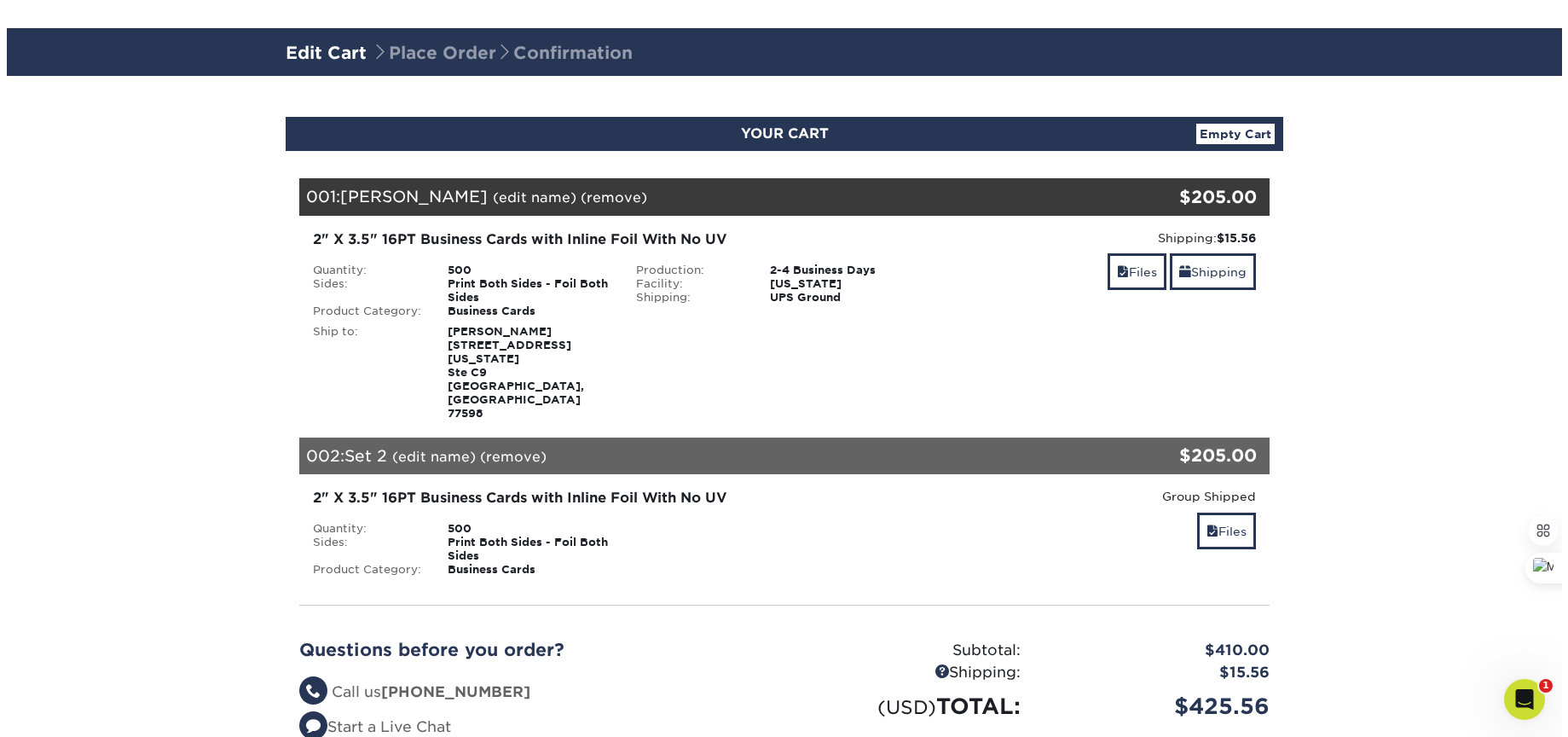
scroll to position [92, 0]
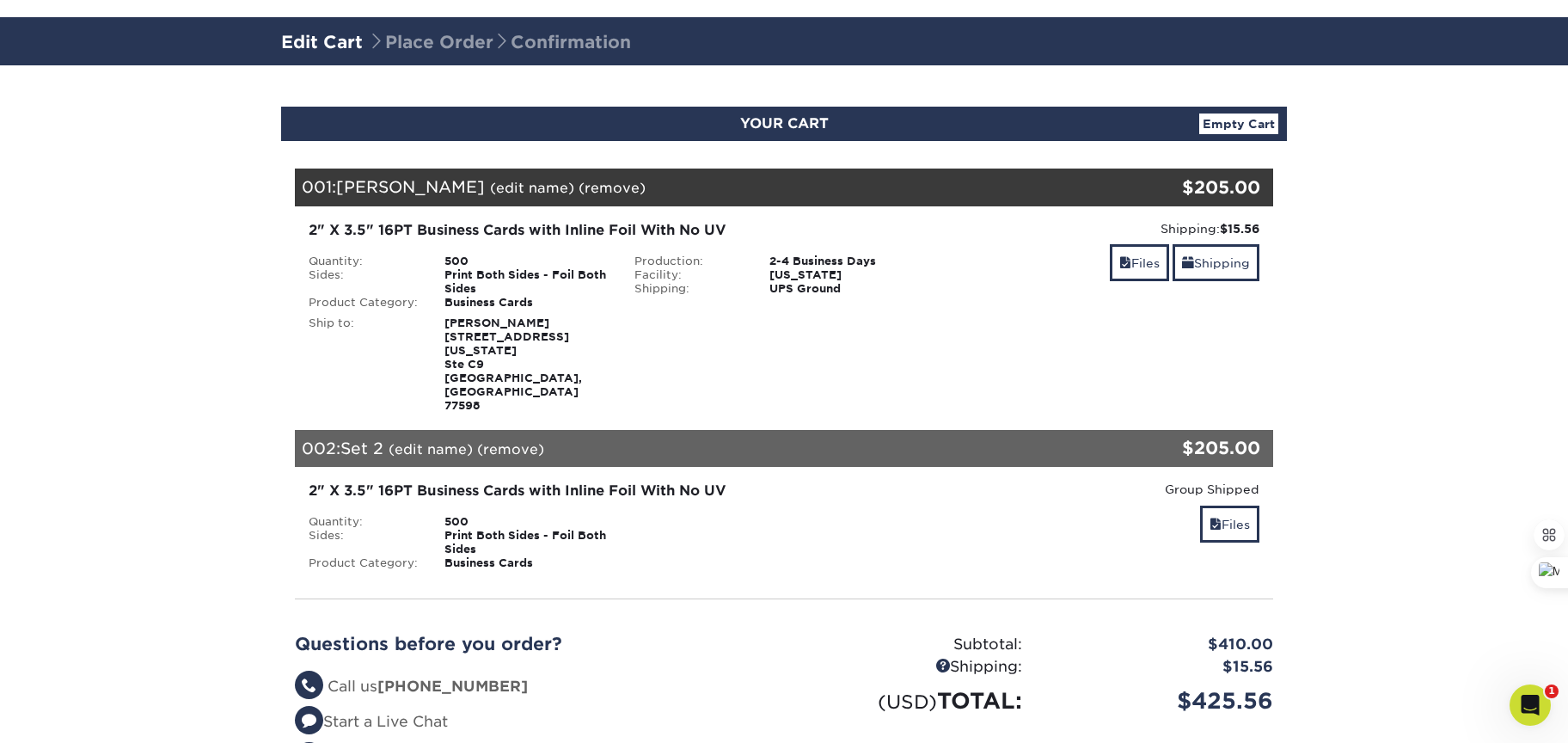
click at [451, 441] on link "(edit name)" at bounding box center [430, 449] width 84 height 16
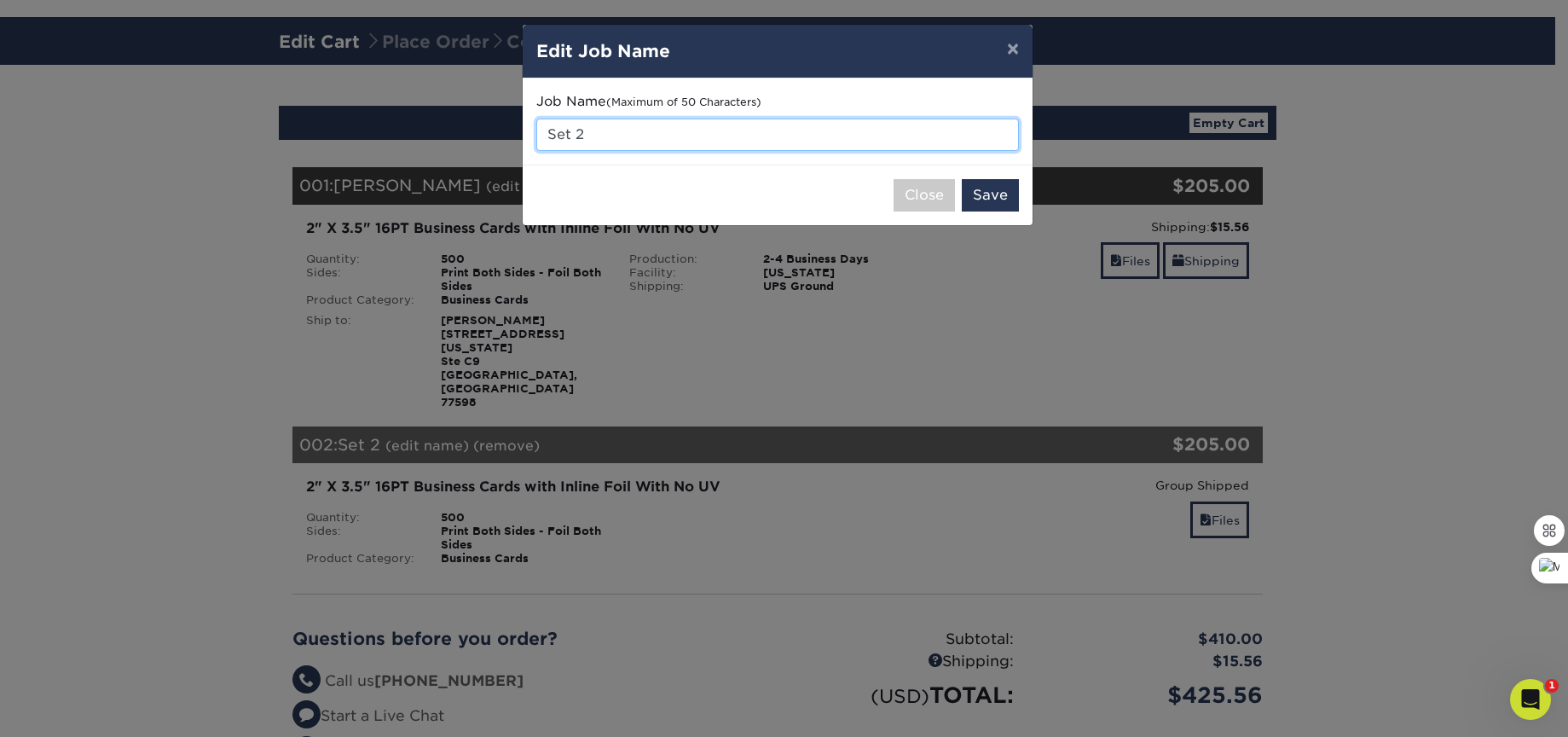
click at [635, 140] on input "Set 2" at bounding box center [777, 134] width 482 height 33
type input "[PERSON_NAME]"
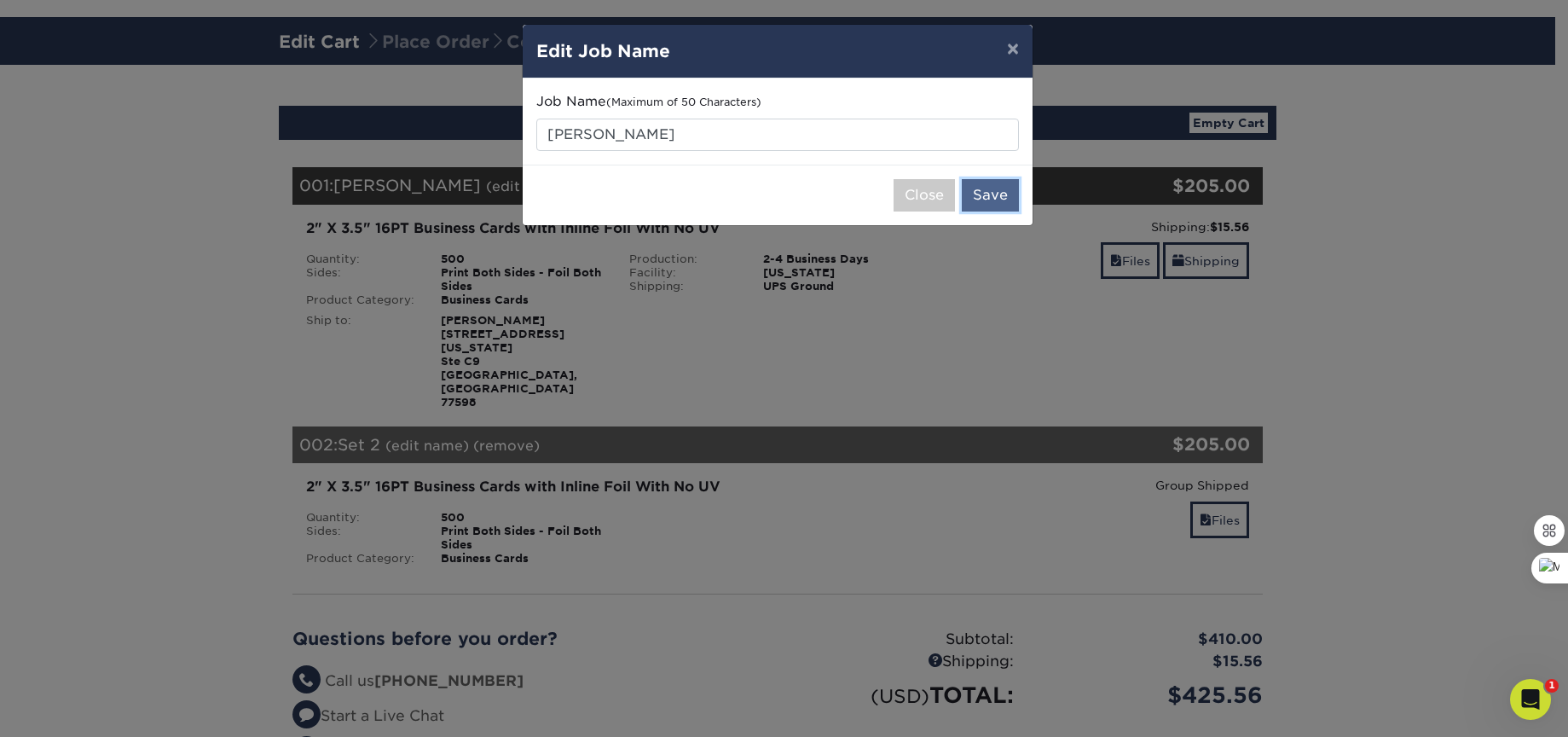
click at [991, 190] on button "Save" at bounding box center [990, 195] width 57 height 33
